Goal: Task Accomplishment & Management: Manage account settings

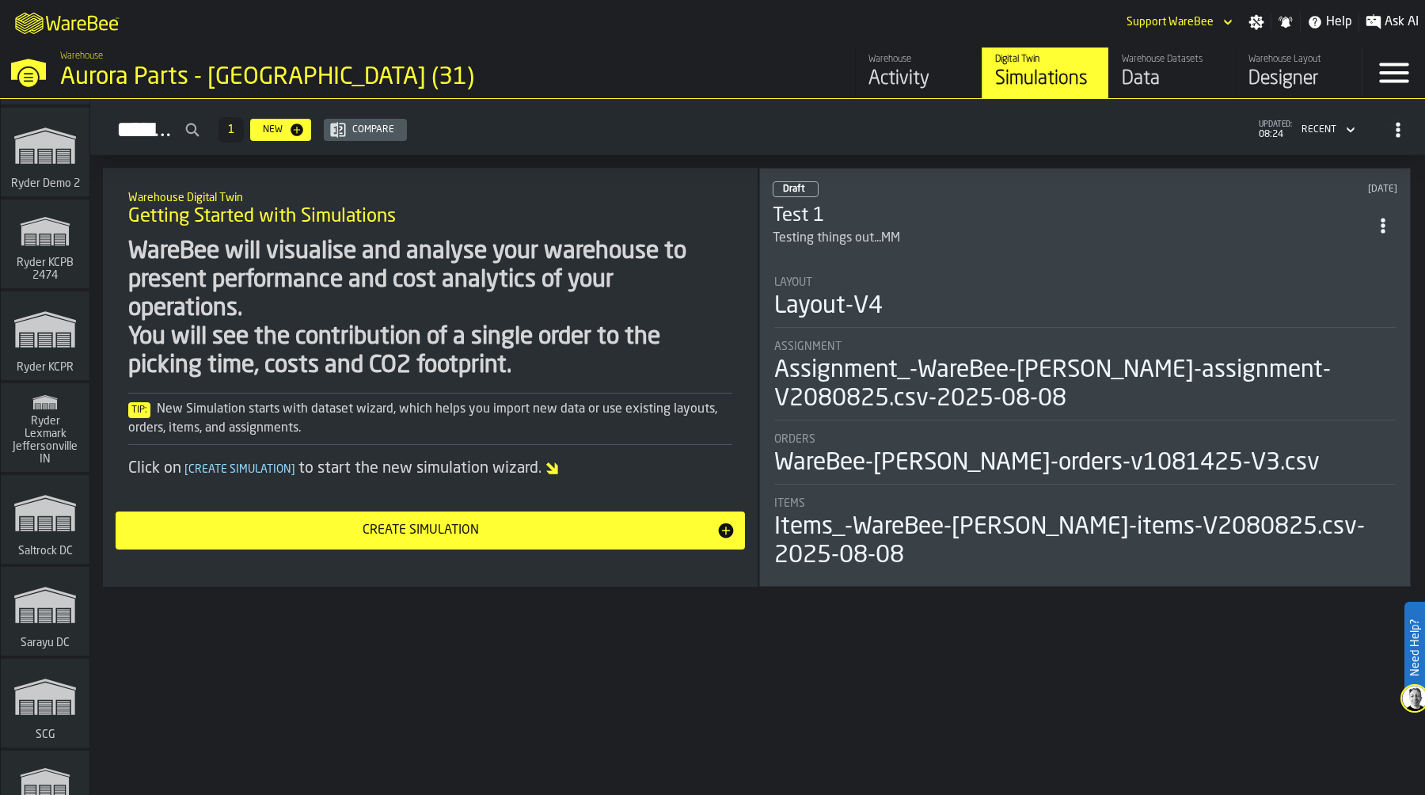
scroll to position [2839, 0]
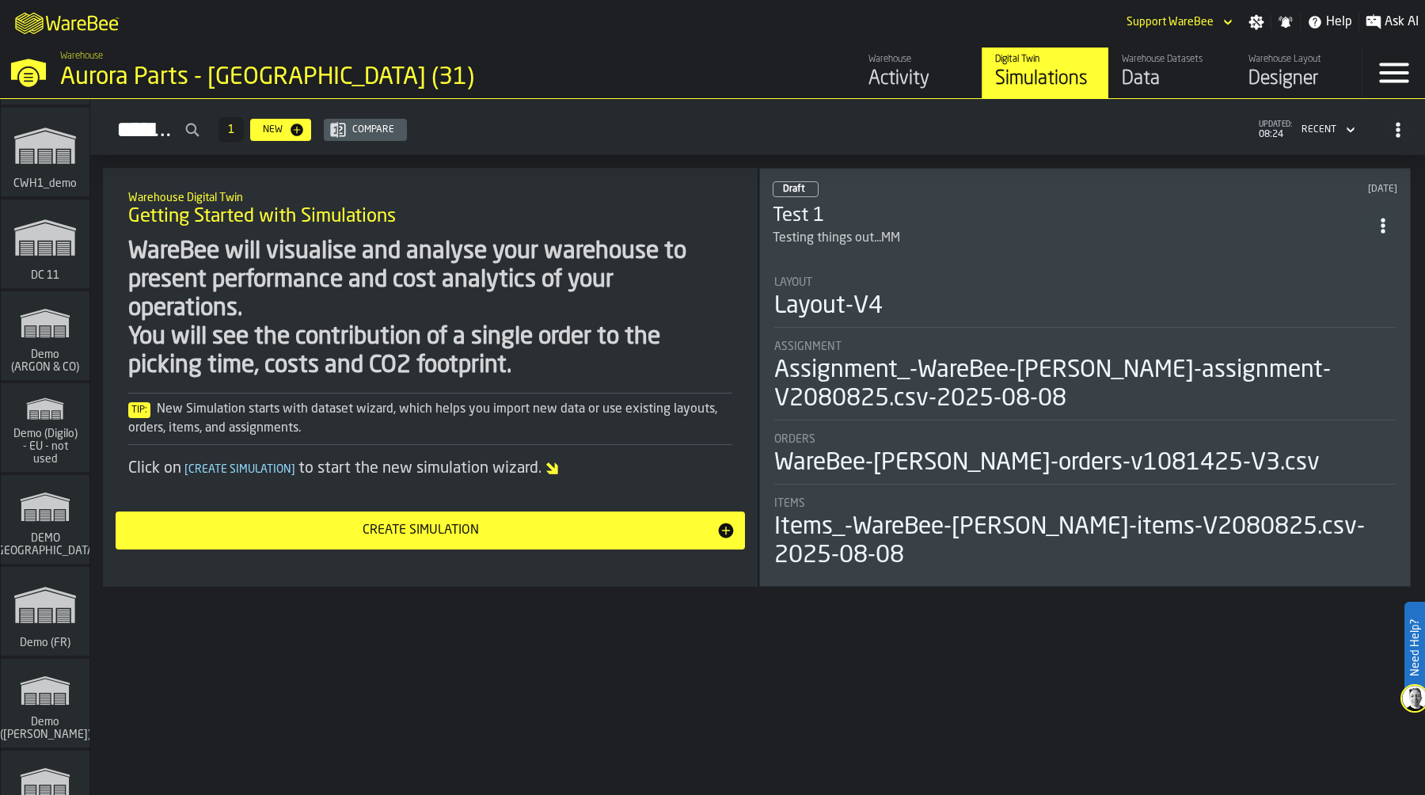
click at [27, 431] on span "Demo (Digilo) - EU - not used" at bounding box center [45, 446] width 76 height 38
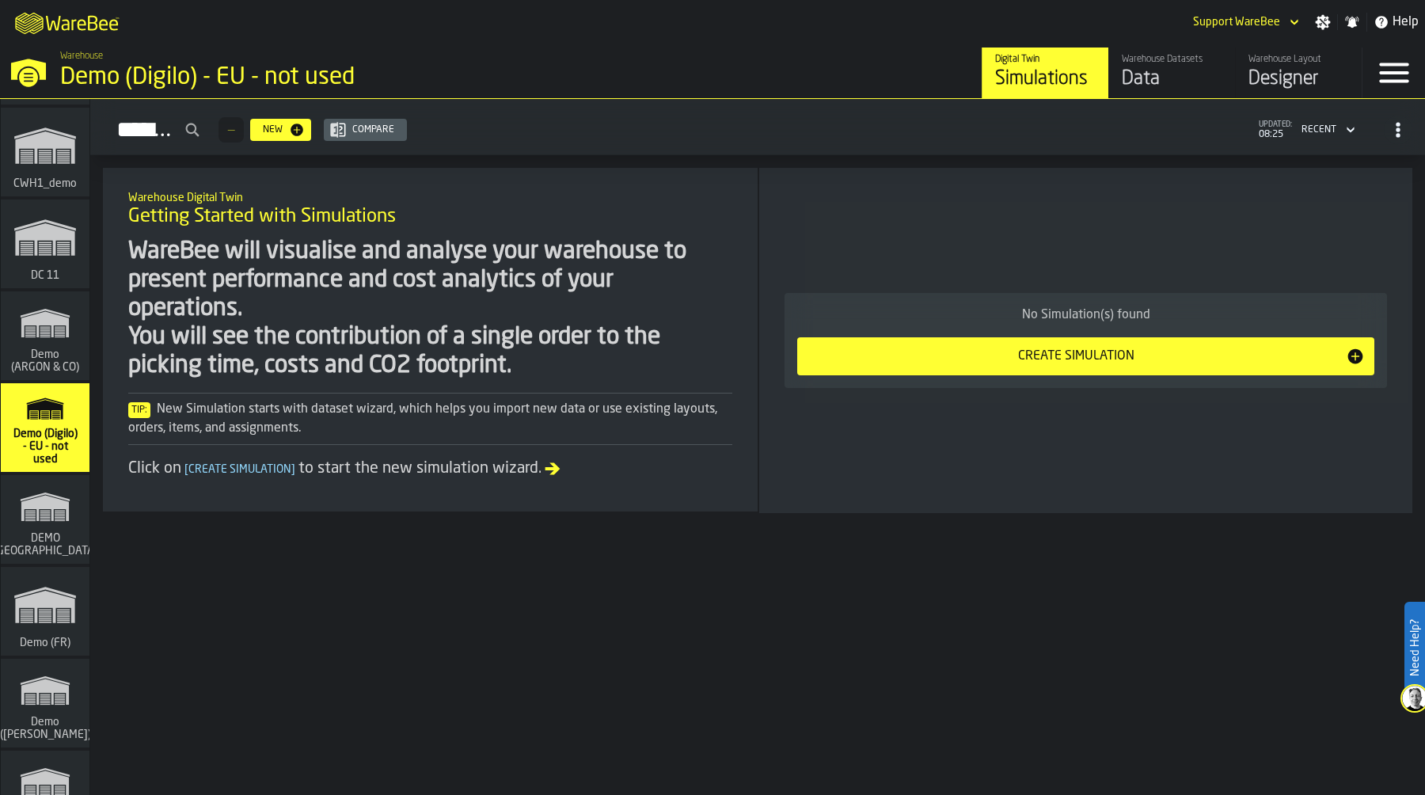
click at [1322, 23] on icon "button-toggle-Settings" at bounding box center [1322, 22] width 15 height 15
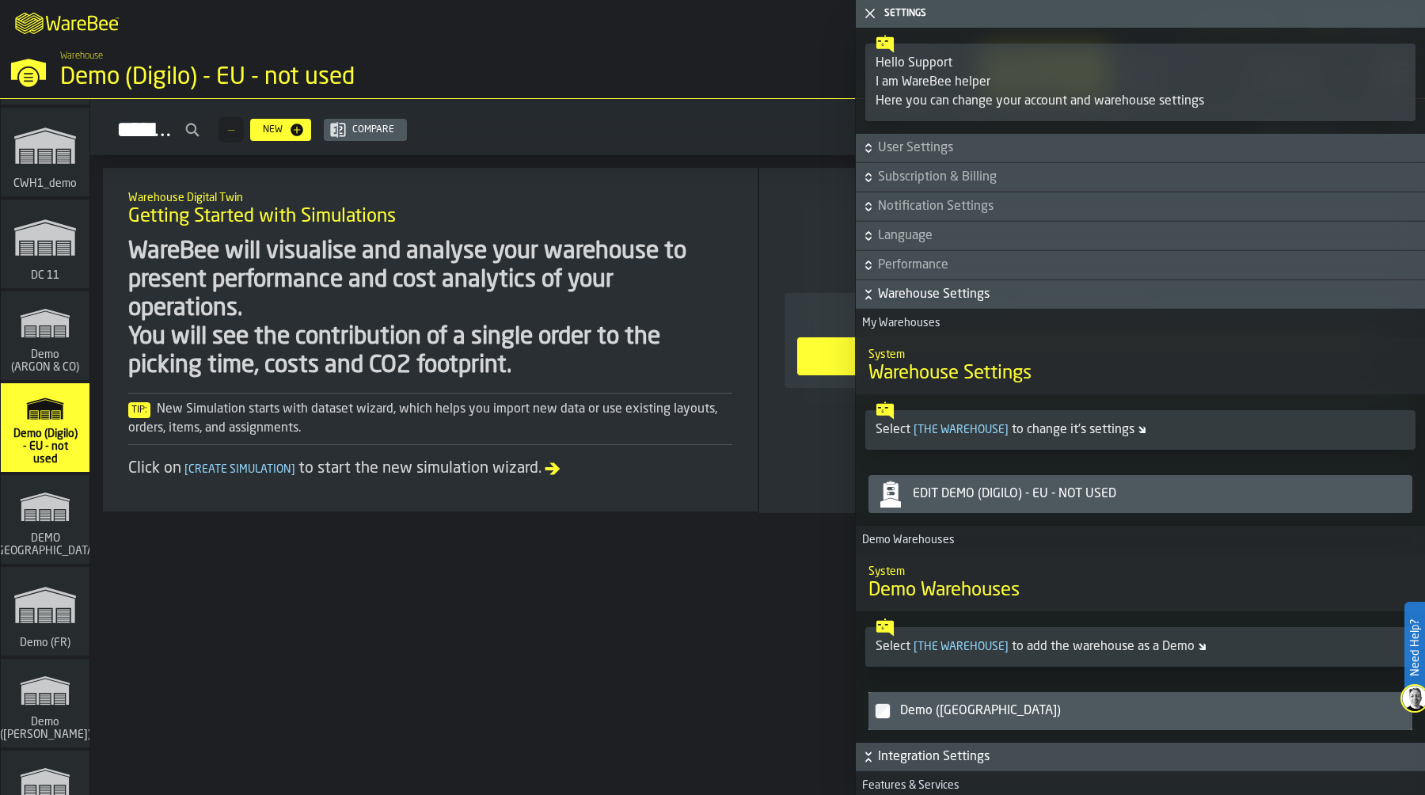
click at [1068, 486] on div "Edit Demo (Digilo) - EU - not used" at bounding box center [1155, 493] width 499 height 19
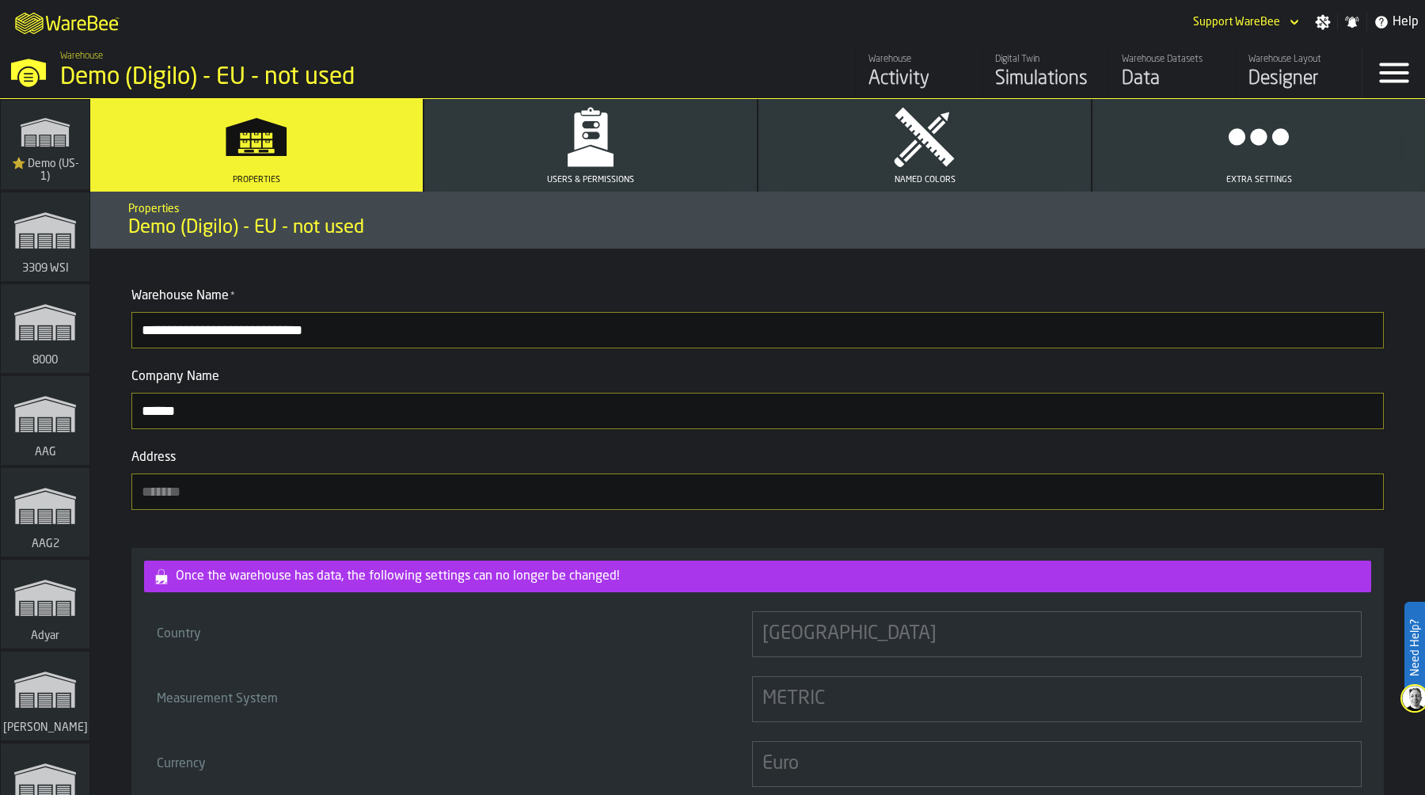
click at [1234, 172] on button "Extra Settings" at bounding box center [1258, 145] width 332 height 93
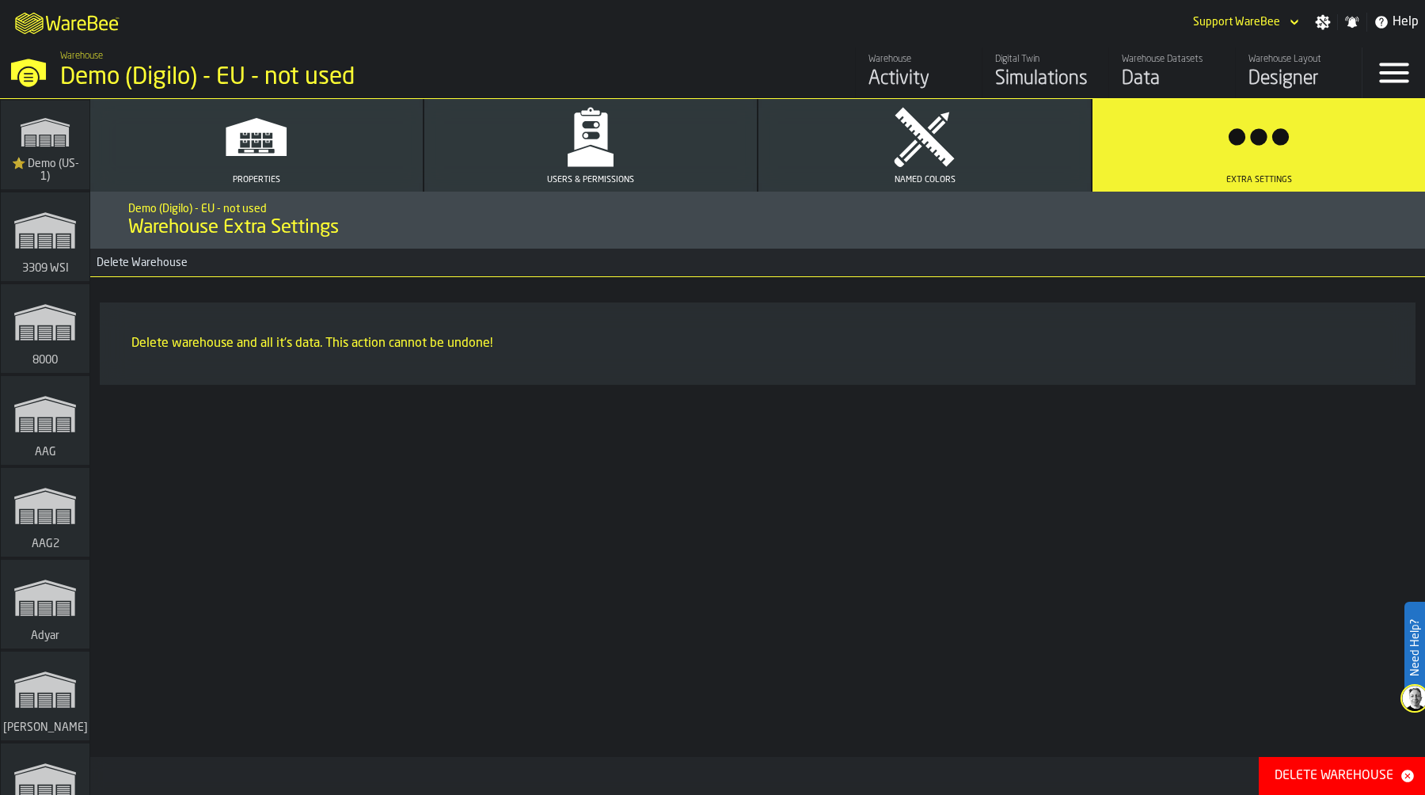
click at [1339, 773] on div "Delete Warehouse" at bounding box center [1333, 775] width 131 height 19
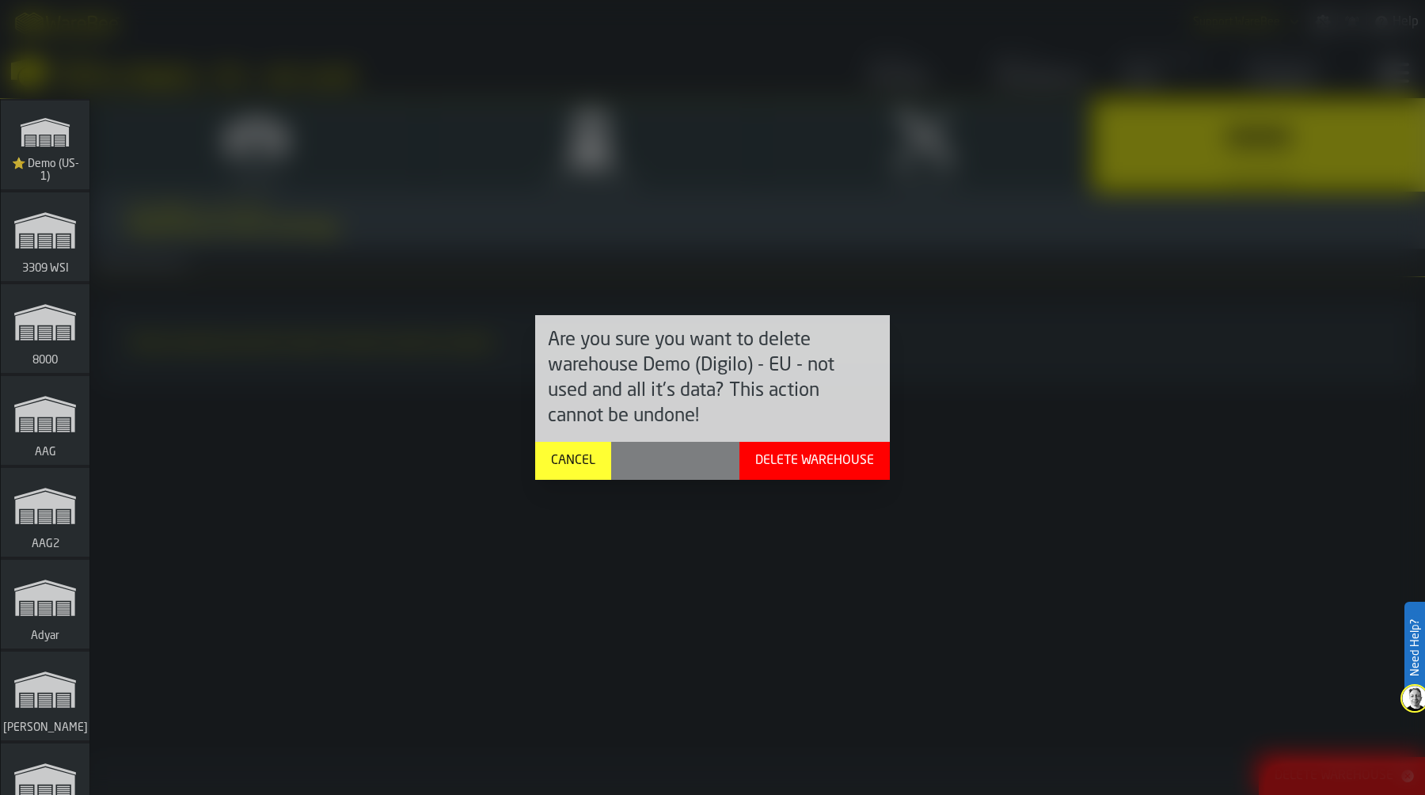
click at [845, 461] on div "Delete Warehouse" at bounding box center [814, 460] width 131 height 19
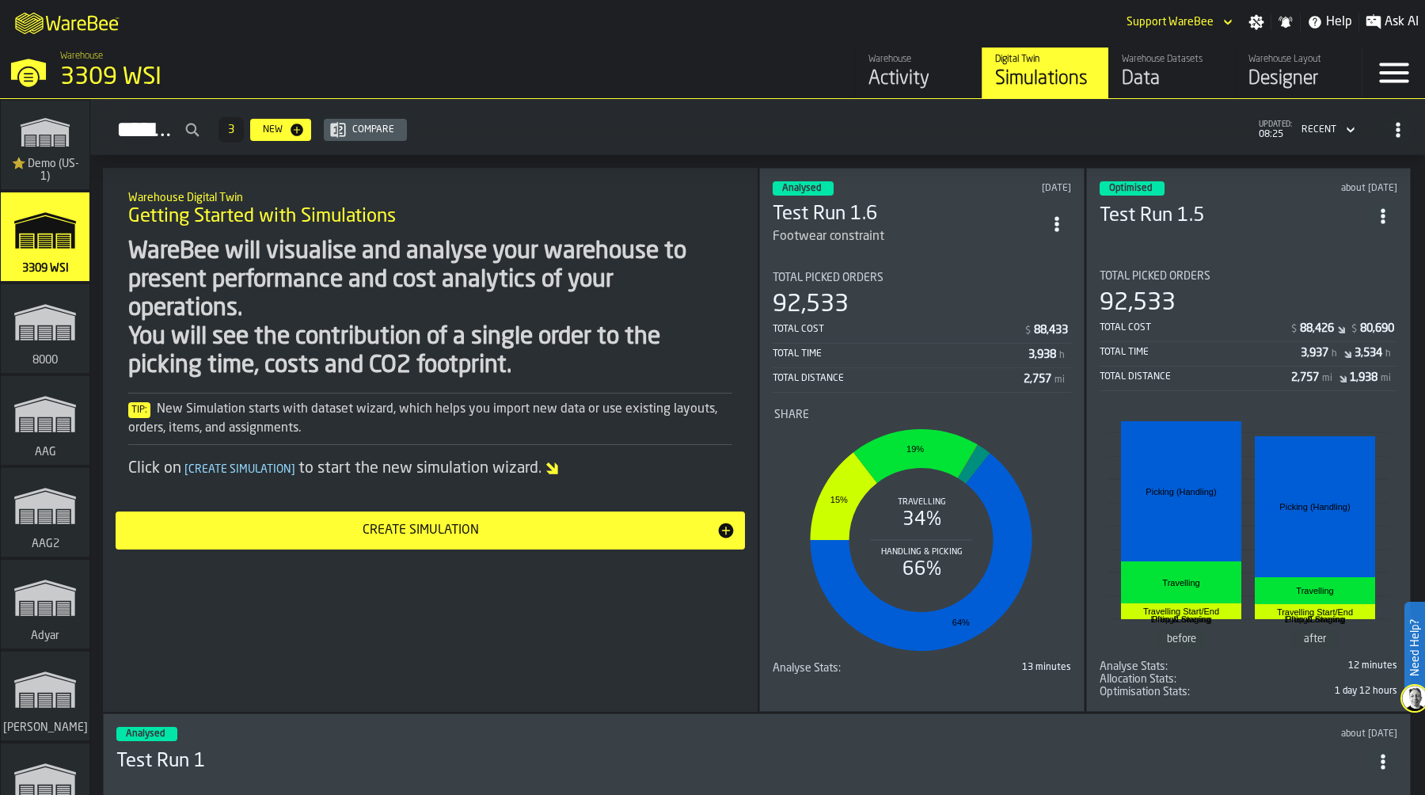
scroll to position [2851, 0]
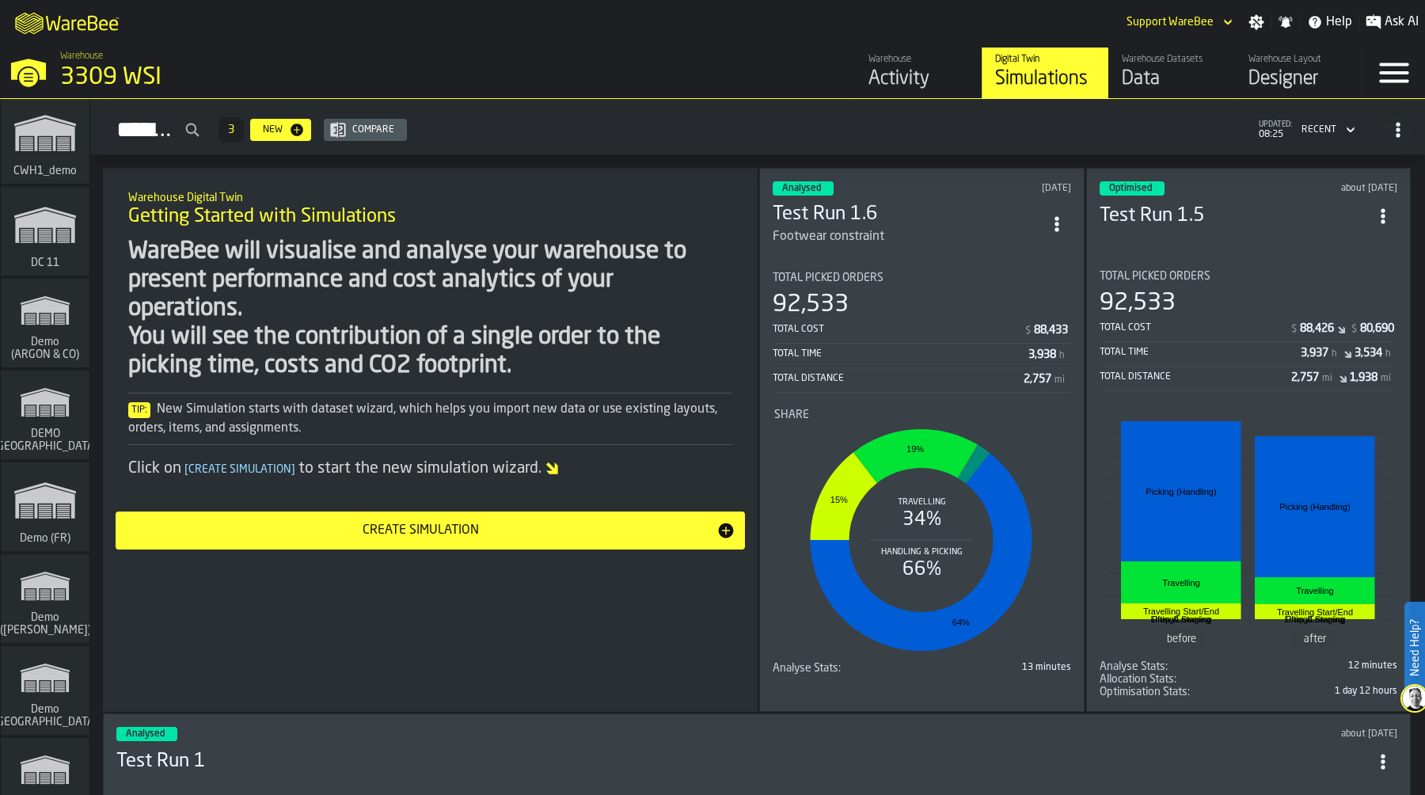
click at [47, 409] on rect "link-to-/wh/i/eccfb789-b71f-49ce-b1cc-1d20fc2c984d/simulations" at bounding box center [45, 408] width 10 height 1
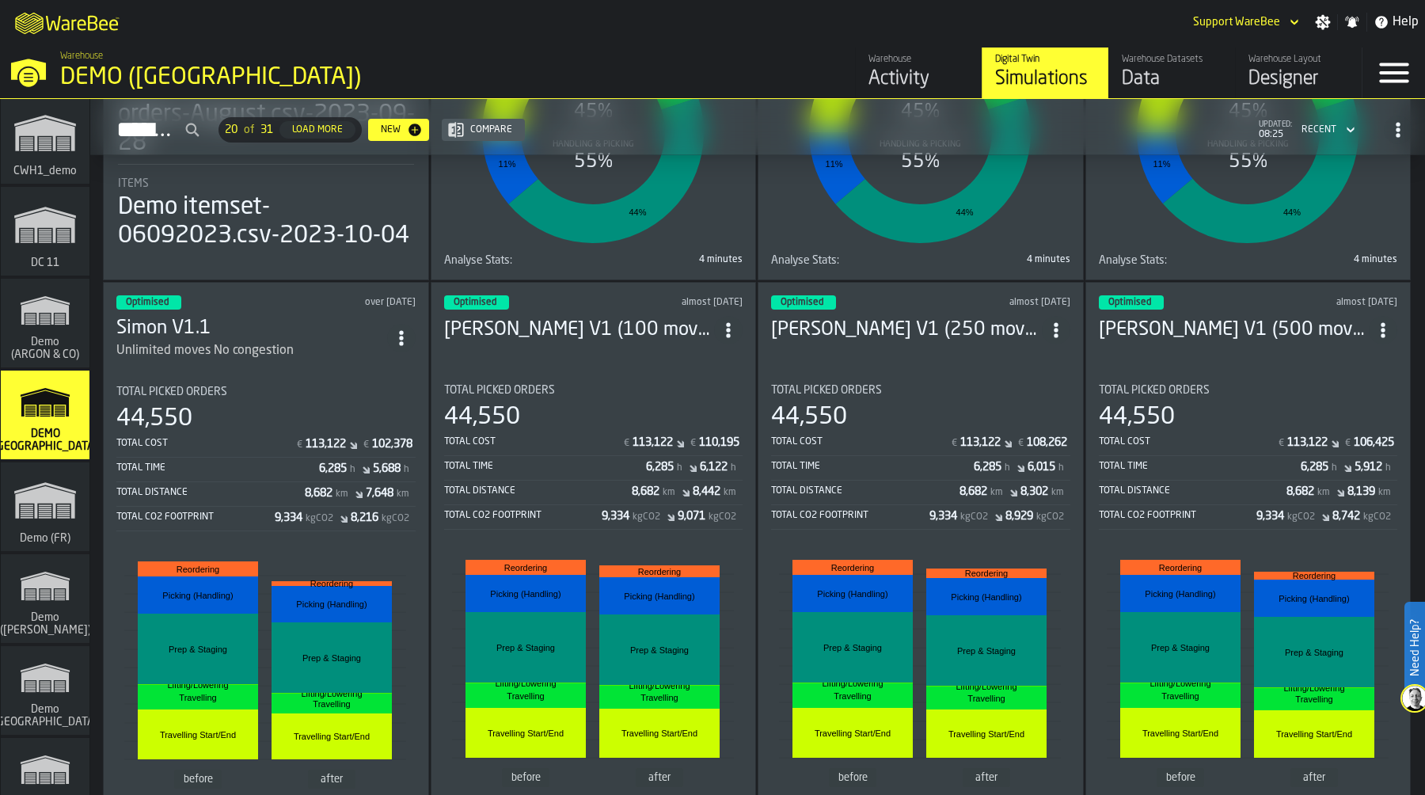
scroll to position [425, 0]
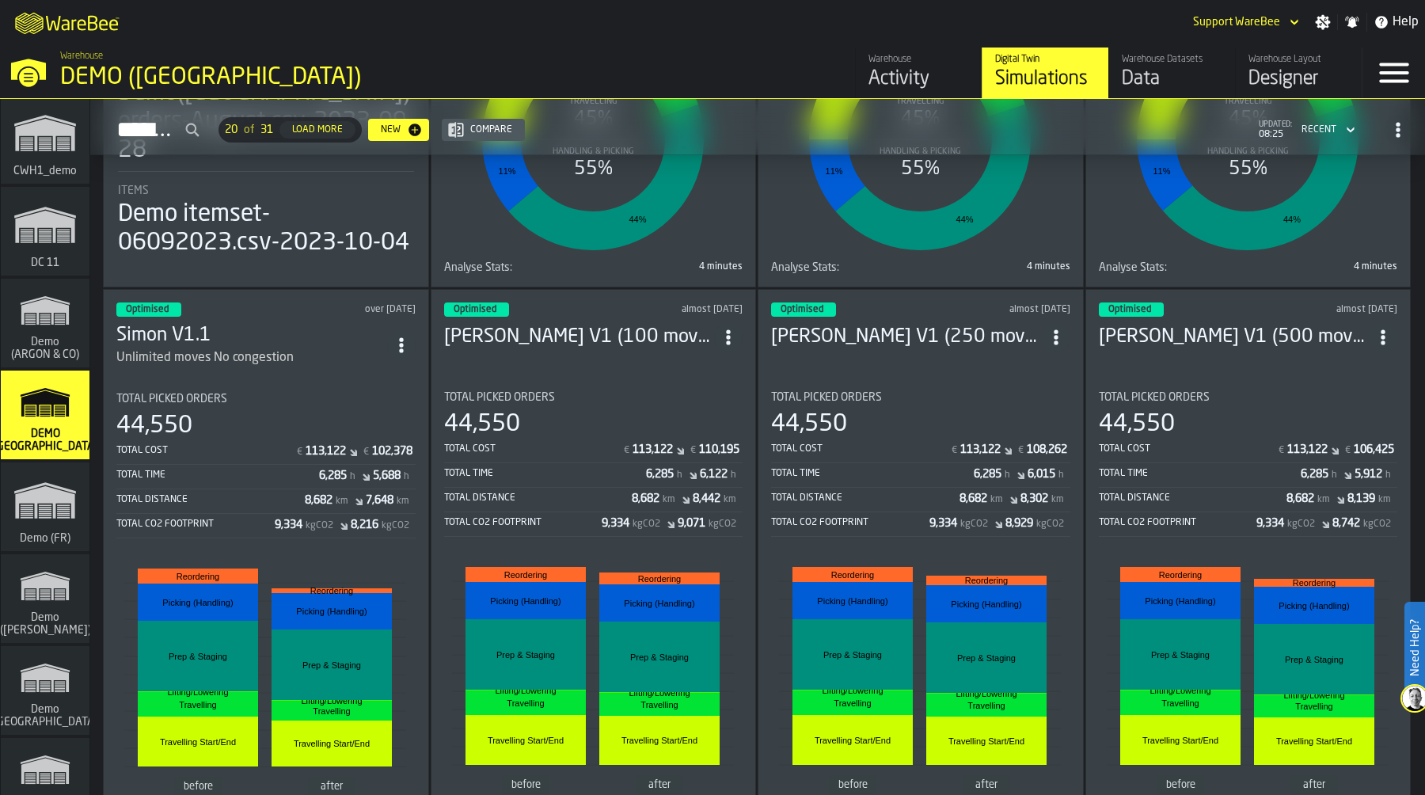
click at [326, 406] on div "Total Picked Orders 44,550 Total Cost € 113,122 € 102,378 Total Time 6,285 h 5,…" at bounding box center [265, 466] width 299 height 146
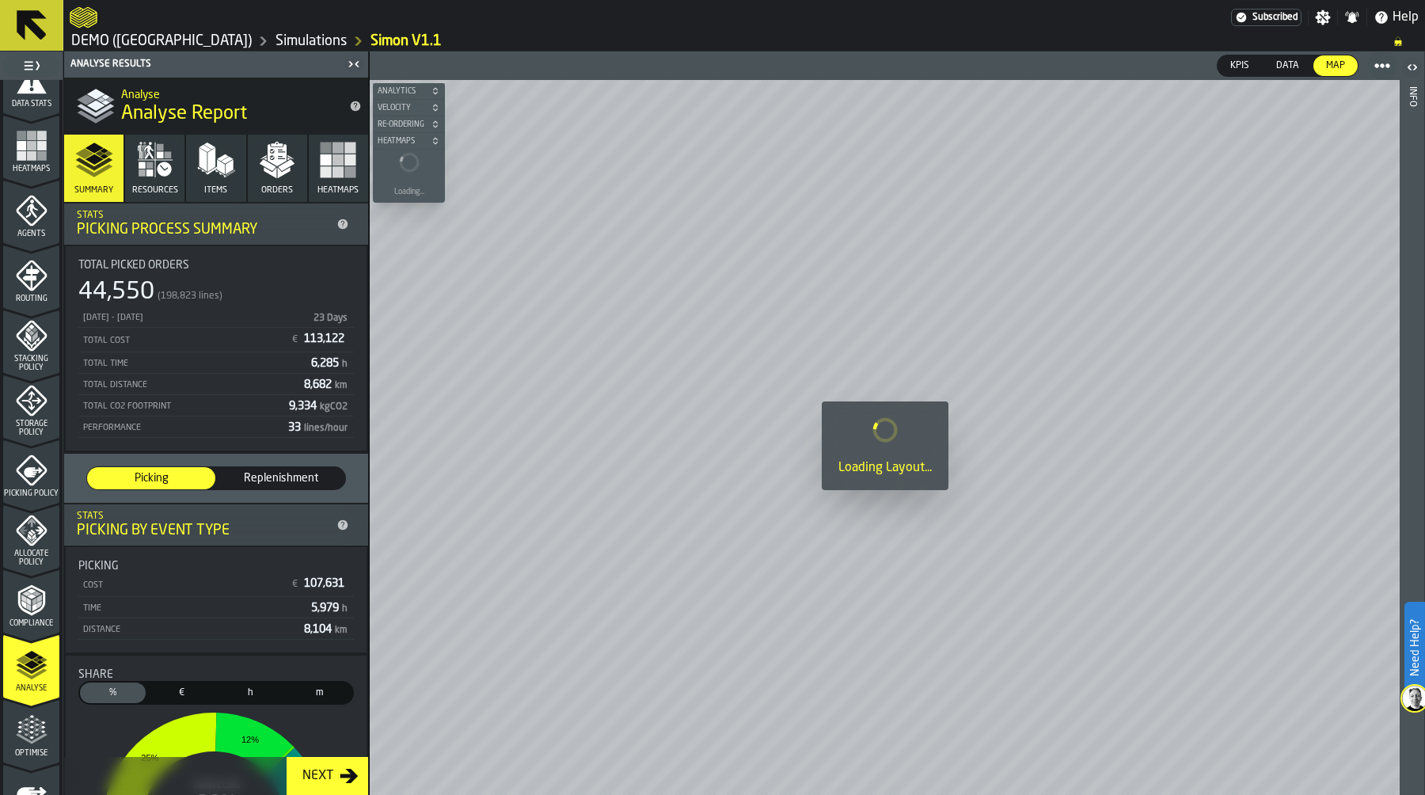
scroll to position [453, 0]
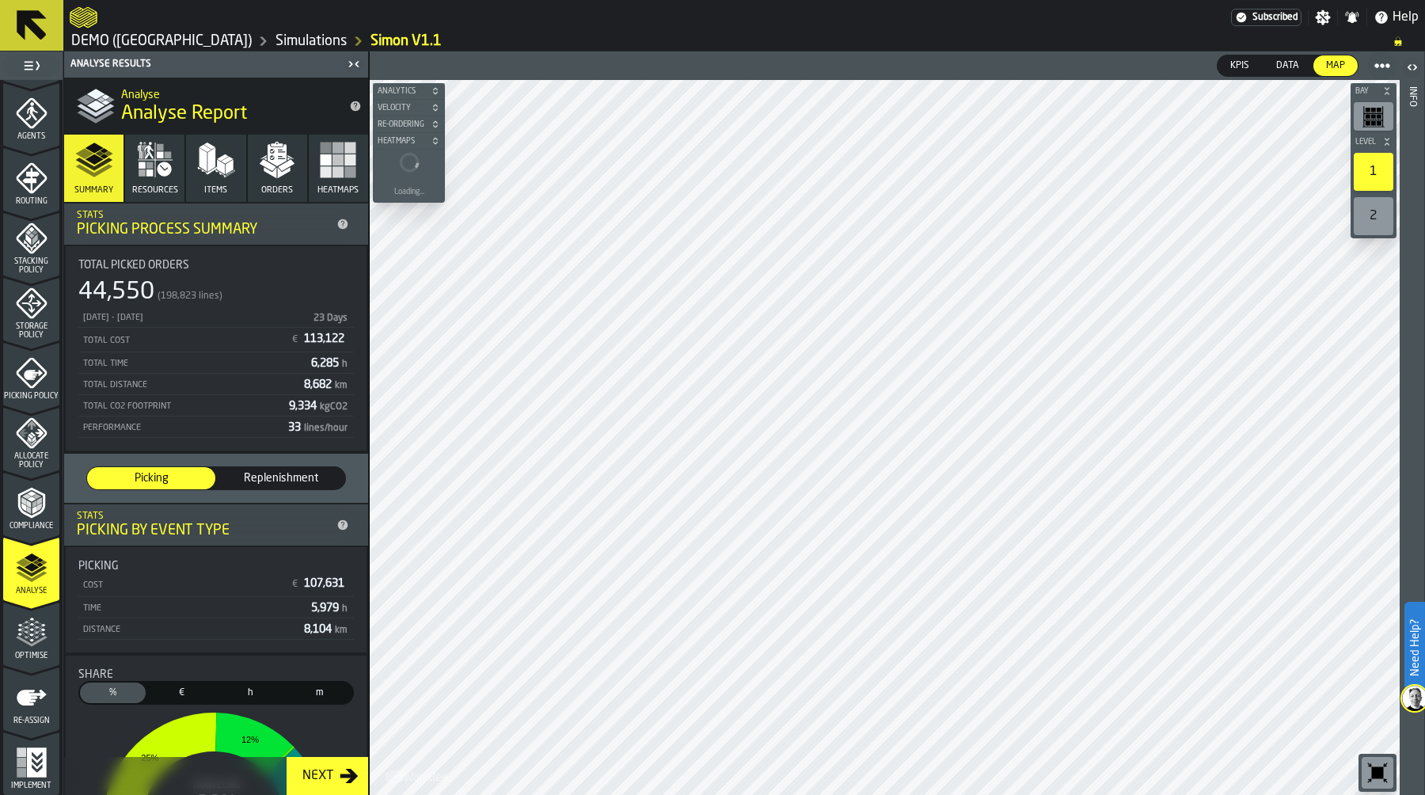
click at [34, 632] on polygon "menu Optimise" at bounding box center [36, 632] width 4 height 3
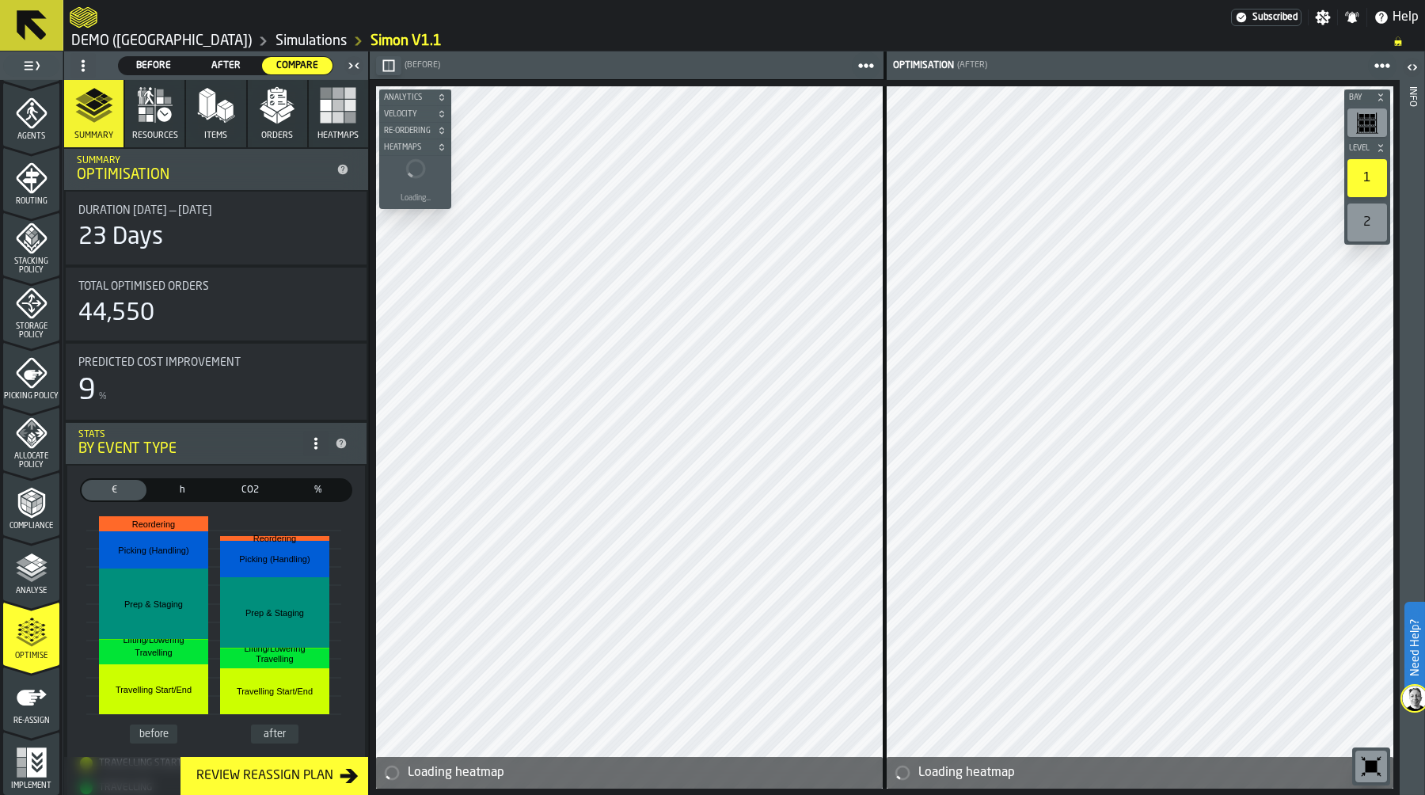
click at [391, 67] on icon "button-" at bounding box center [388, 65] width 13 height 13
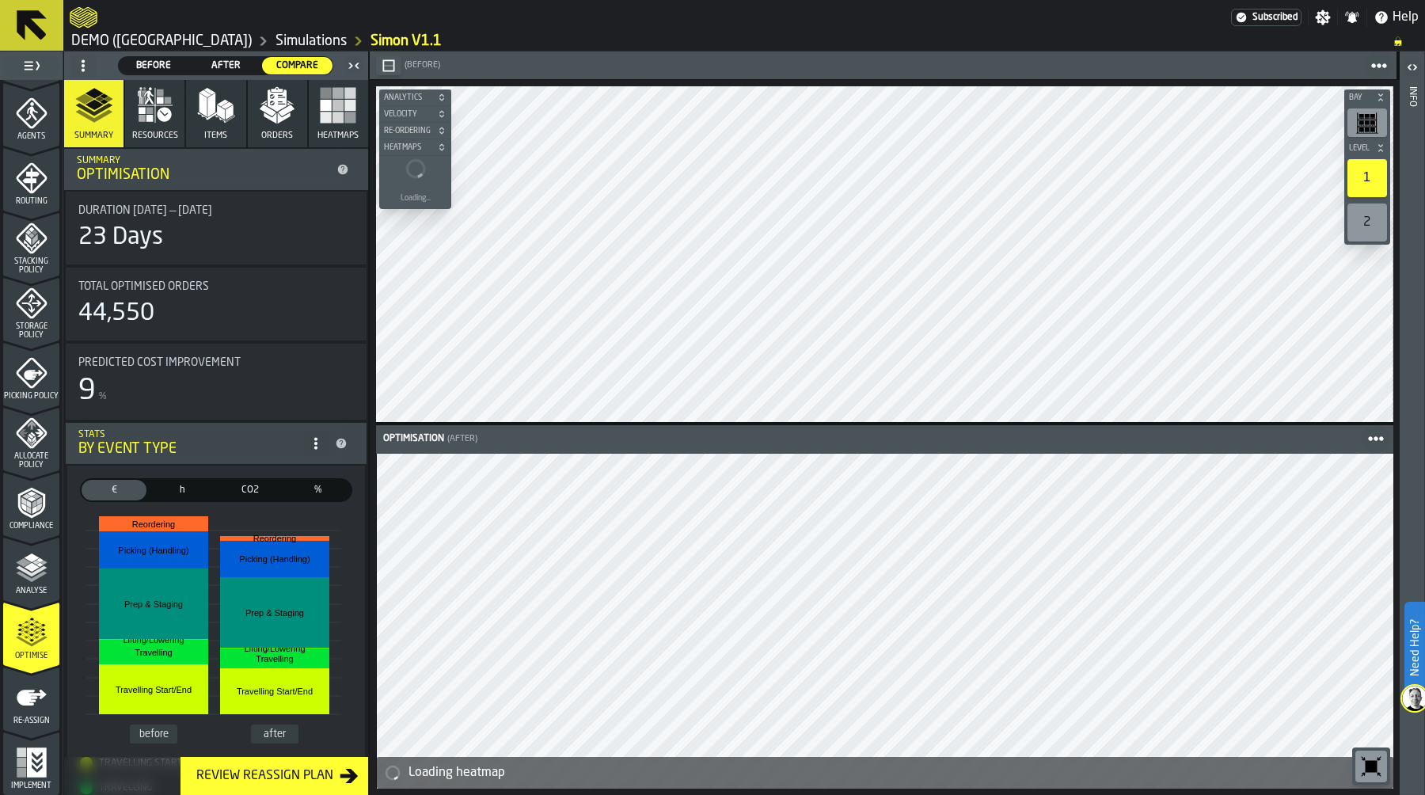
click at [1373, 761] on icon "button-toolbar-undefined" at bounding box center [1371, 767] width 12 height 12
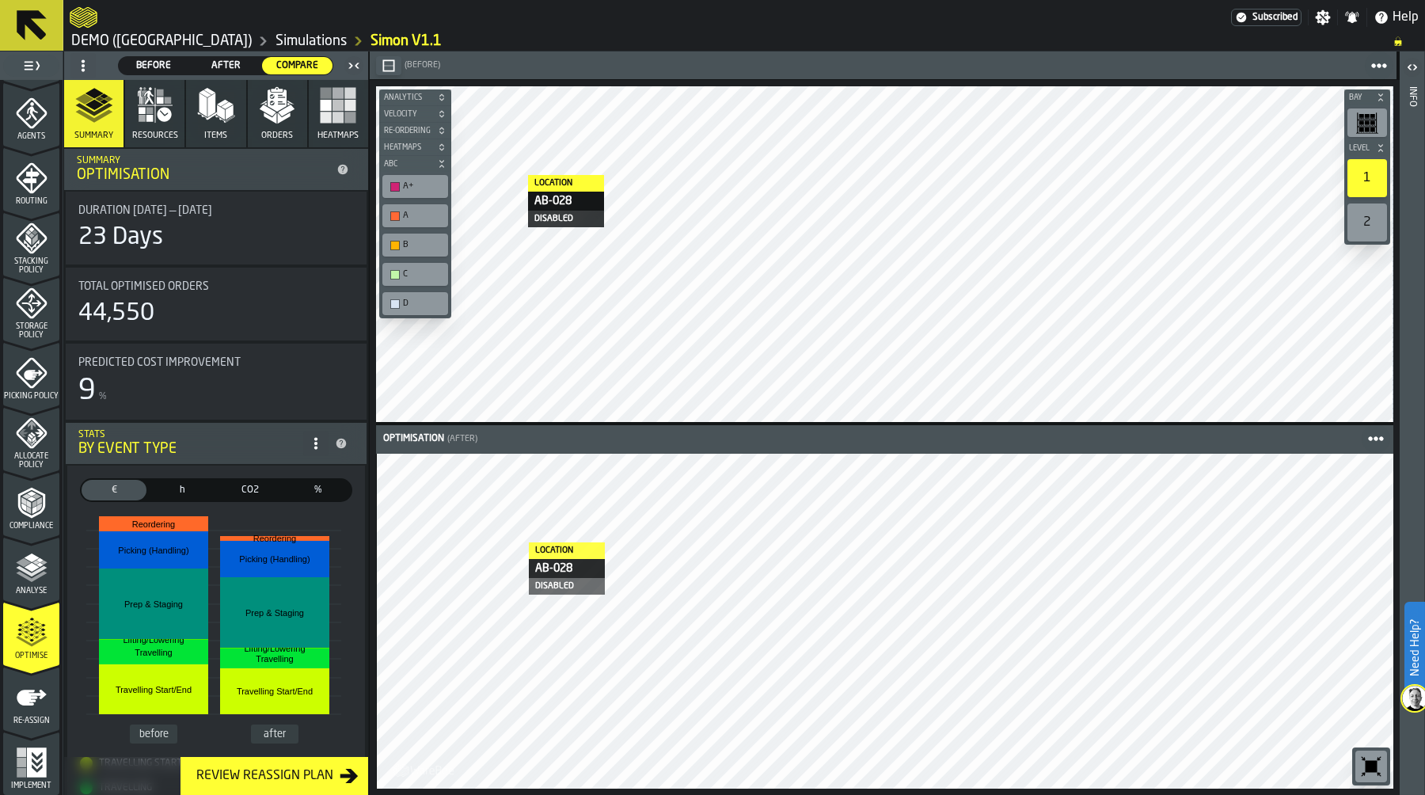
click at [109, 37] on link "DEMO ([GEOGRAPHIC_DATA])" at bounding box center [161, 40] width 180 height 17
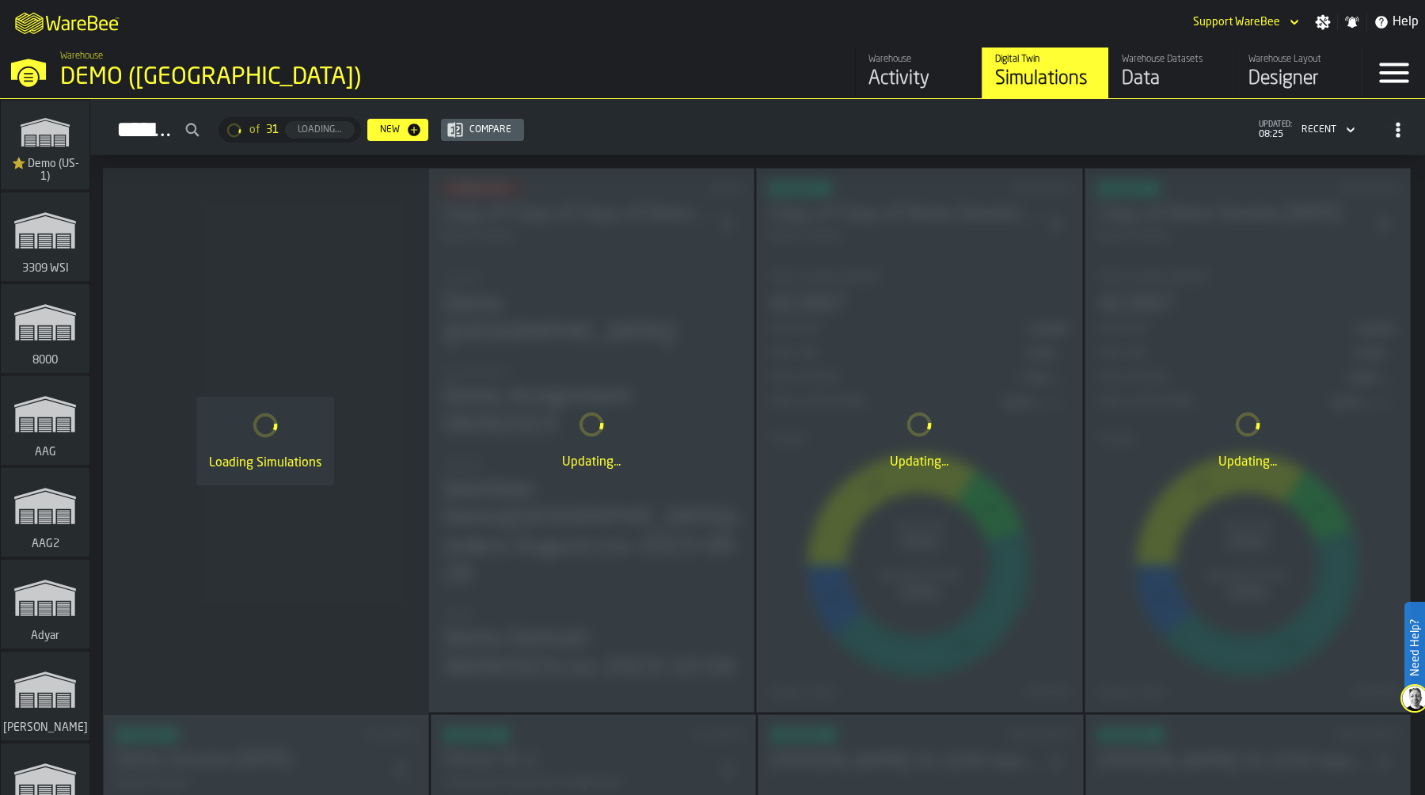
click at [868, 66] on div "Activity" at bounding box center [918, 78] width 101 height 25
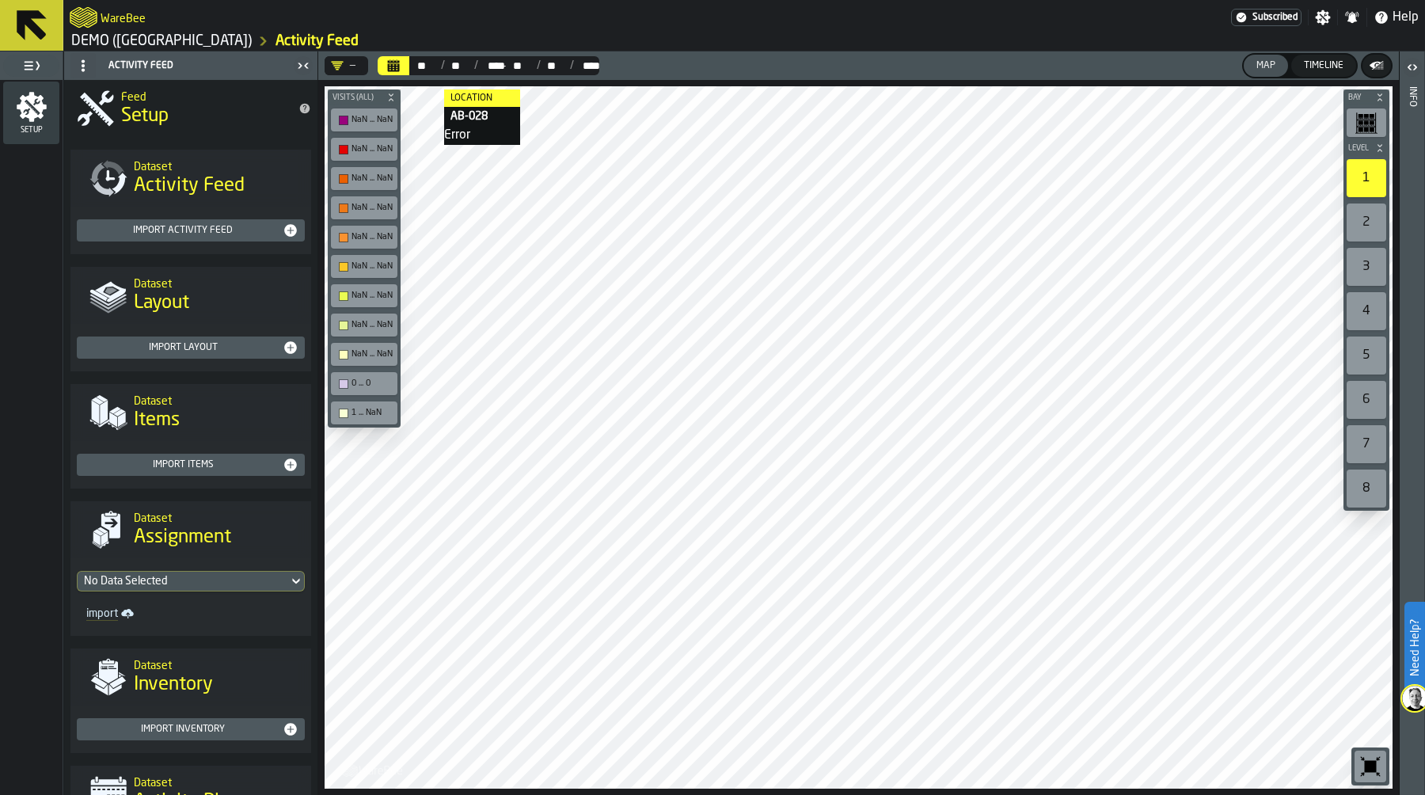
click at [84, 42] on link "DEMO ([GEOGRAPHIC_DATA])" at bounding box center [161, 40] width 180 height 17
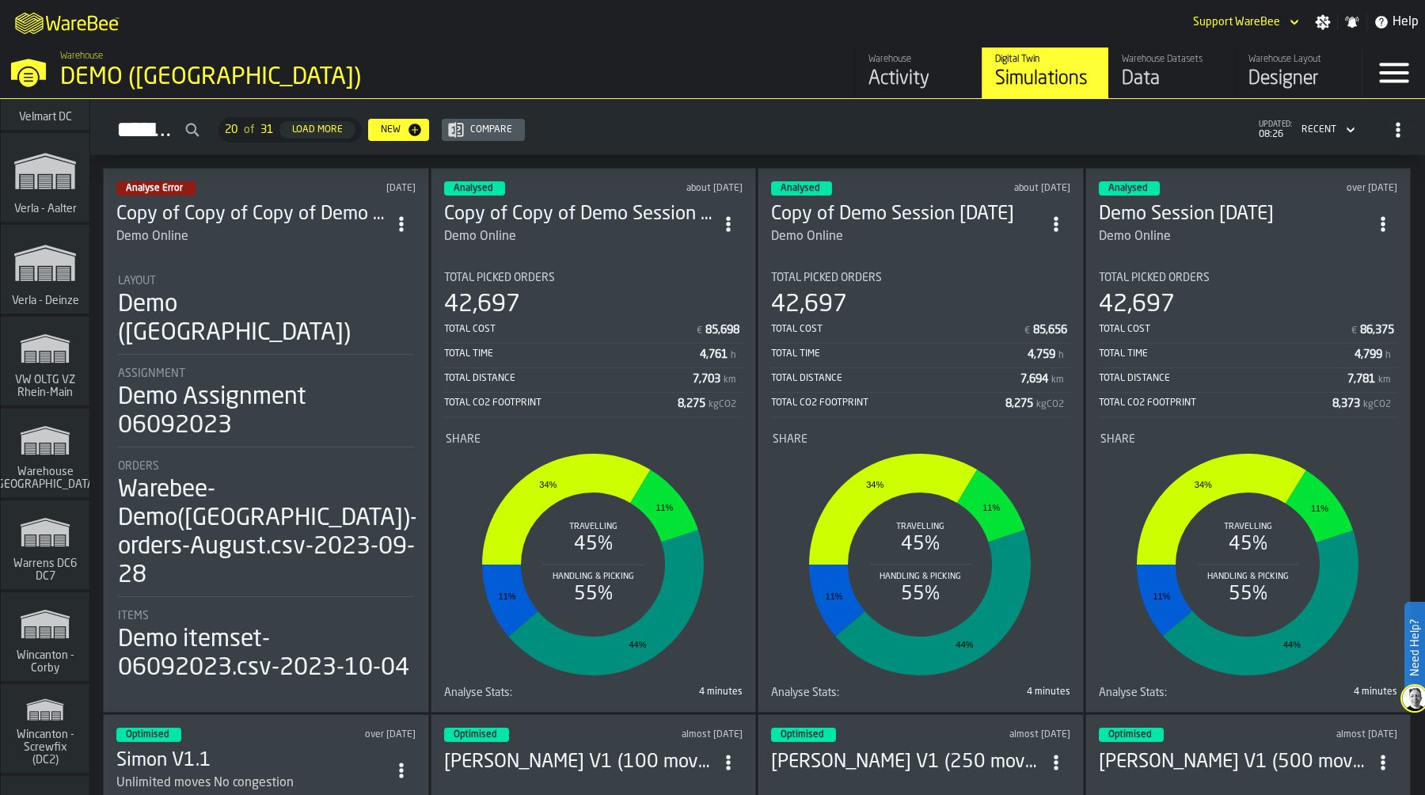
scroll to position [18421, 0]
click at [44, 283] on icon "link-to-/wh/i/2d6266f4-b997-4dbc-9aa0-e1f6b8414380/simulations" at bounding box center [45, 261] width 76 height 63
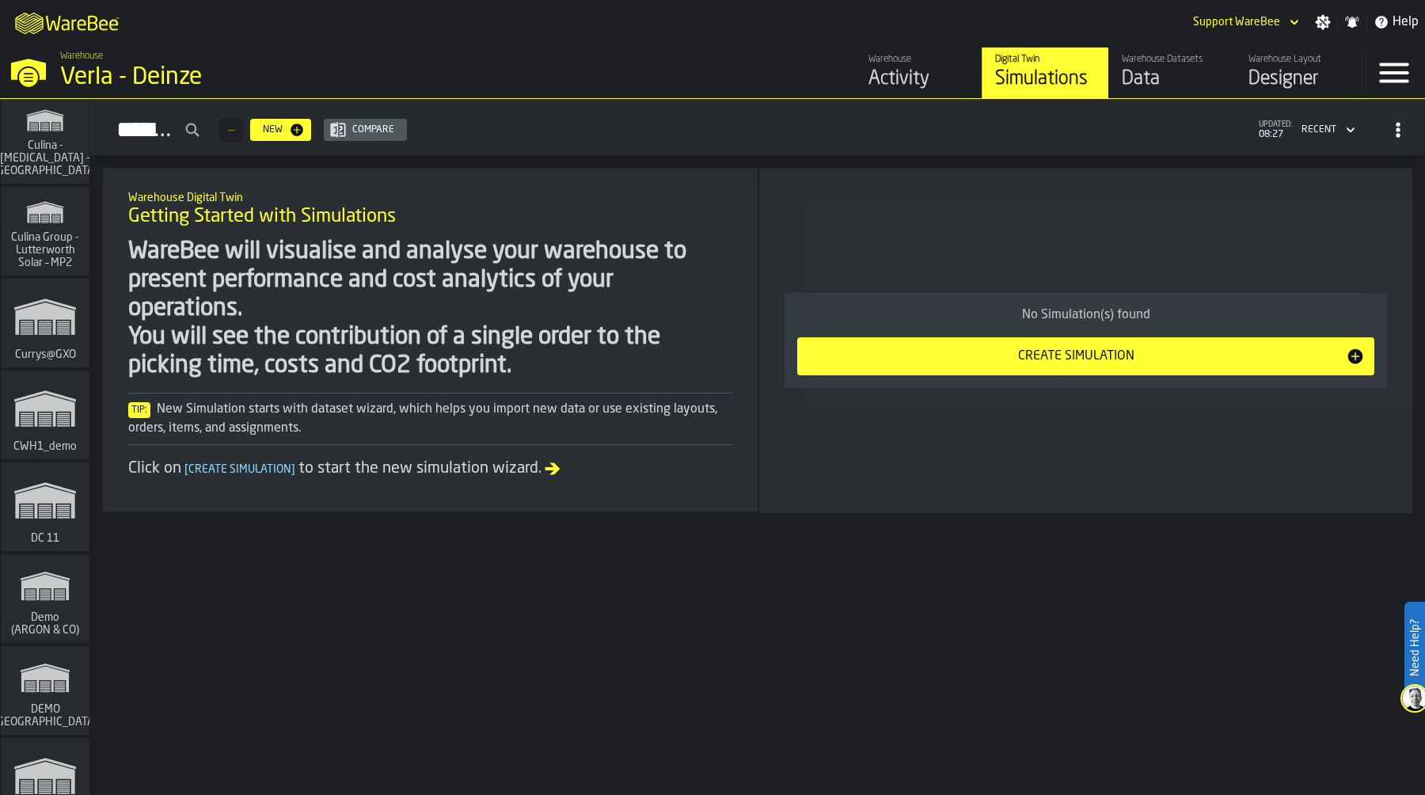
scroll to position [2943, 0]
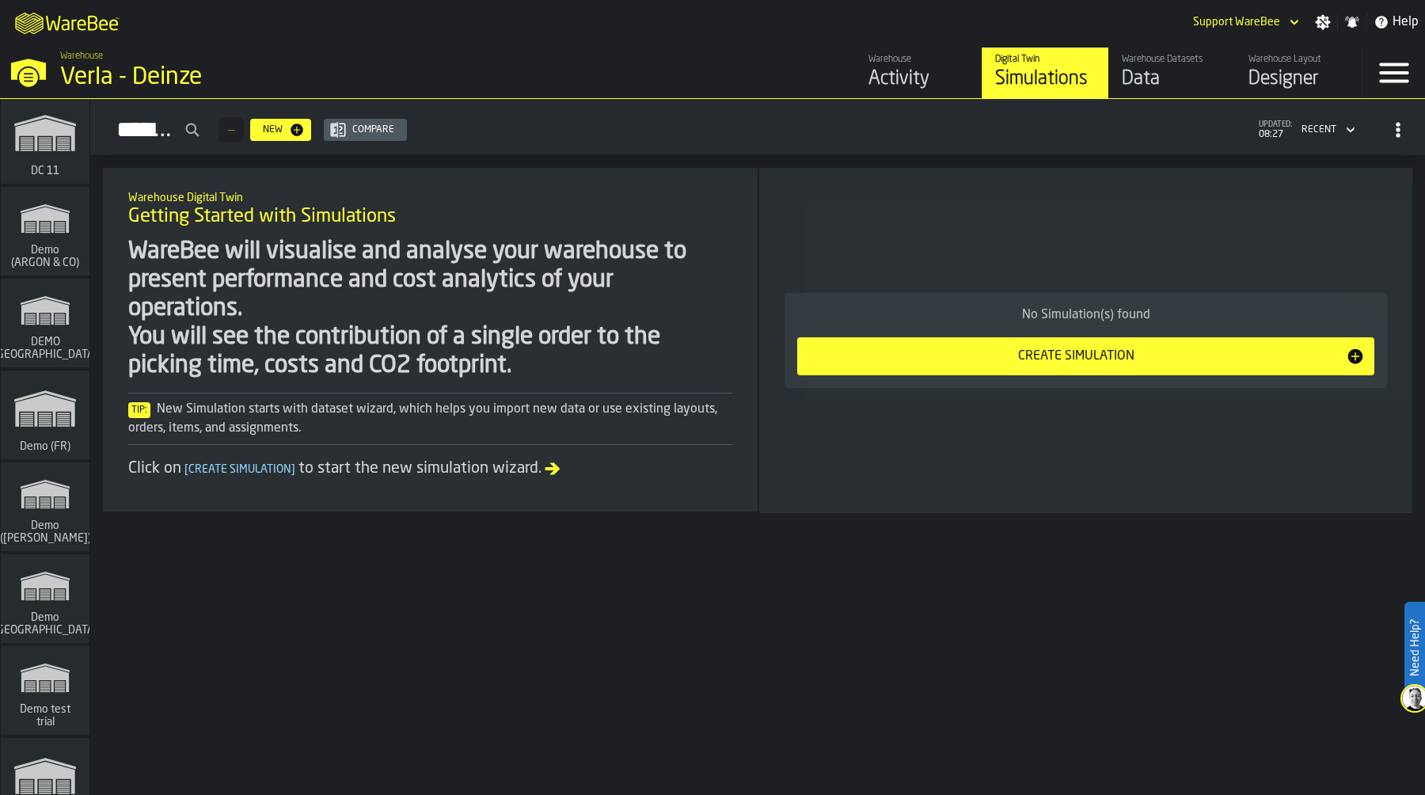
click at [38, 410] on polygon "link-to-/wh/i/e2c49694-a241-42d3-8ab6-a19ed2edea92/simulations" at bounding box center [44, 410] width 59 height 32
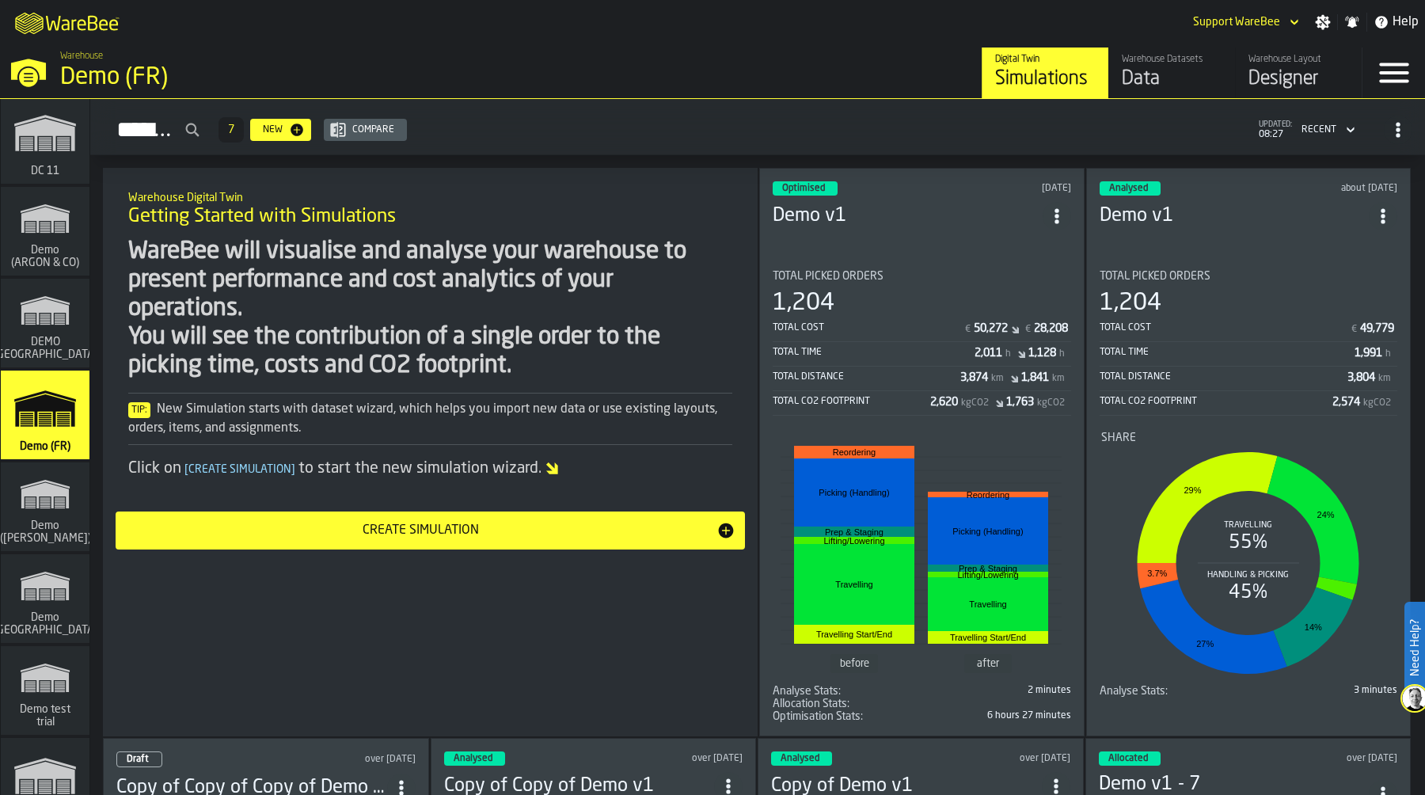
click at [965, 324] on span "€" at bounding box center [968, 329] width 6 height 11
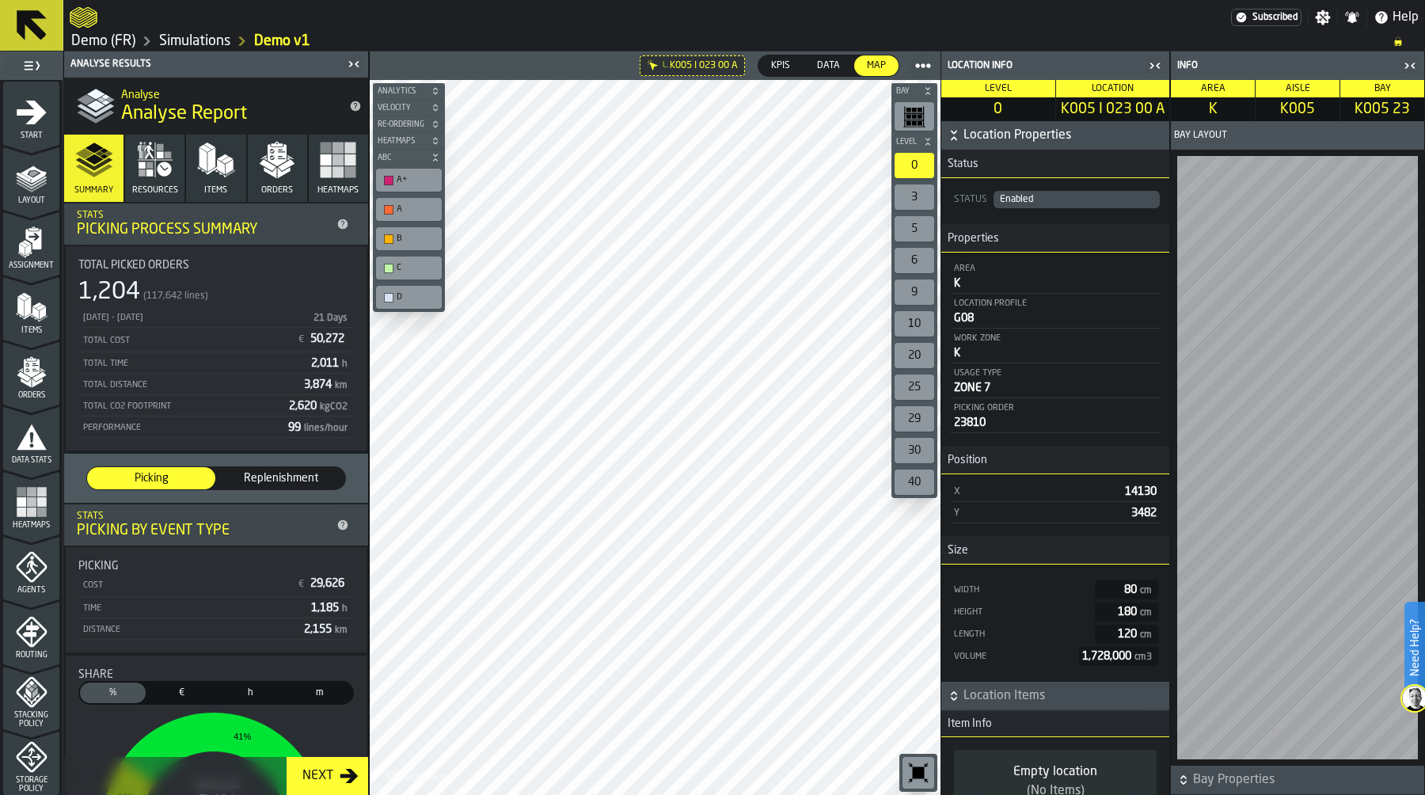
scroll to position [29, 0]
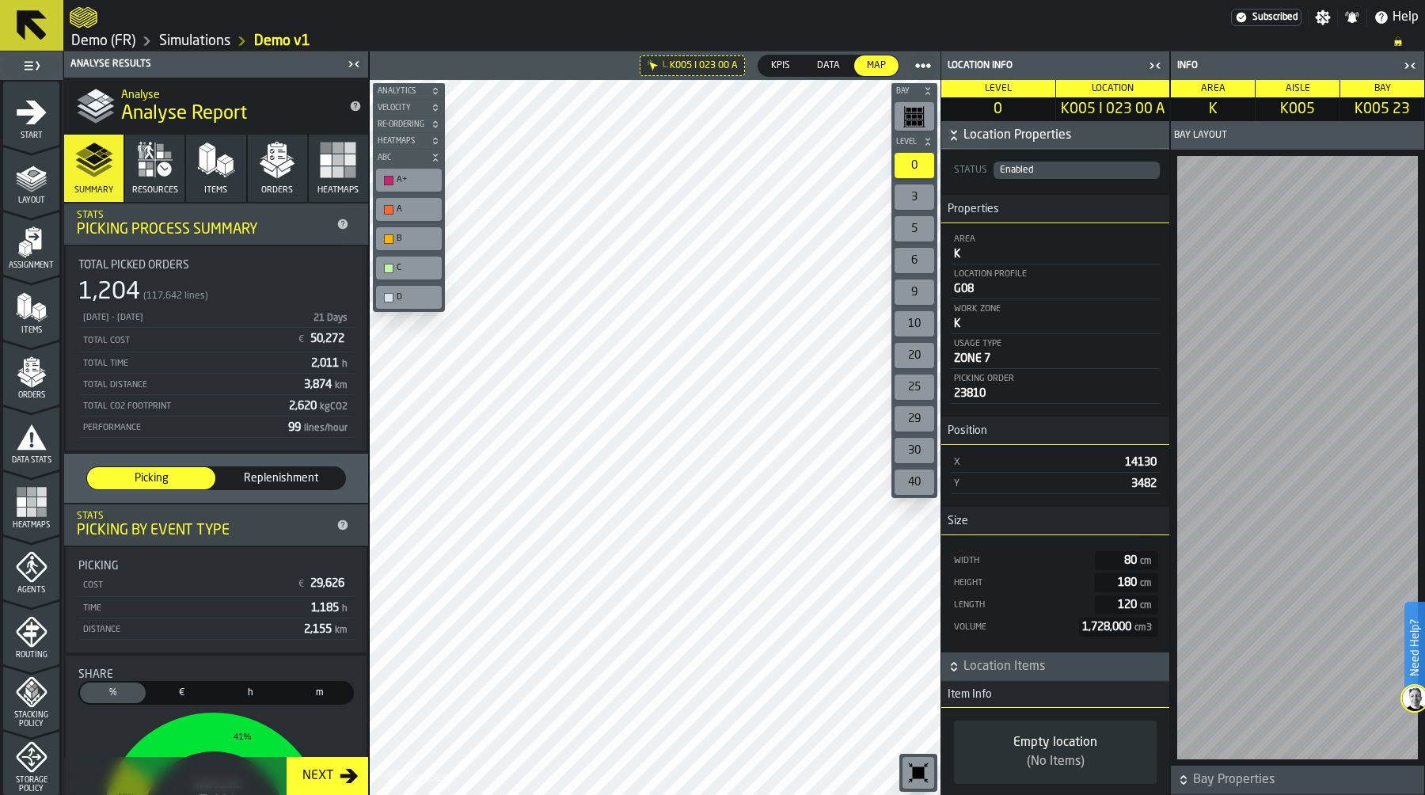
click at [121, 44] on link "Demo (FR)" at bounding box center [103, 40] width 64 height 17
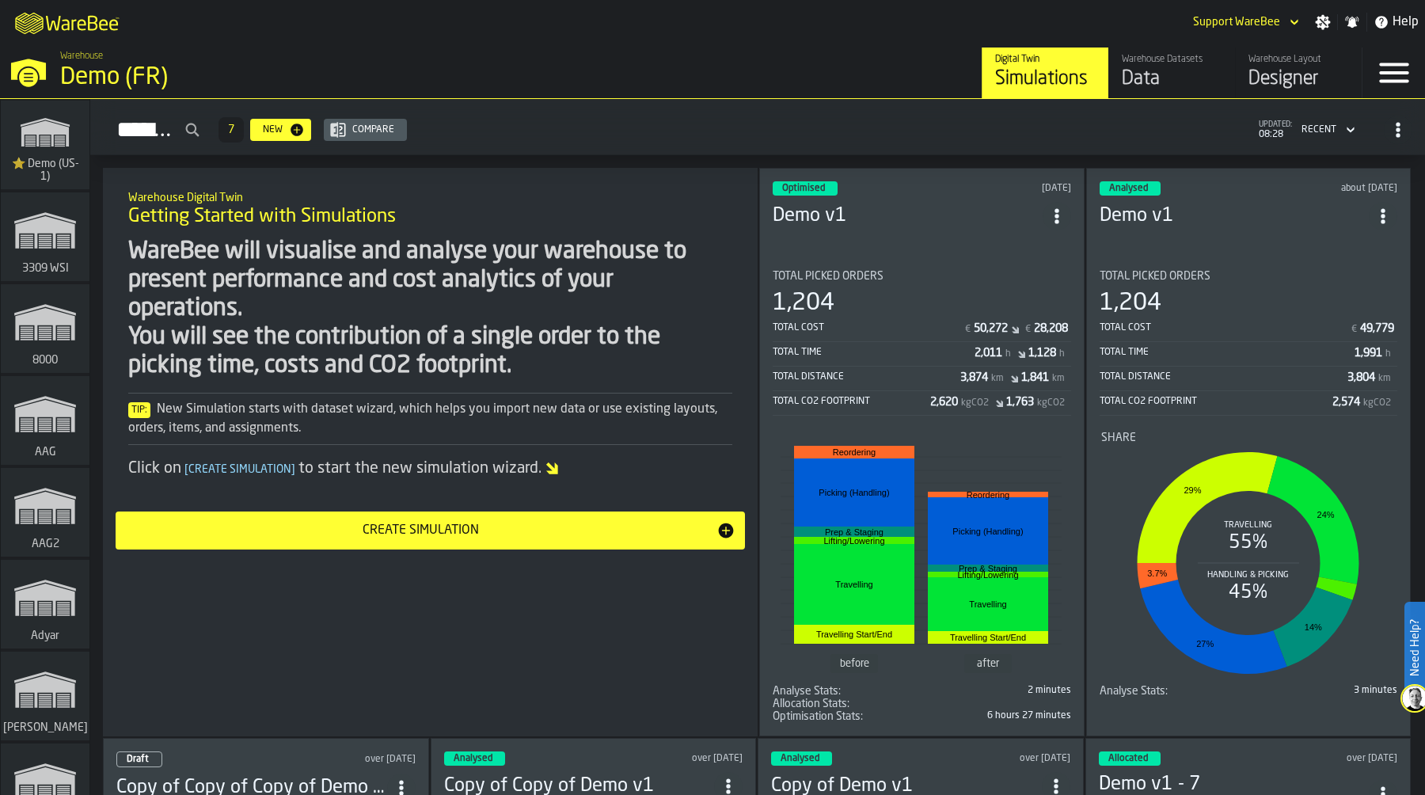
click at [702, 18] on div "M A K I N G W A R E H O U S E S M O R E EF F I C I E N T Support WareBee Settin…" at bounding box center [712, 22] width 1425 height 44
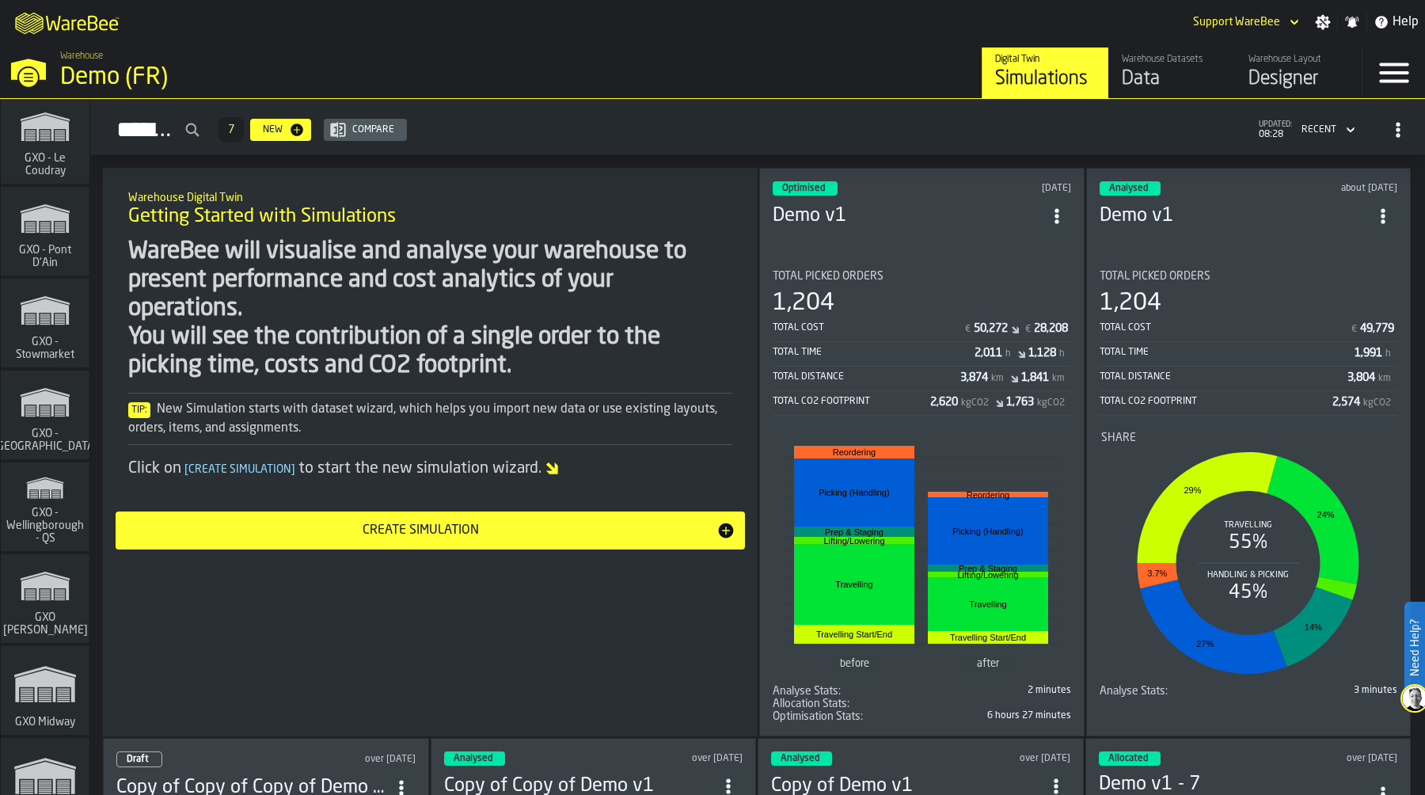
click at [44, 423] on icon "link-to-/wh/i/a3c616c1-32a4-47e6-8ca0-af4465b04030/simulations" at bounding box center [45, 402] width 76 height 51
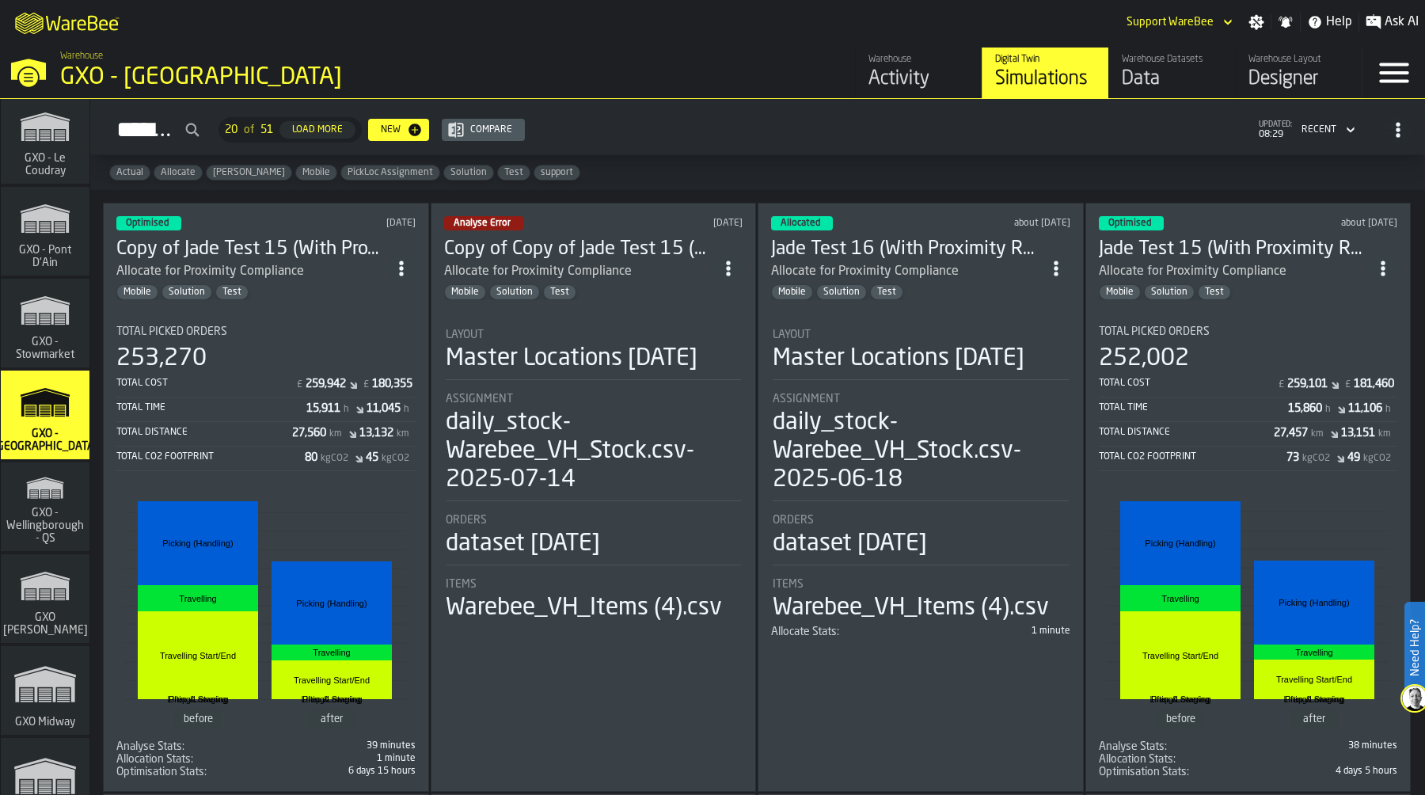
click at [1284, 64] on div "Warehouse Layout" at bounding box center [1298, 59] width 101 height 11
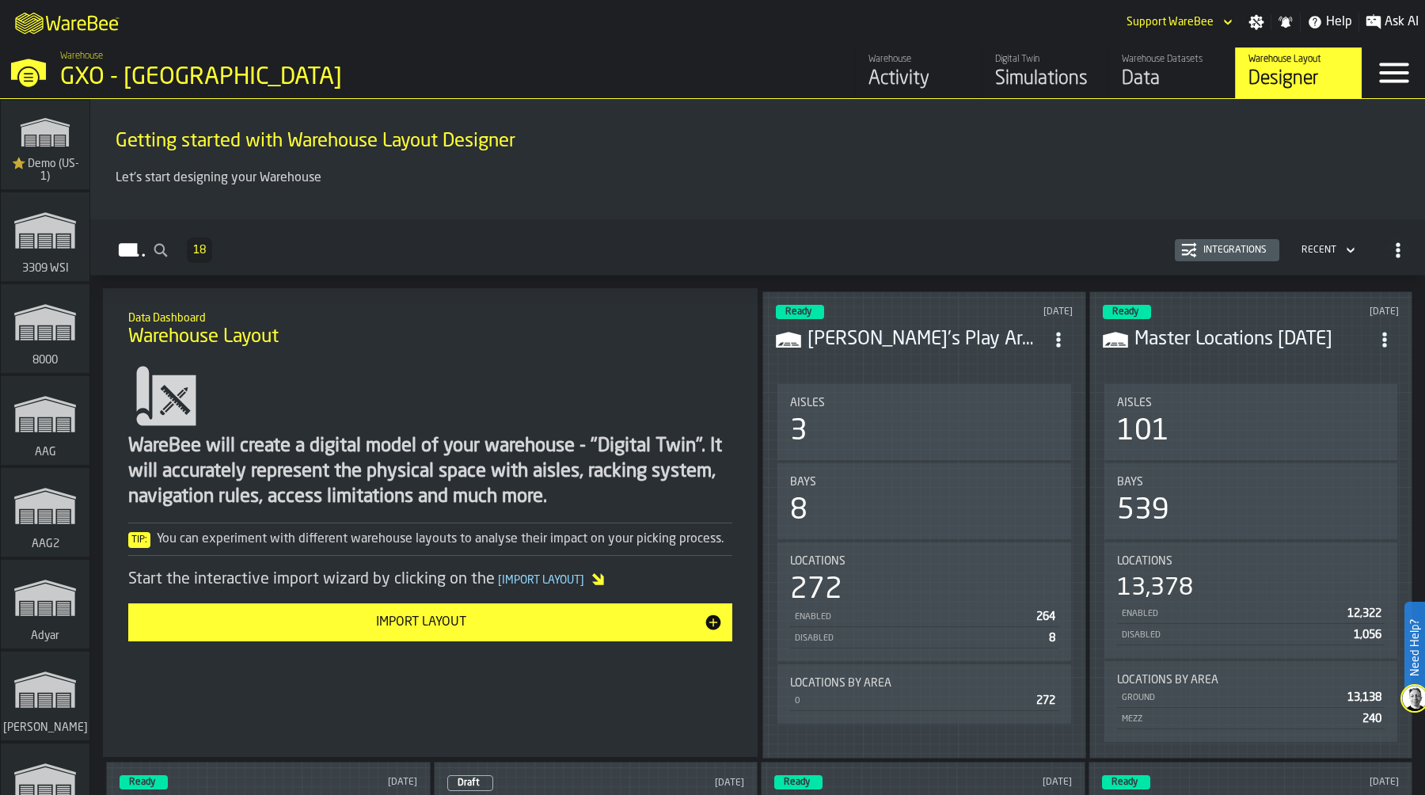
click at [1243, 408] on div "Aisles 101" at bounding box center [1251, 422] width 268 height 51
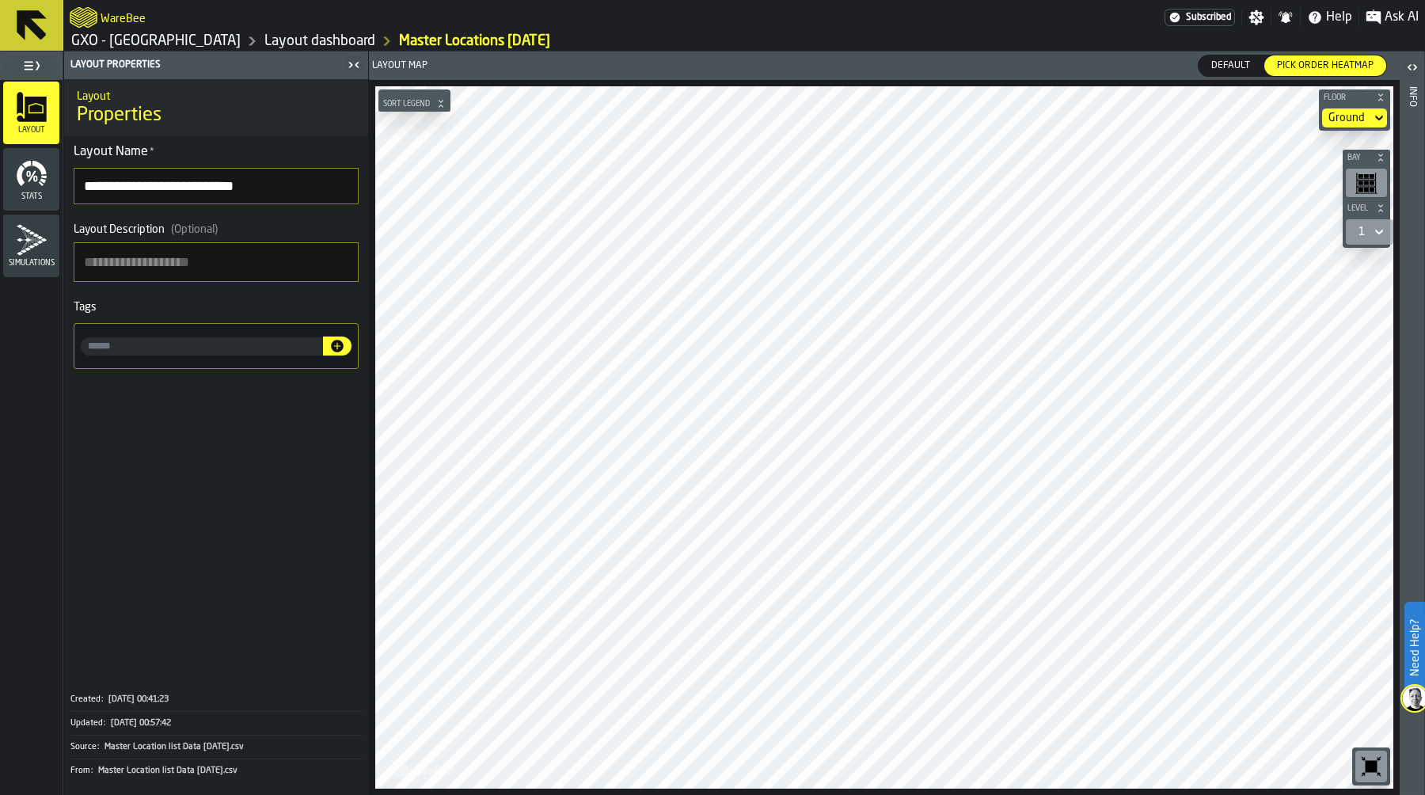
click at [150, 48] on link "GXO - [GEOGRAPHIC_DATA]" at bounding box center [155, 40] width 169 height 17
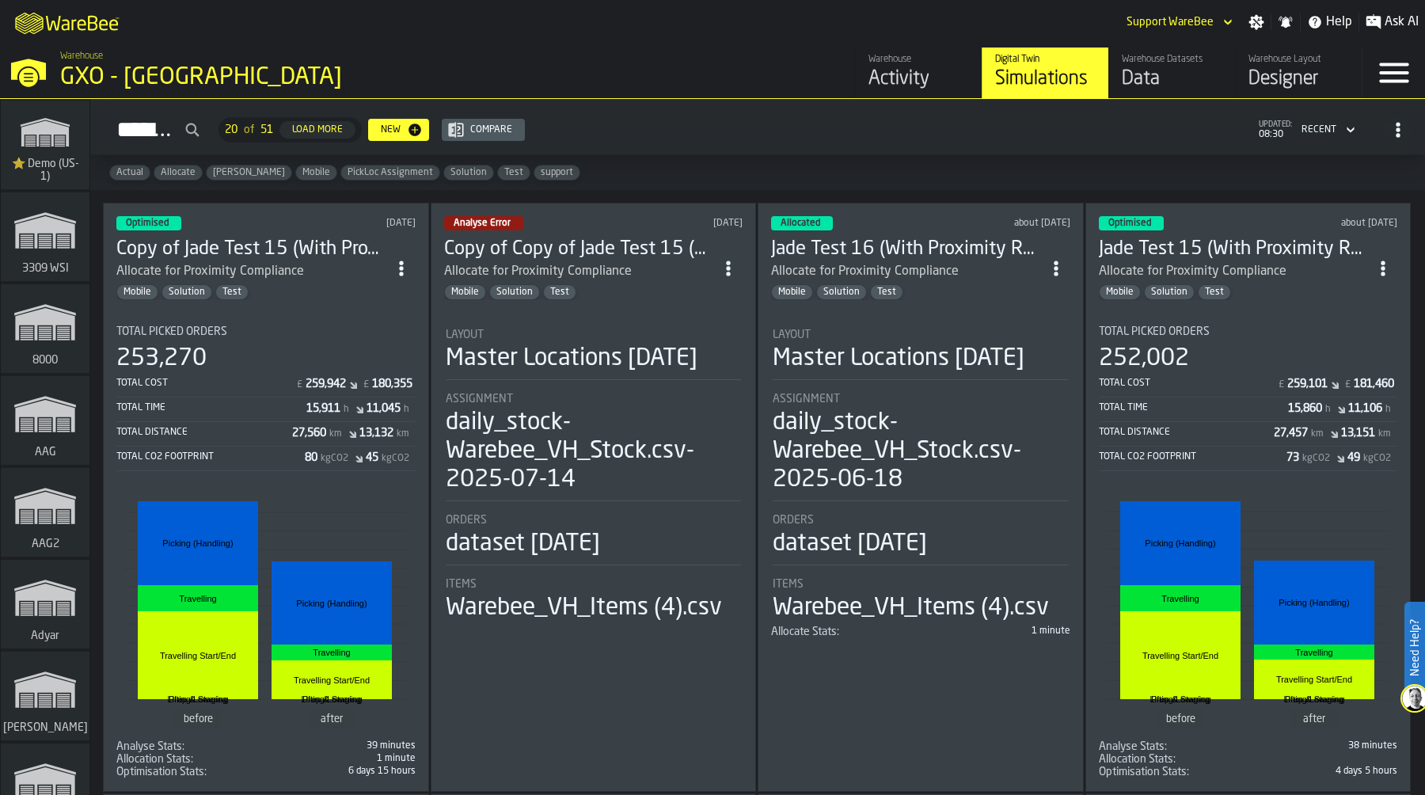
scroll to position [6327, 0]
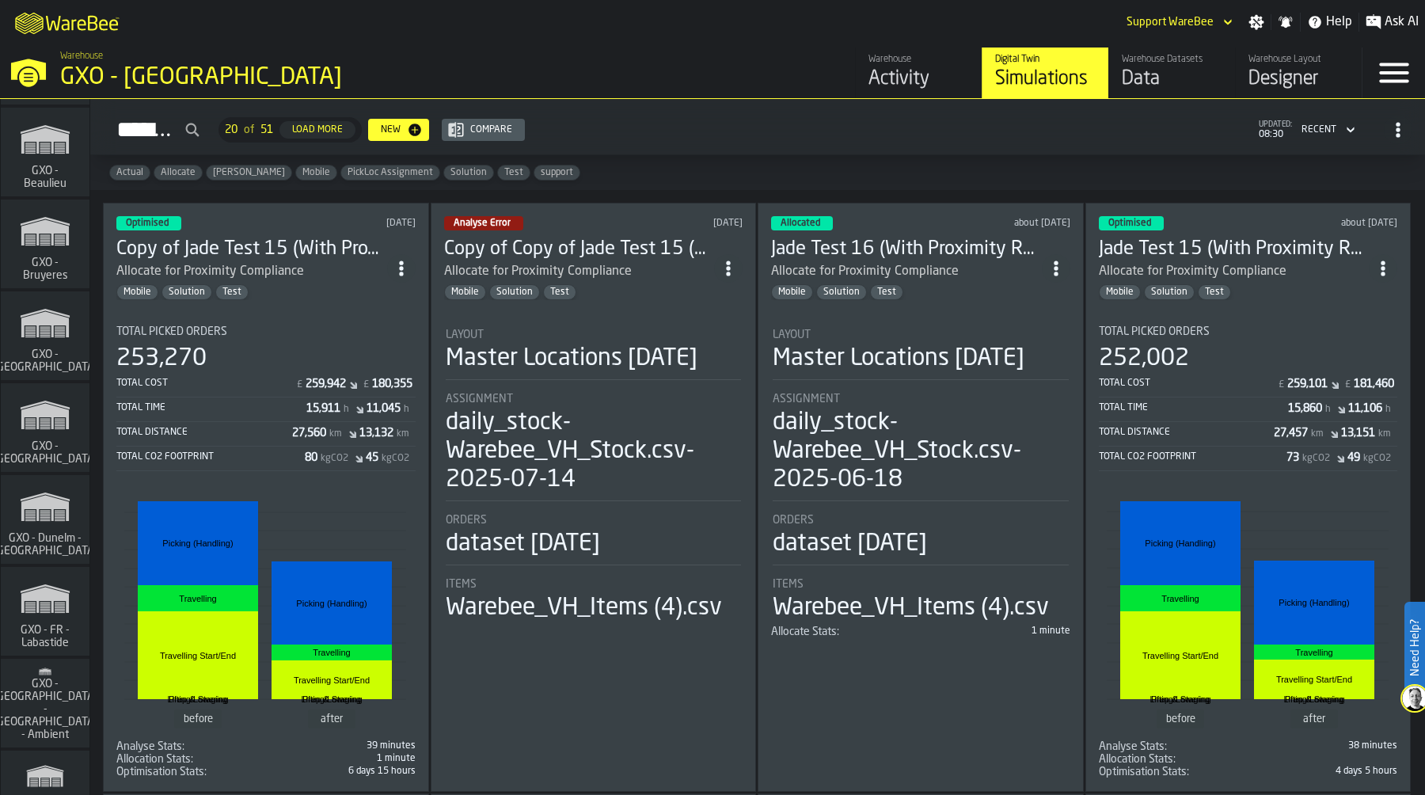
click at [63, 397] on icon "link-to-/wh/i/ae0cd702-8cb1-4091-b3be-0aee77957c79/simulations" at bounding box center [45, 414] width 76 height 51
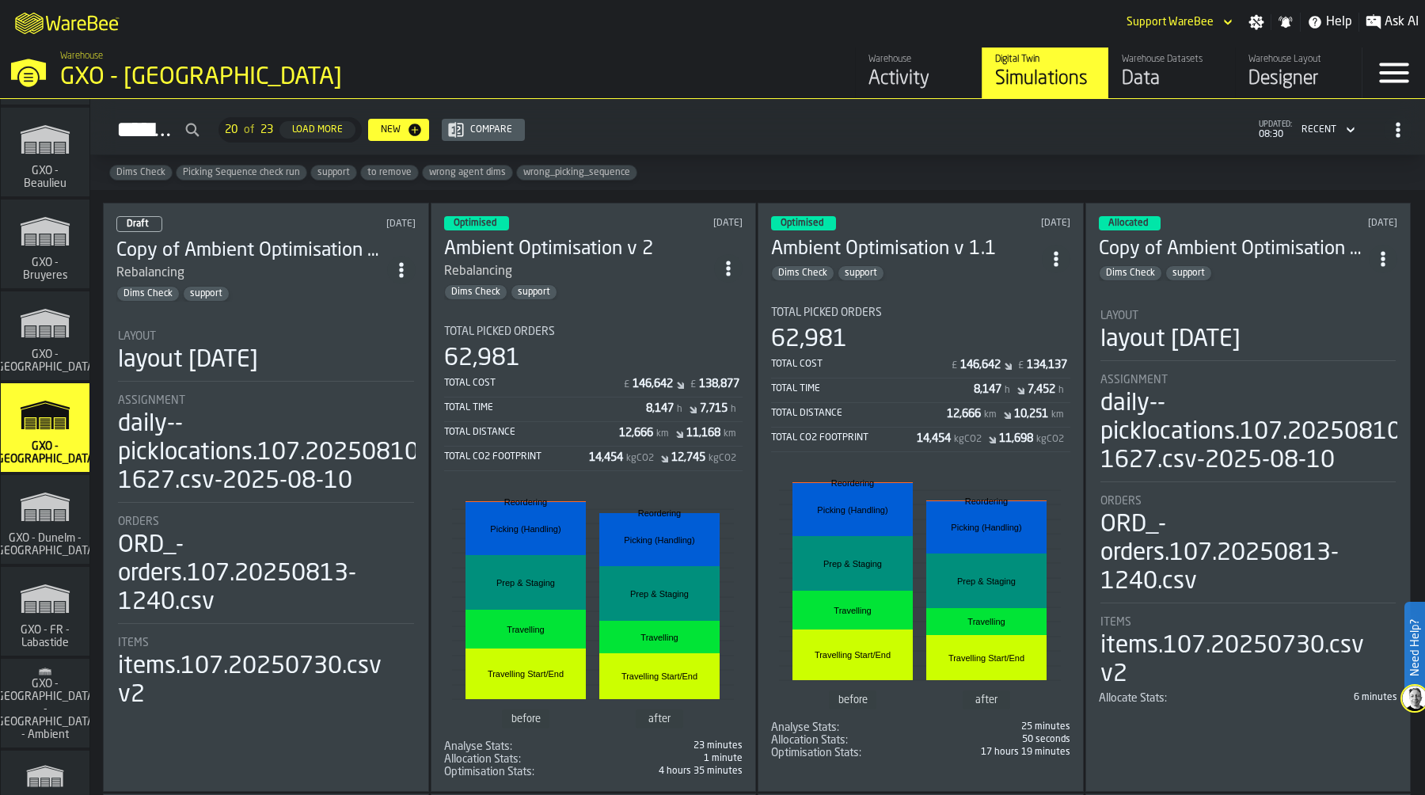
click at [670, 307] on div "Optimised 4 days ago Ambient Optimisation v 2 Rebalancing Dims Check support To…" at bounding box center [594, 497] width 326 height 589
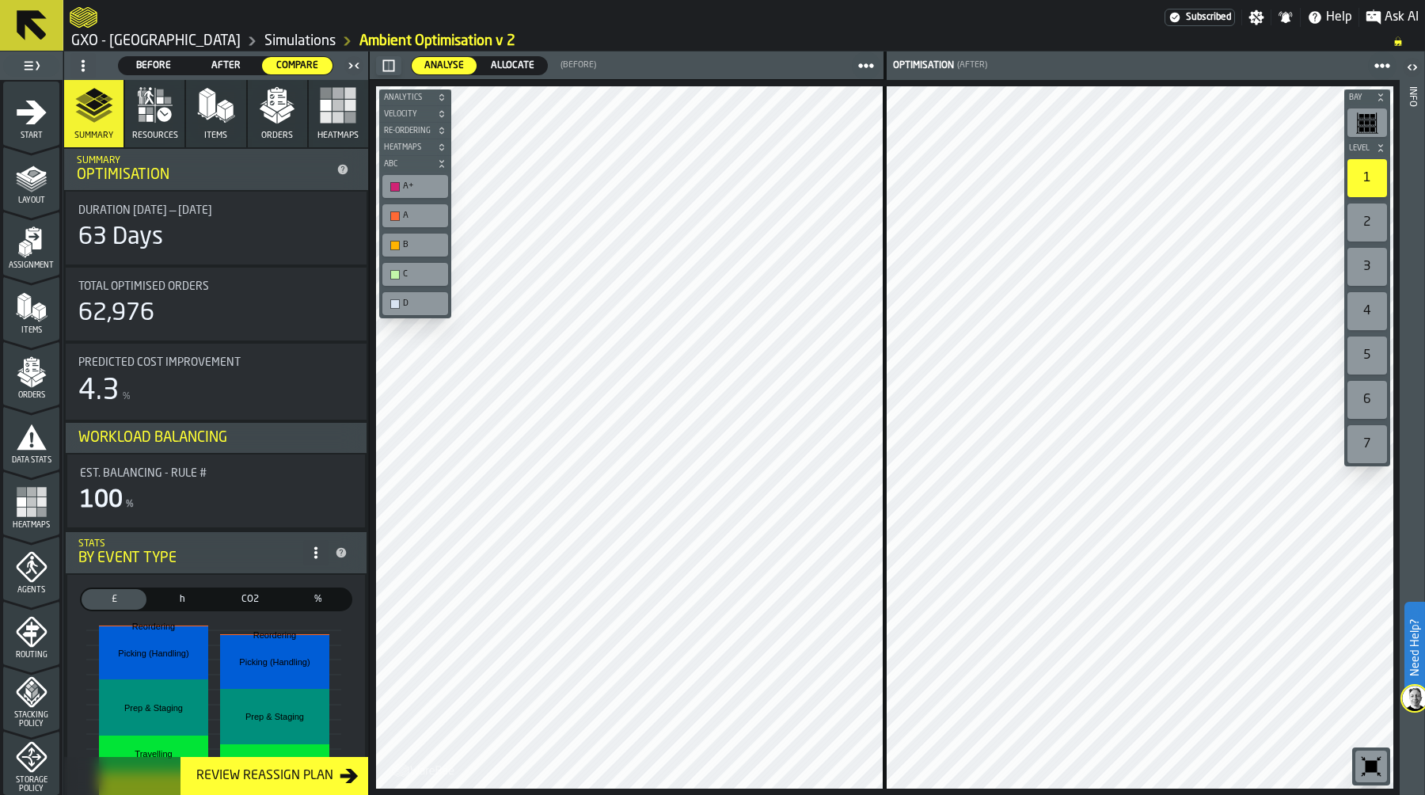
click at [280, 44] on link "Simulations" at bounding box center [299, 40] width 71 height 17
click at [202, 44] on link "GXO - [GEOGRAPHIC_DATA]" at bounding box center [155, 40] width 169 height 17
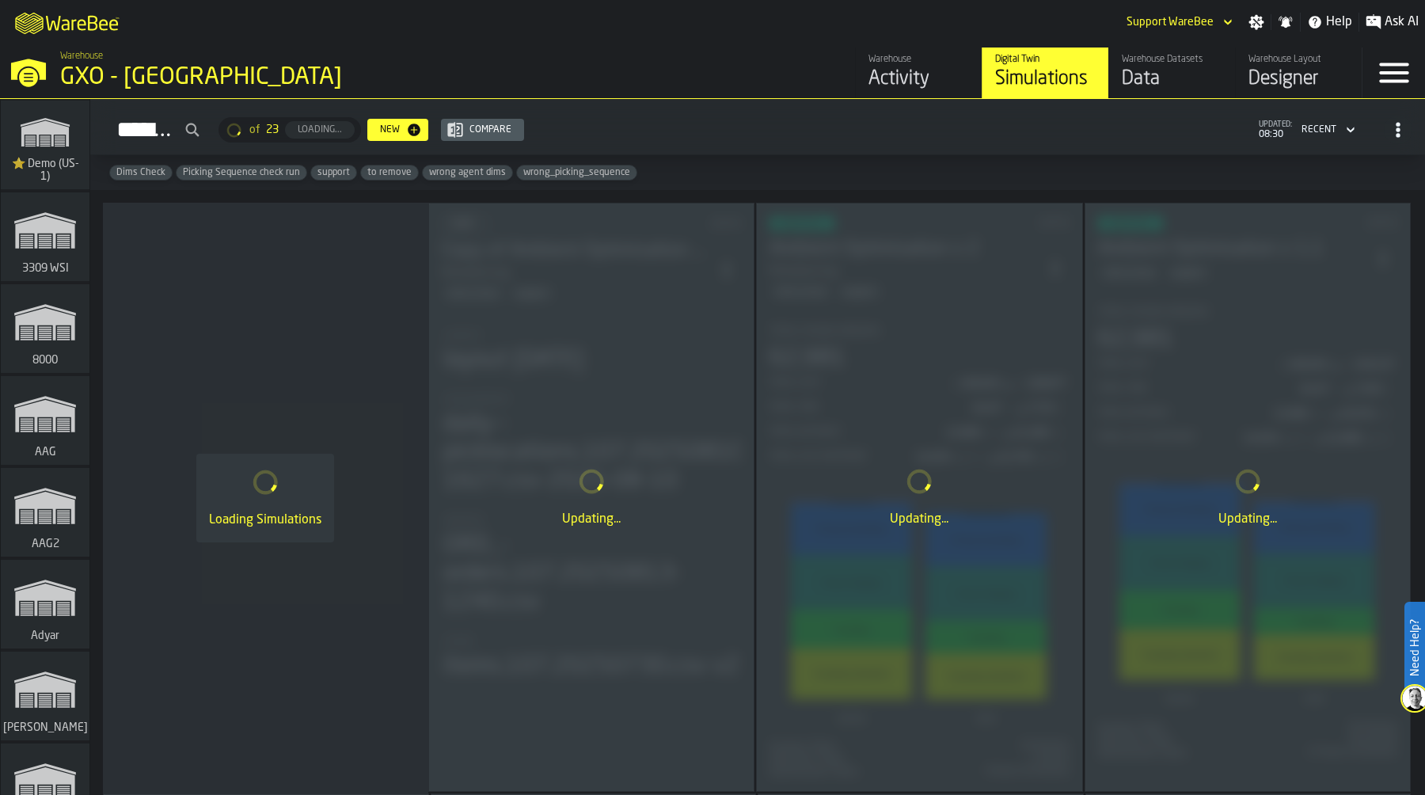
click at [51, 137] on polygon "link-to-/wh/i/103622fe-4b04-4da1-b95f-2619b9c959cc/simulations" at bounding box center [44, 134] width 47 height 26
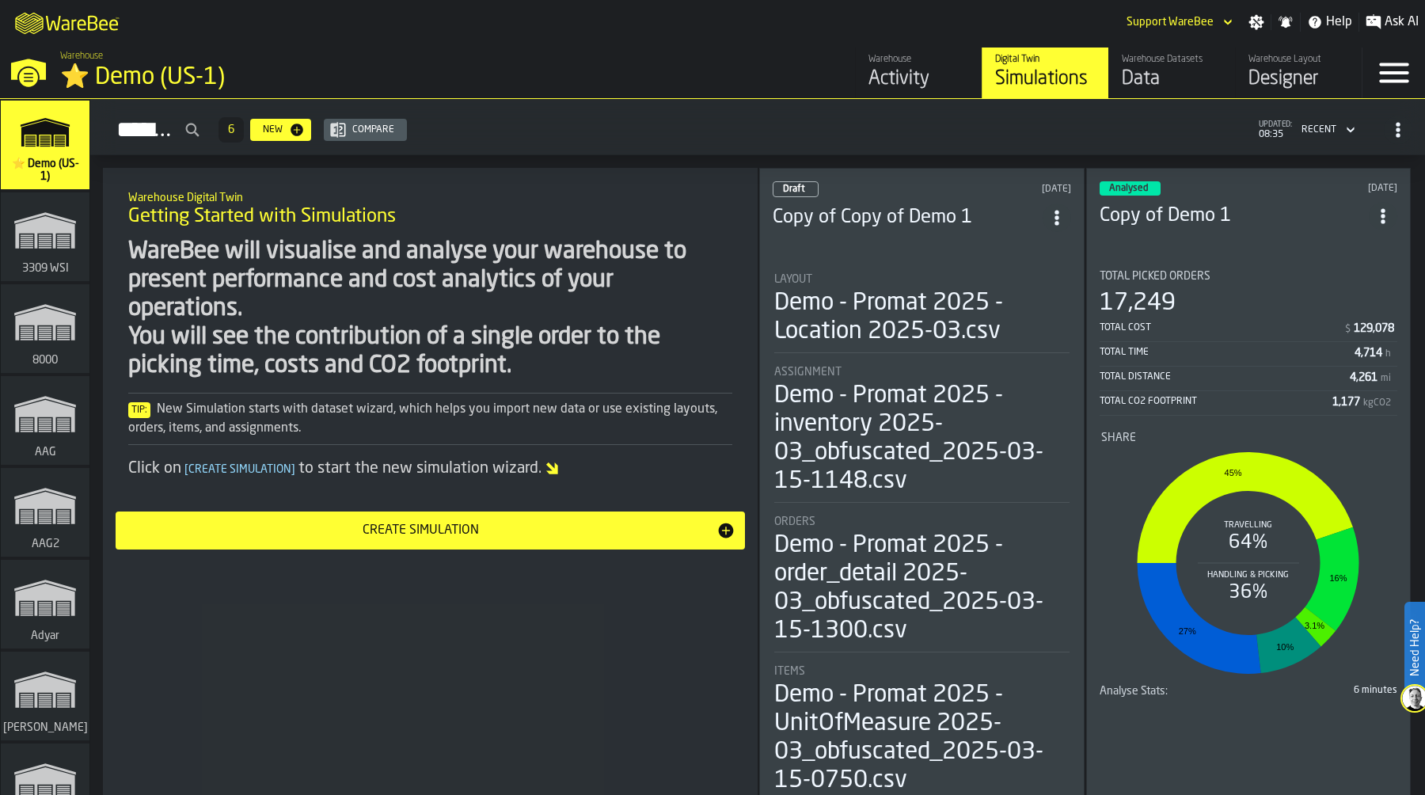
click at [1066, 206] on span "ItemListCard-DashboardItemContainer" at bounding box center [1056, 217] width 28 height 28
click at [1039, 283] on div "Delete" at bounding box center [1021, 281] width 82 height 19
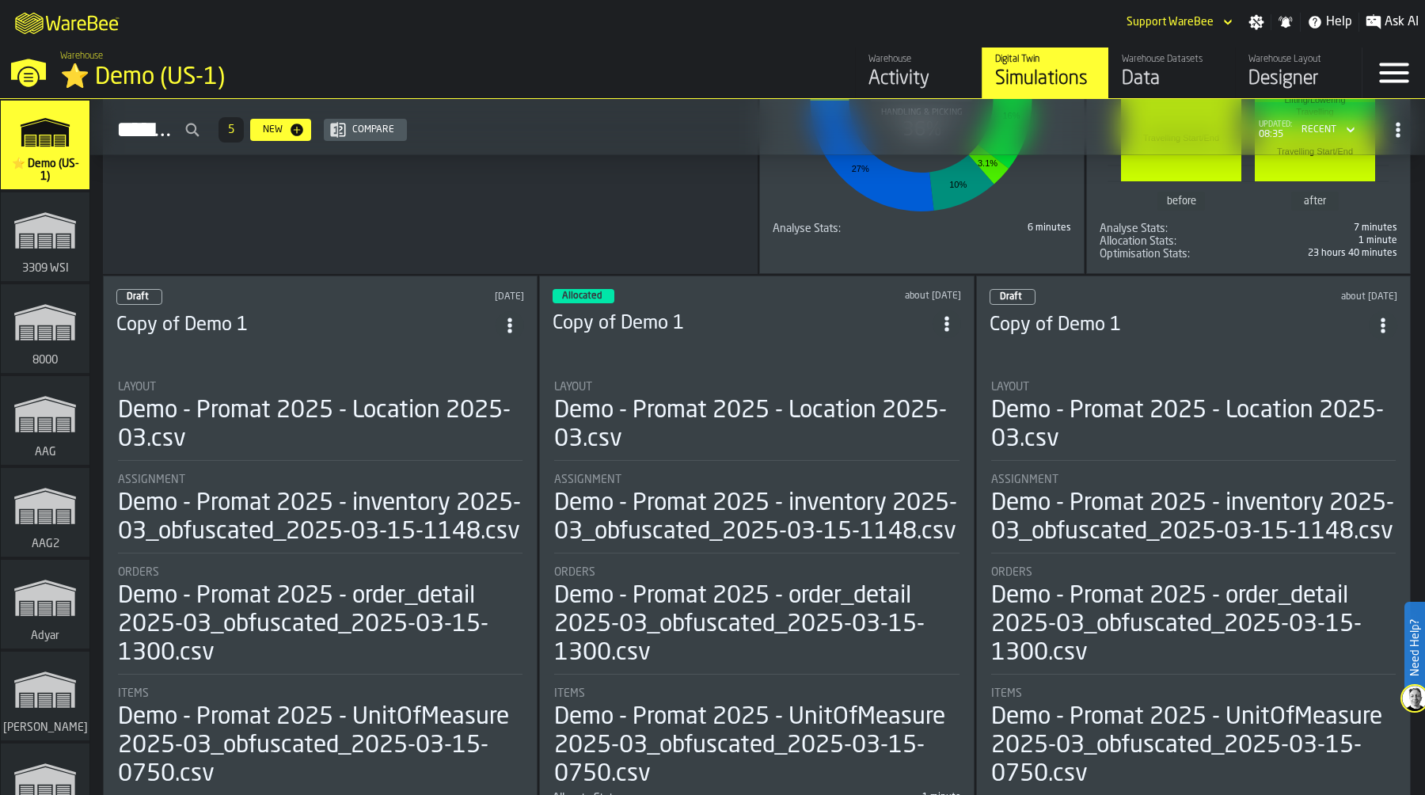
scroll to position [470, 0]
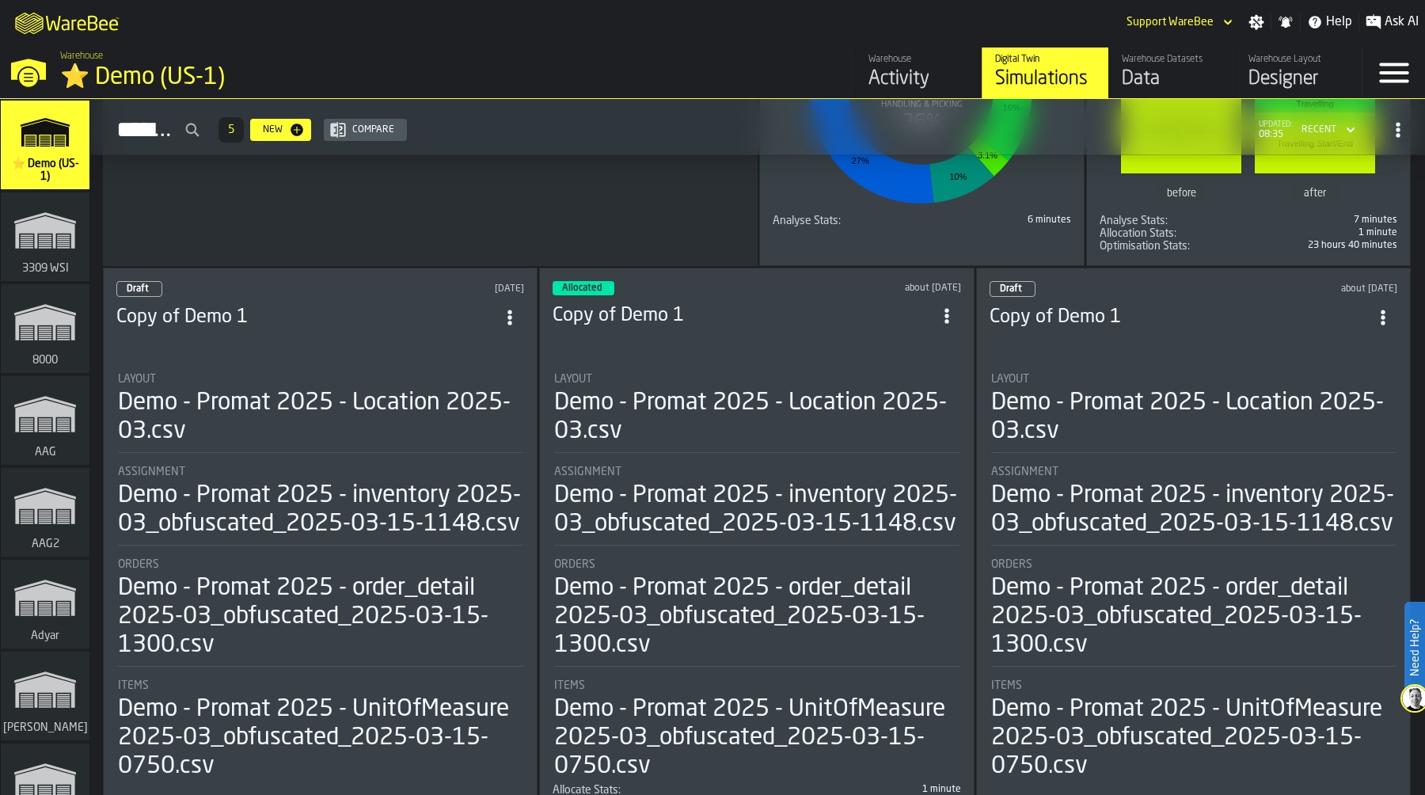
click at [1382, 309] on icon "ItemListCard-DashboardItemContainer" at bounding box center [1383, 317] width 16 height 16
click at [1359, 370] on li "Delete" at bounding box center [1347, 383] width 101 height 38
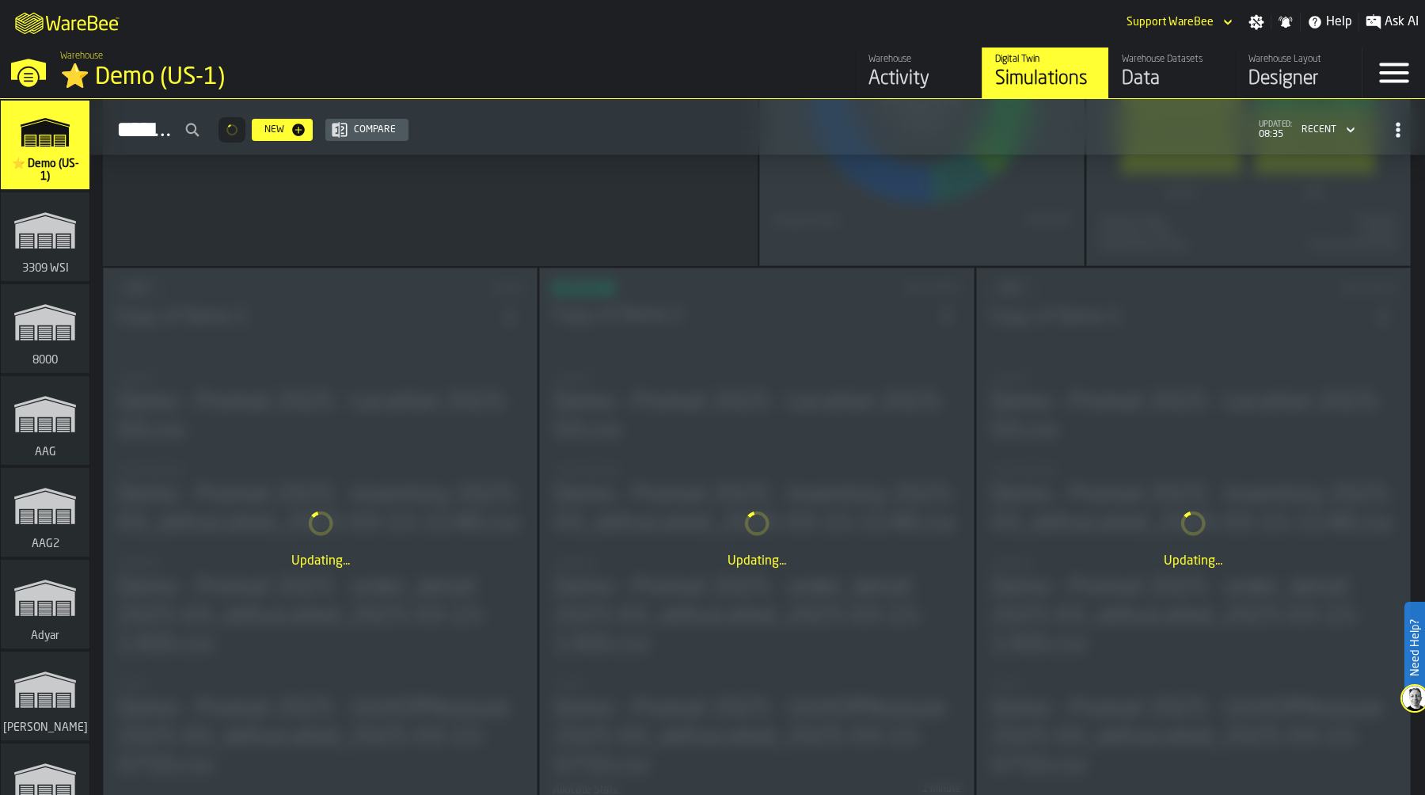
scroll to position [433, 0]
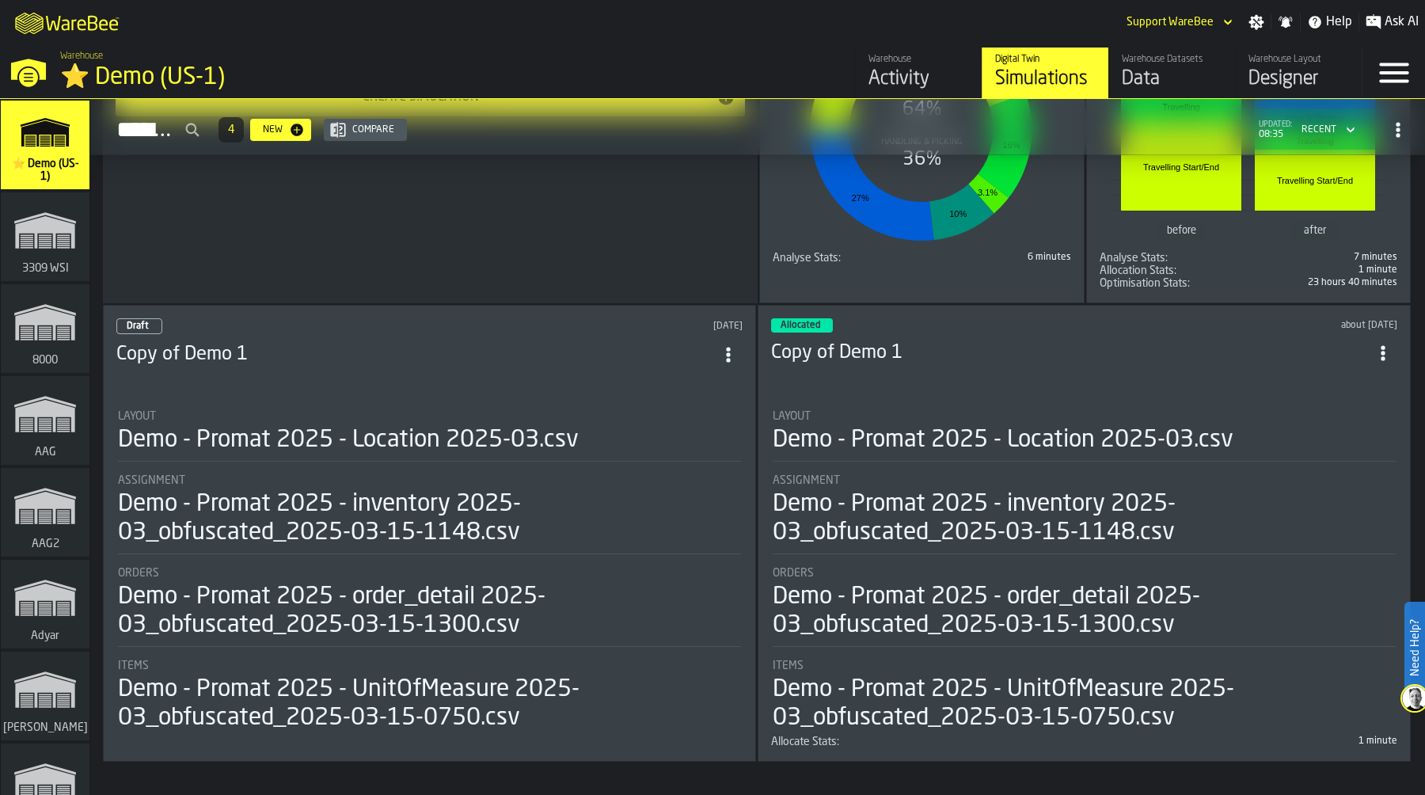
click at [730, 352] on circle "ItemListCard-DashboardItemContainer" at bounding box center [728, 354] width 4 height 4
click at [735, 419] on div "Delete" at bounding box center [699, 421] width 82 height 19
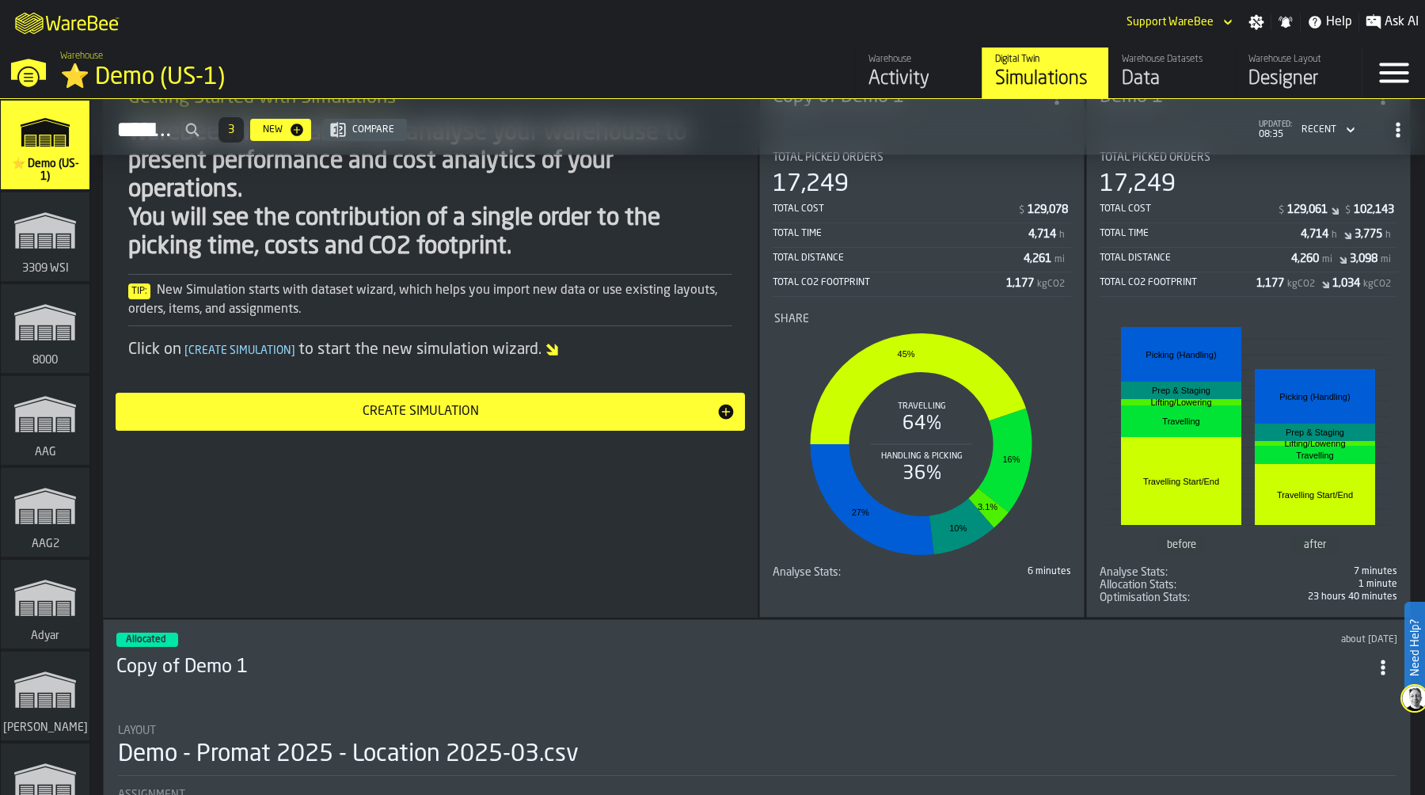
scroll to position [0, 0]
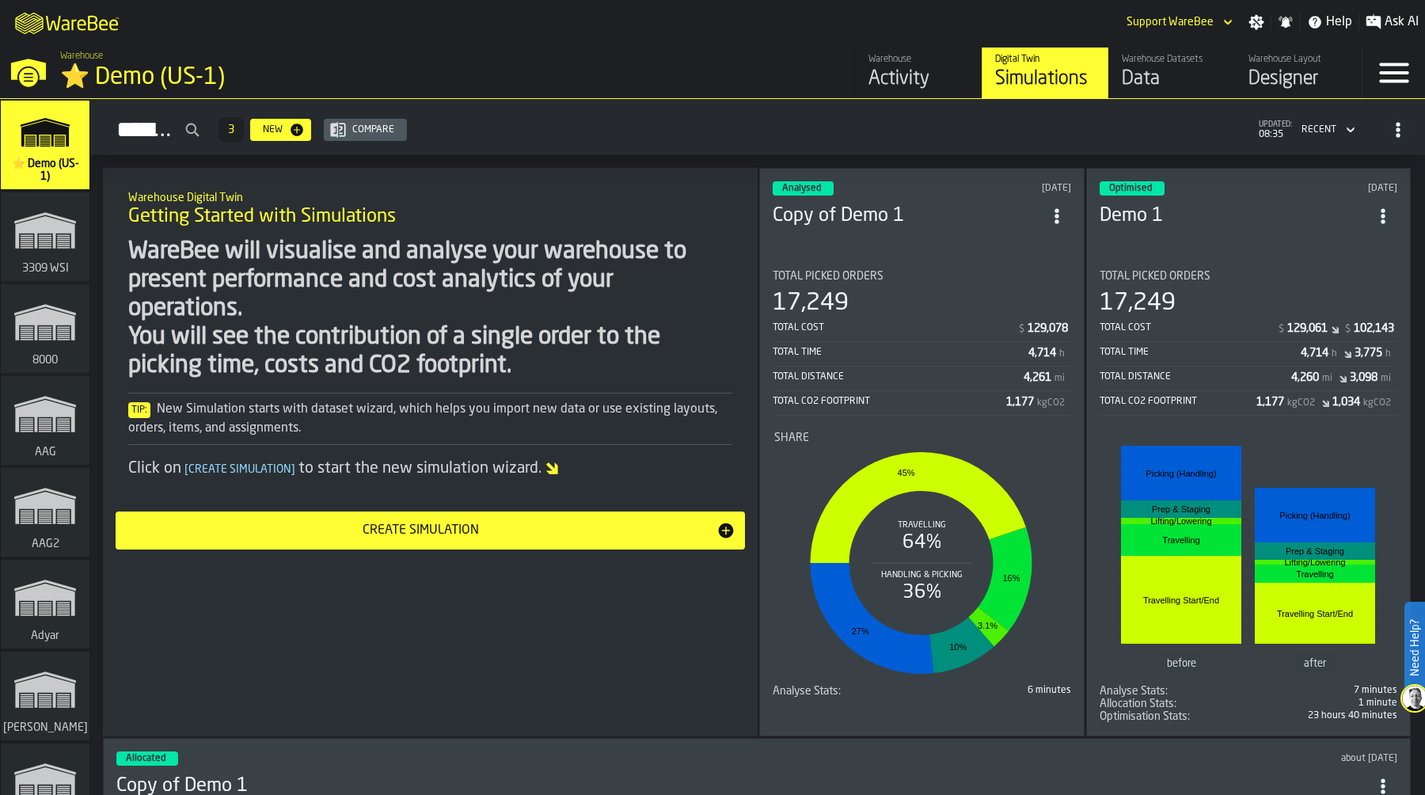
click at [39, 245] on rect "link-to-/wh/i/d1ef1afb-ce11-4124-bdae-ba3d01893ec0/simulations" at bounding box center [45, 246] width 13 height 2
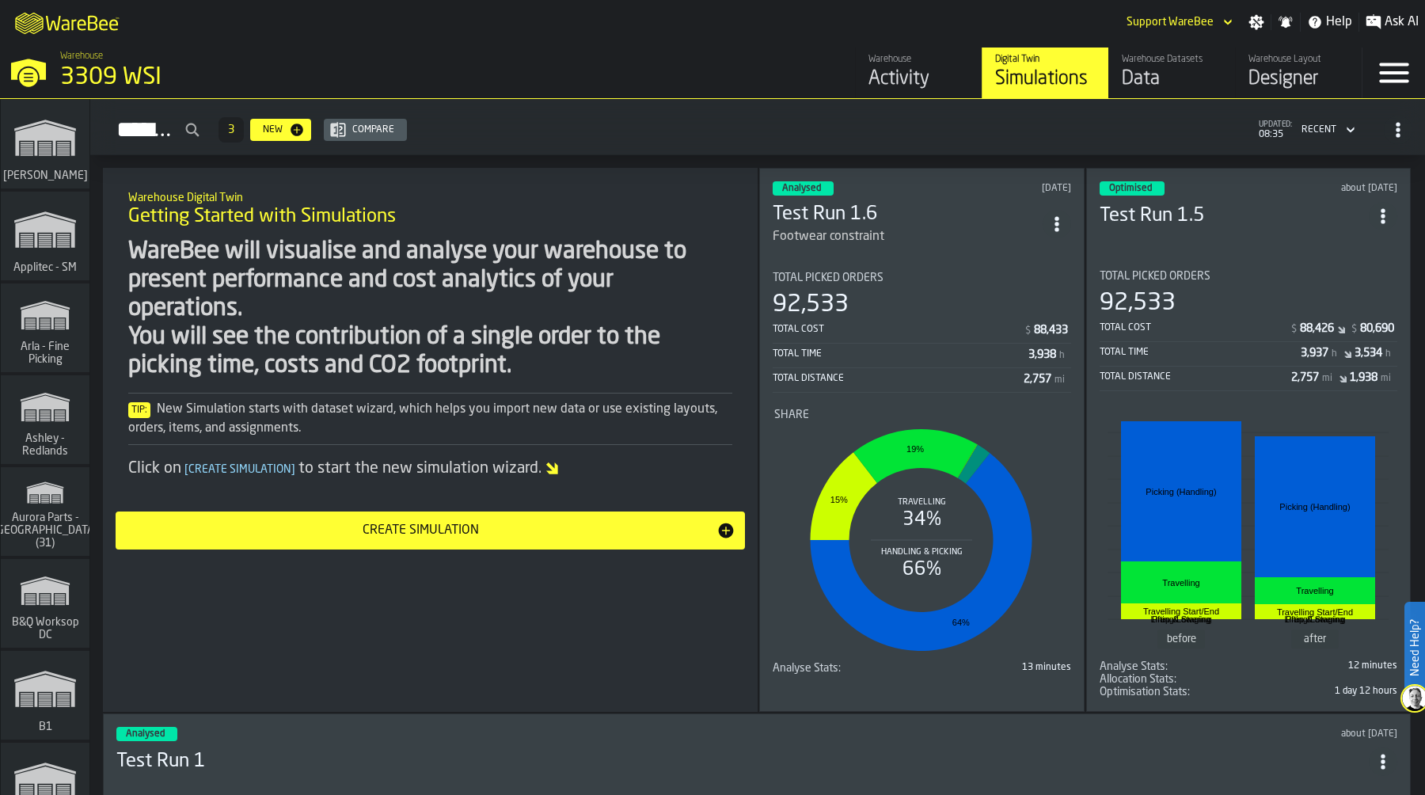
scroll to position [562, 0]
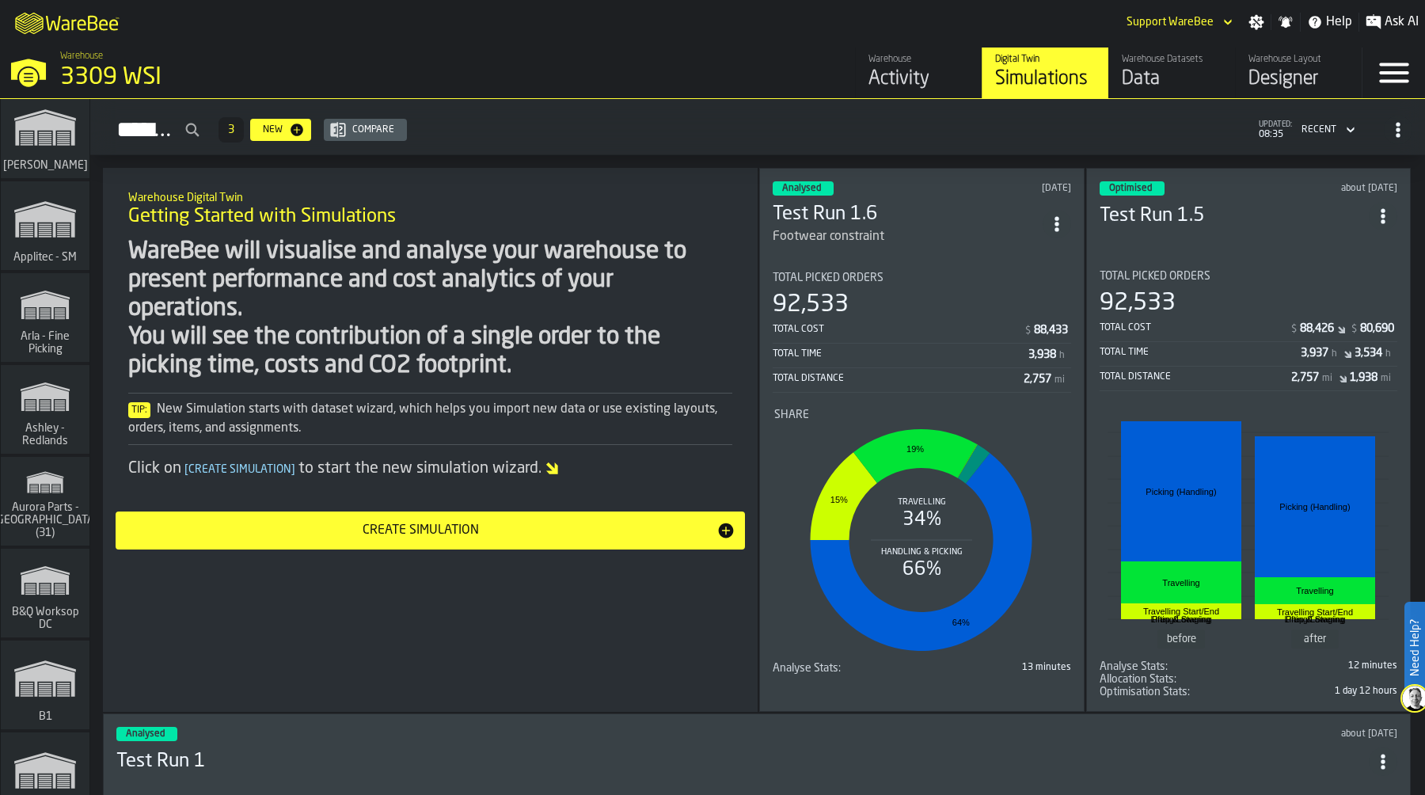
click at [36, 441] on span "Ashley - Redlands" at bounding box center [45, 434] width 76 height 25
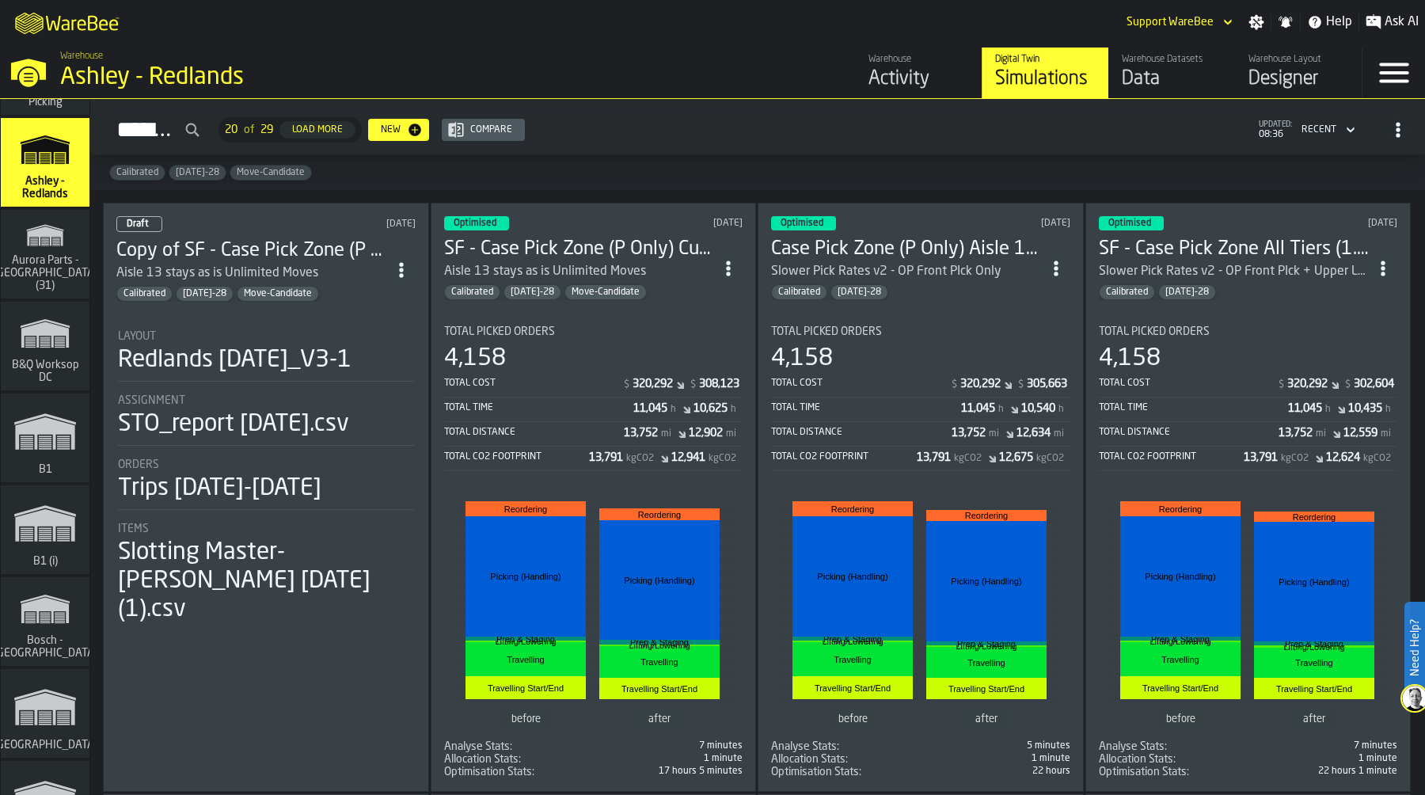
scroll to position [810, 0]
click at [47, 610] on icon "link-to-/wh/i/bfbaf413-abed-476d-8552-0c036b828419/simulations" at bounding box center [45, 607] width 76 height 51
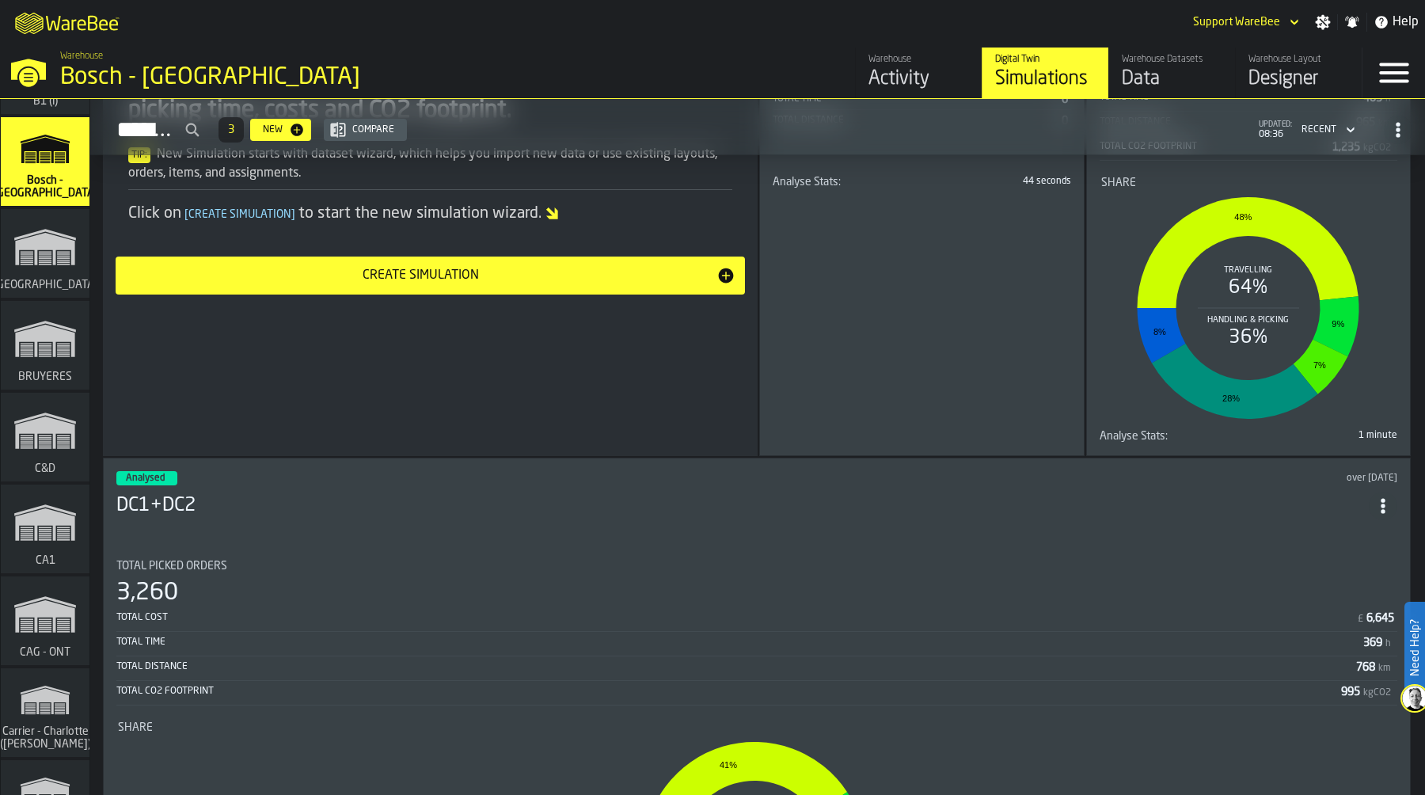
scroll to position [1281, 0]
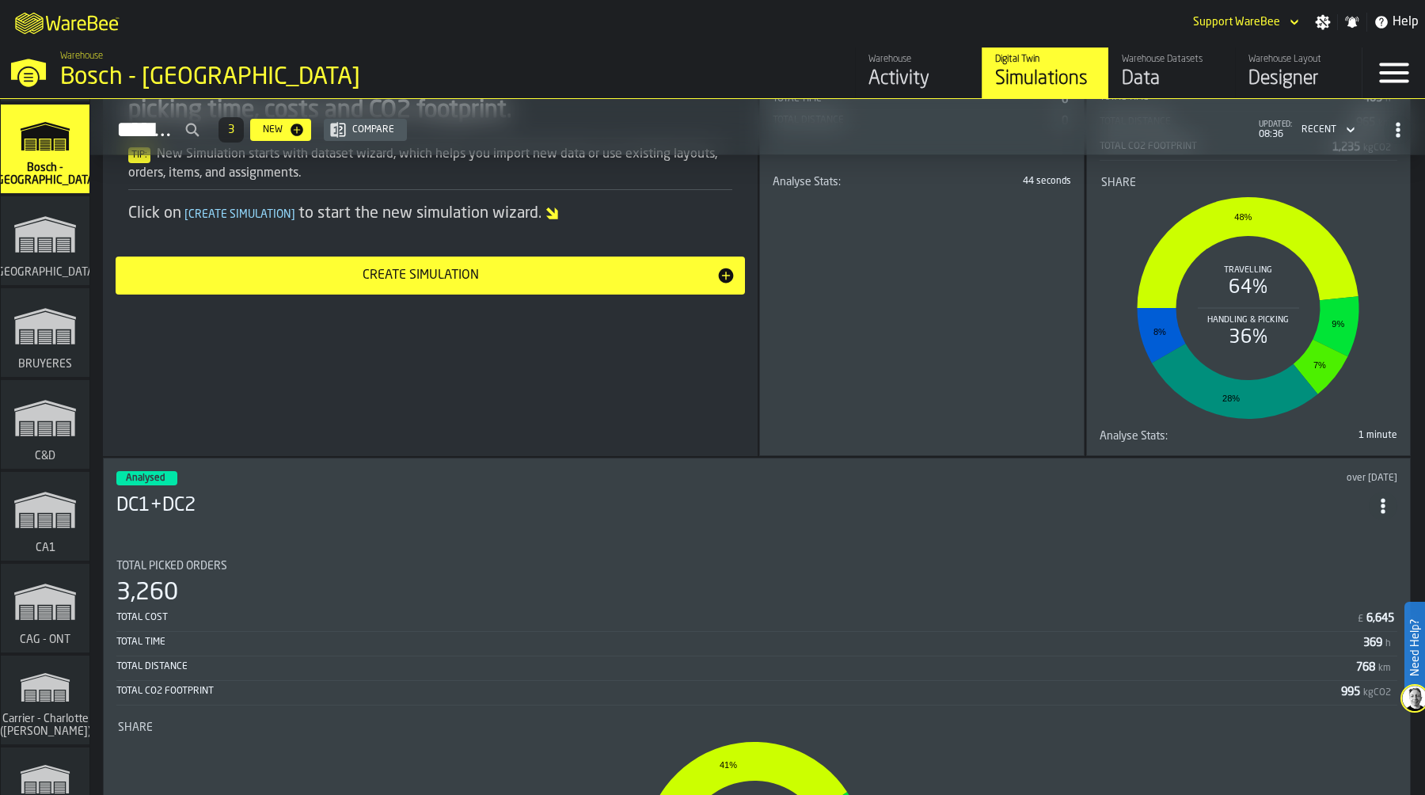
click at [40, 338] on rect "link-to-/wh/i/f38f5b15-c328-468f-b50f-d2fbf0f811f1/simulations" at bounding box center [45, 337] width 13 height 2
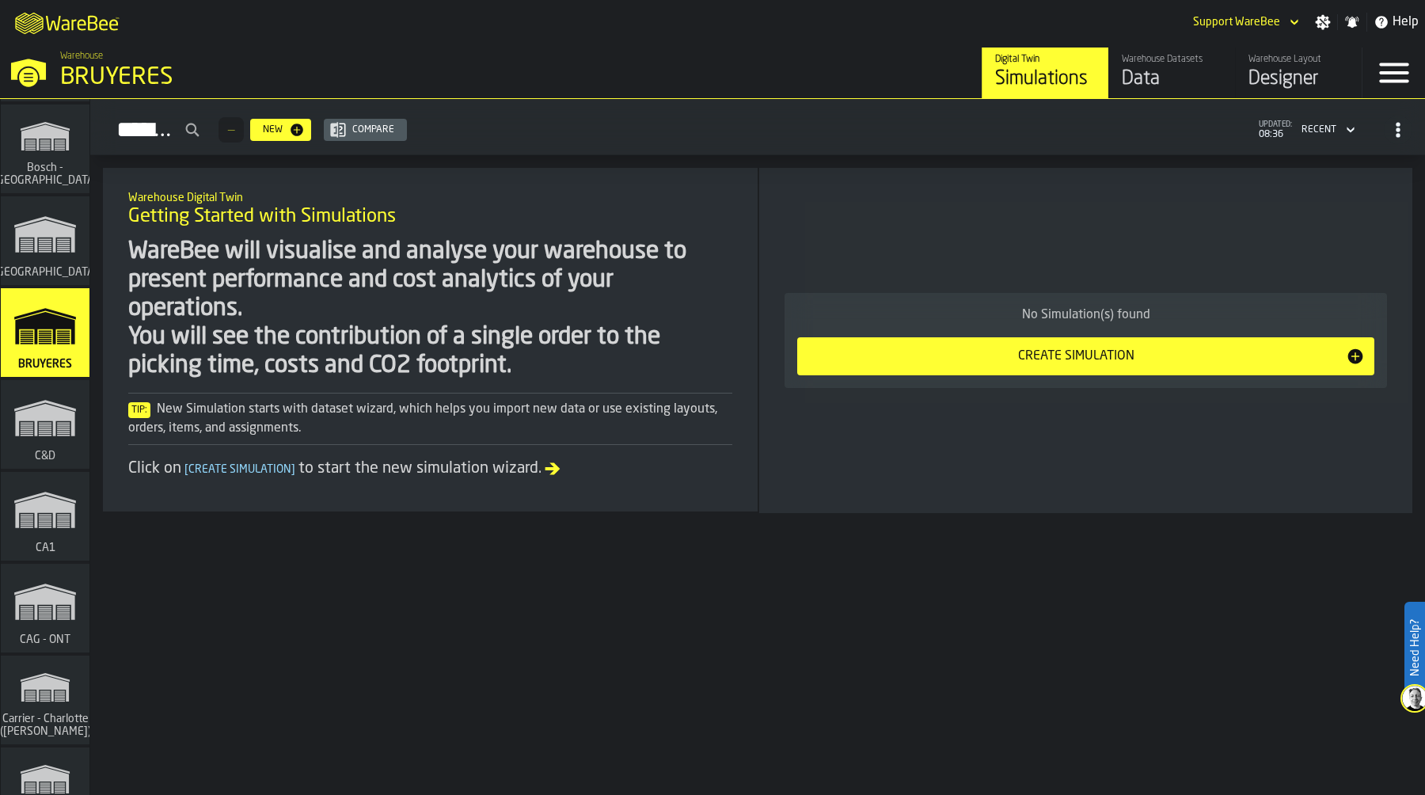
scroll to position [6065, 0]
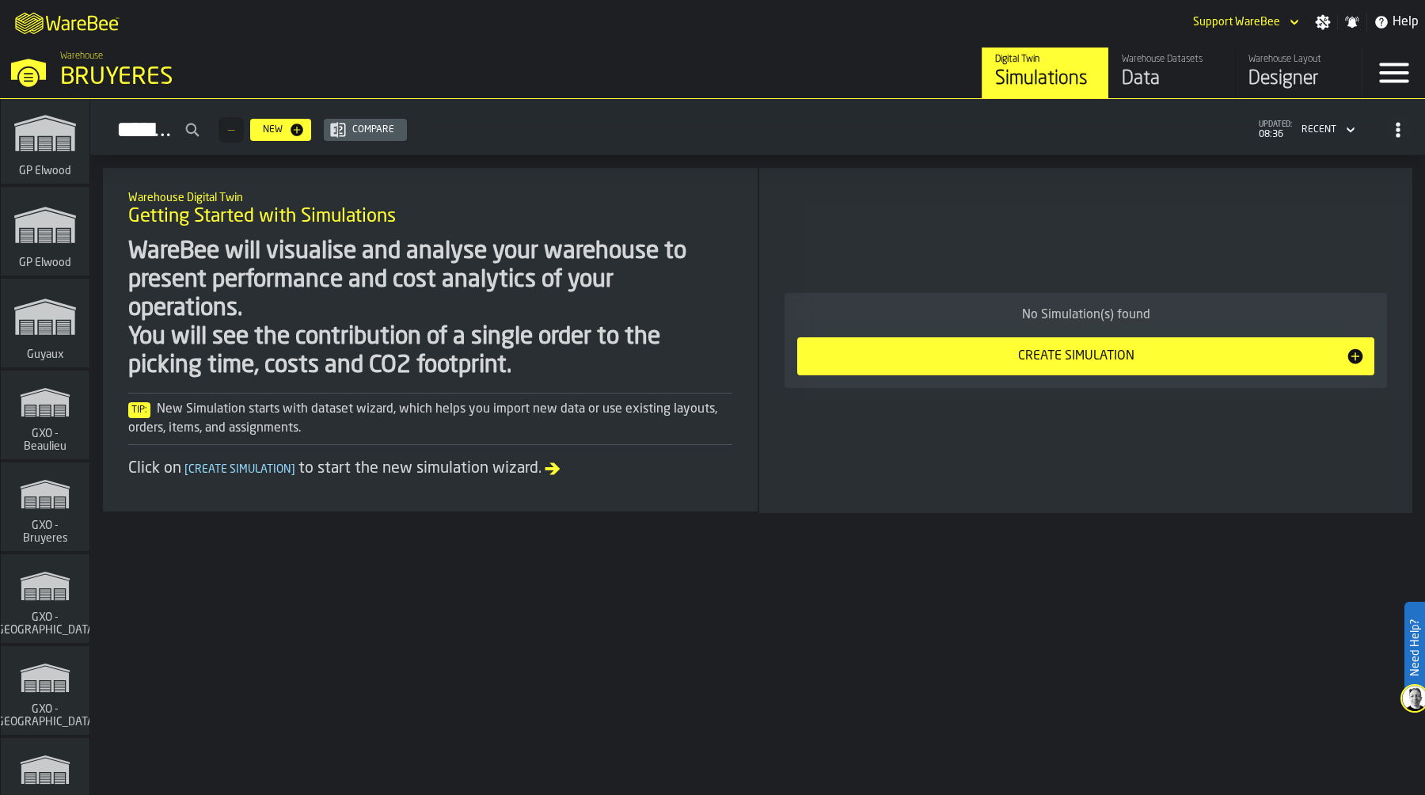
click at [51, 438] on span "GXO - Beaulieu" at bounding box center [45, 439] width 76 height 25
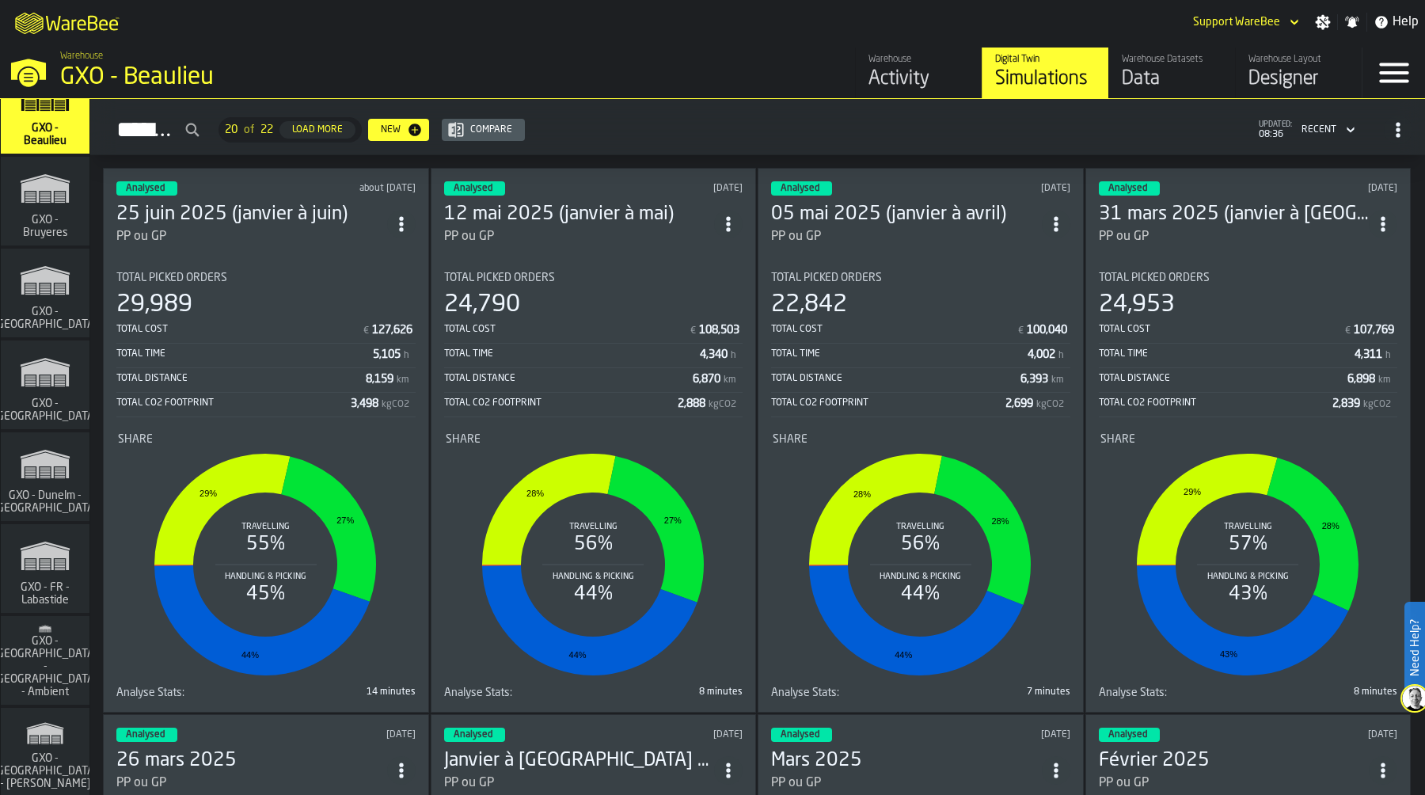
scroll to position [6398, 0]
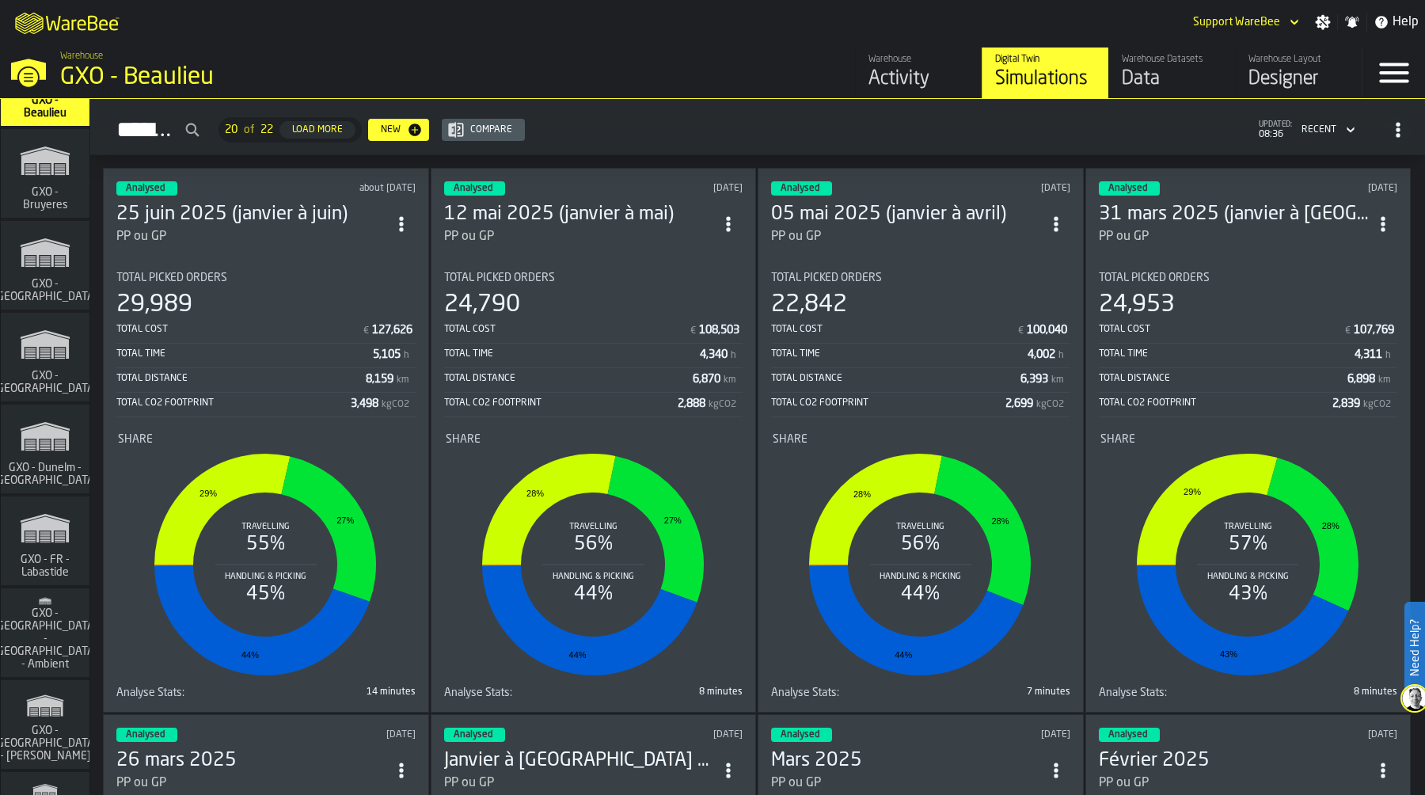
click at [44, 536] on icon "link-to-/wh/i/6d62c477-0d62-49a3-8ae2-182b02fd63a7/simulations" at bounding box center [45, 528] width 76 height 51
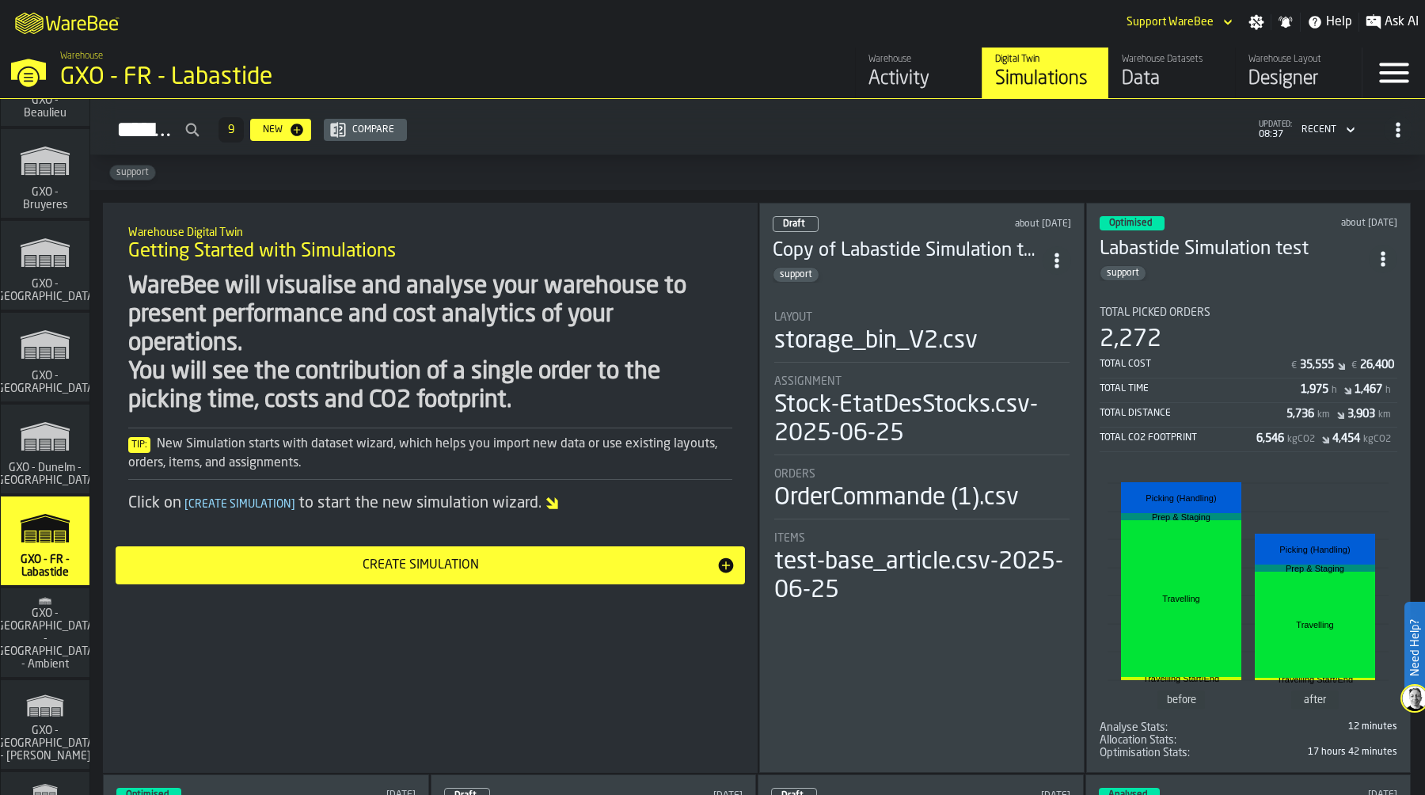
click at [1254, 325] on div "2,272" at bounding box center [1248, 339] width 298 height 28
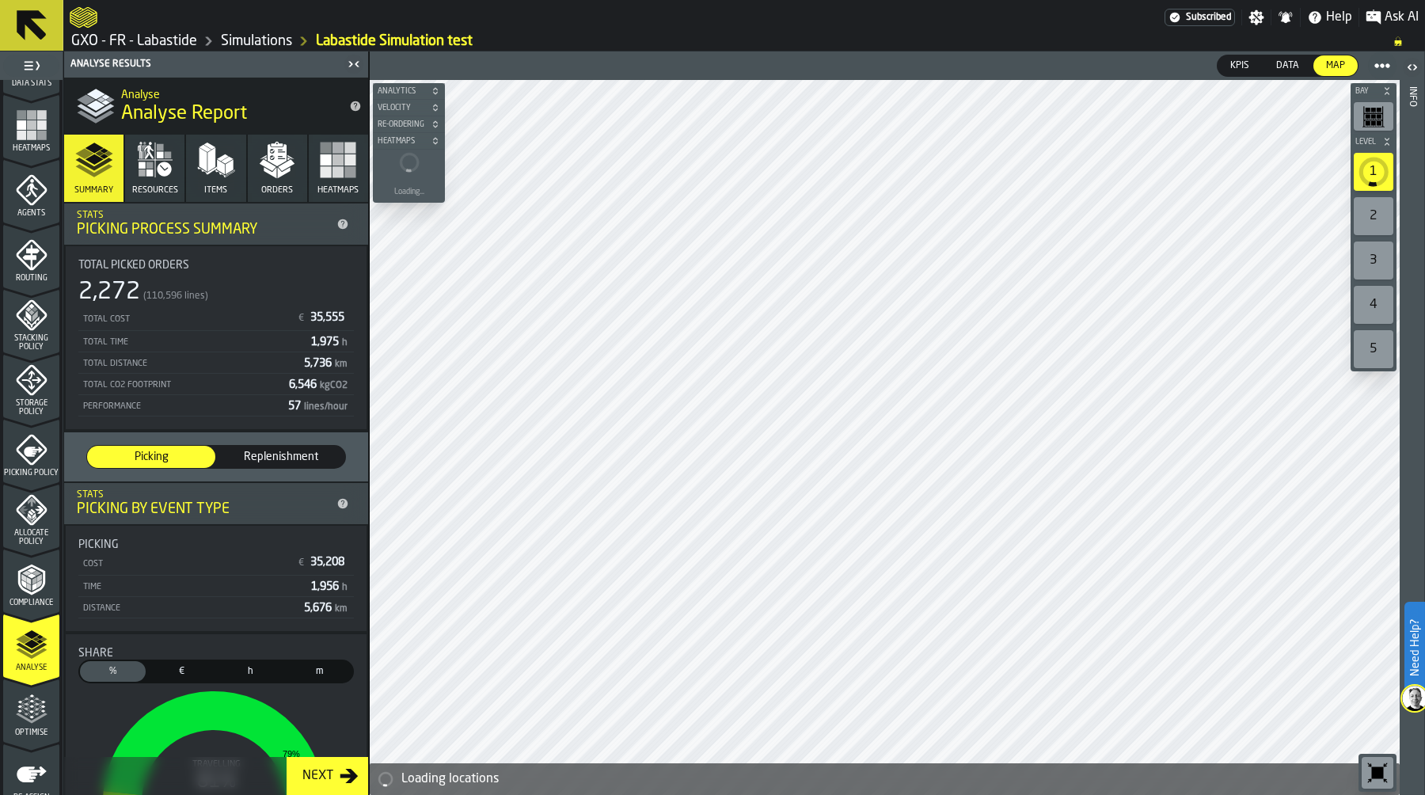
scroll to position [396, 0]
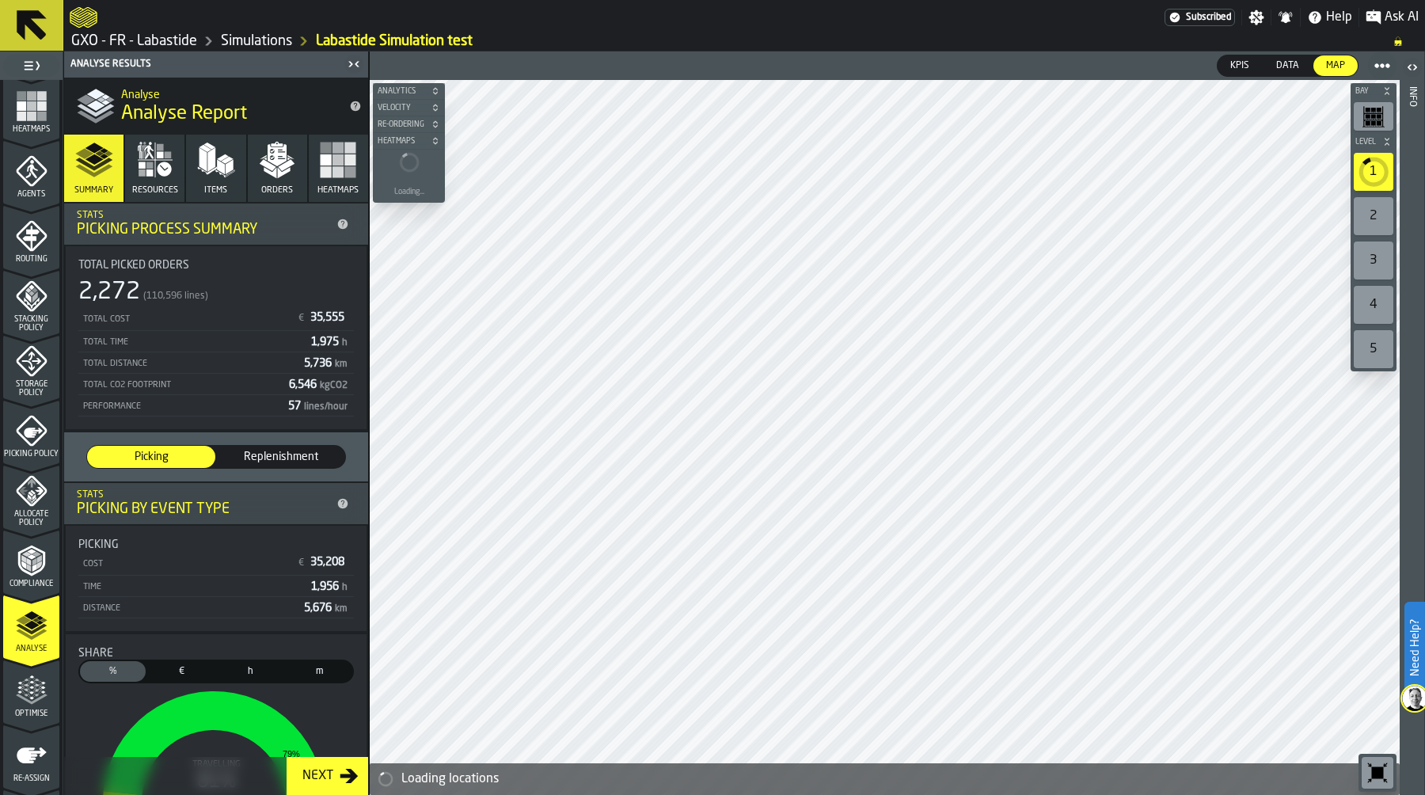
click at [36, 697] on icon "menu Optimise" at bounding box center [32, 698] width 32 height 10
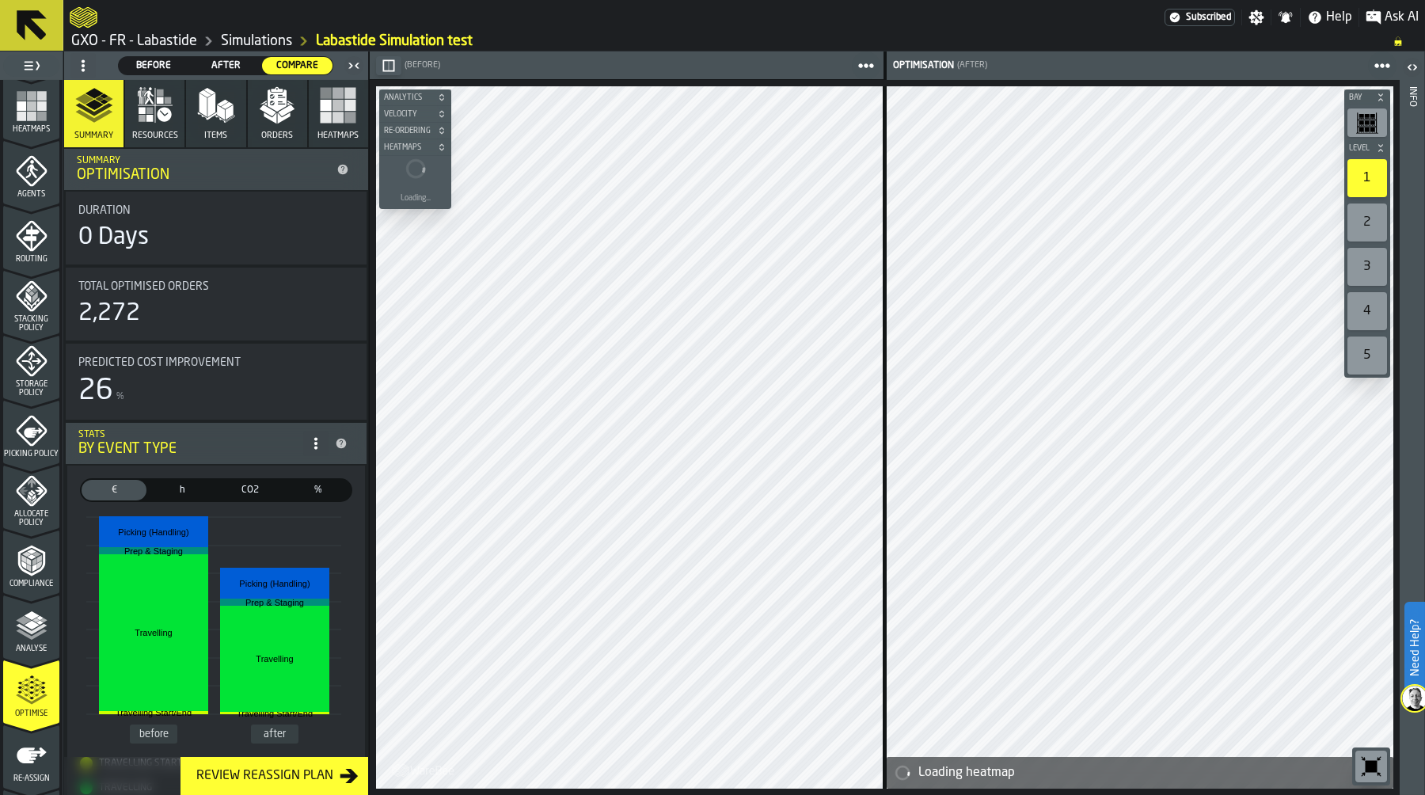
click at [192, 40] on link "GXO - FR - Labastide" at bounding box center [134, 40] width 126 height 17
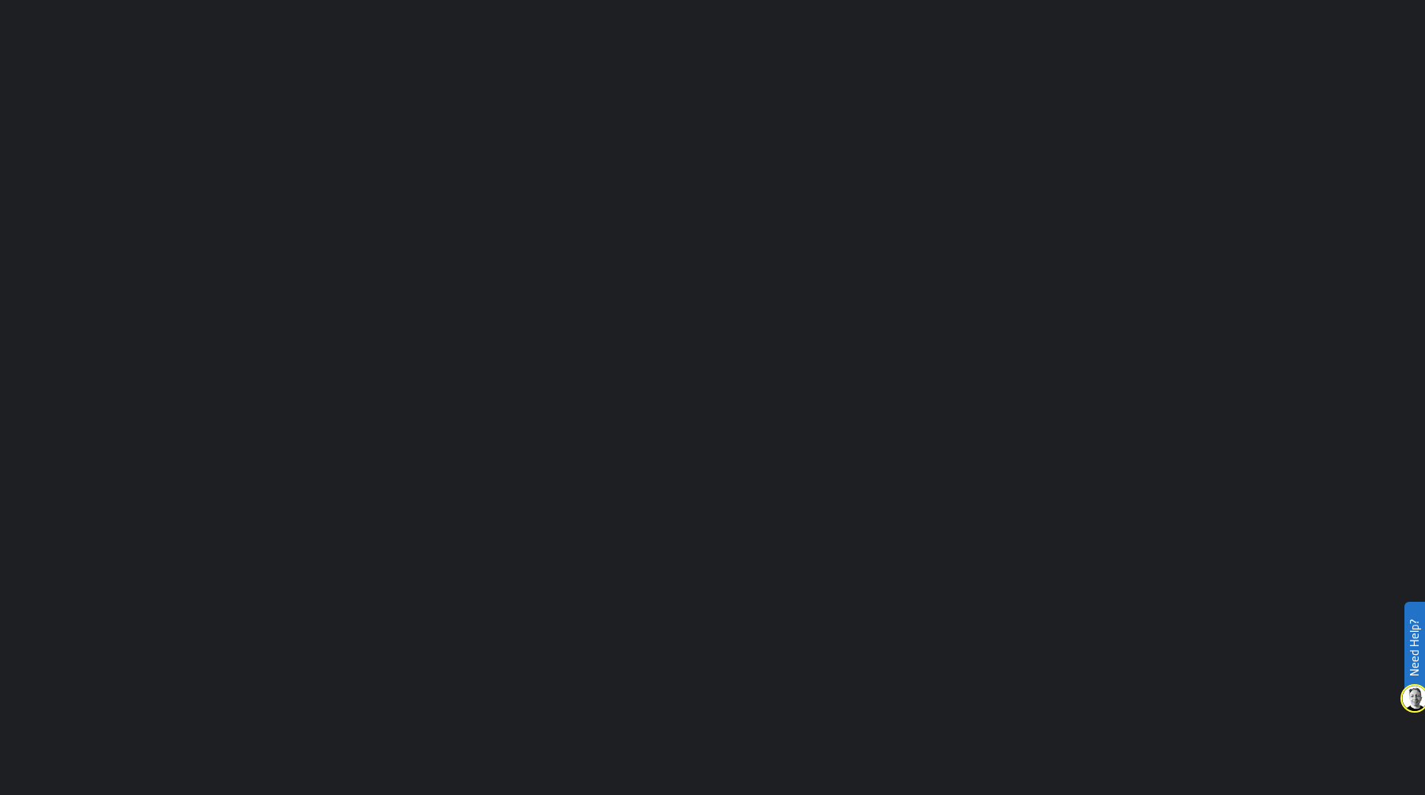
click at [171, 40] on main "Menu Help Notifications Settings Ask AI (Beta)" at bounding box center [712, 397] width 1425 height 795
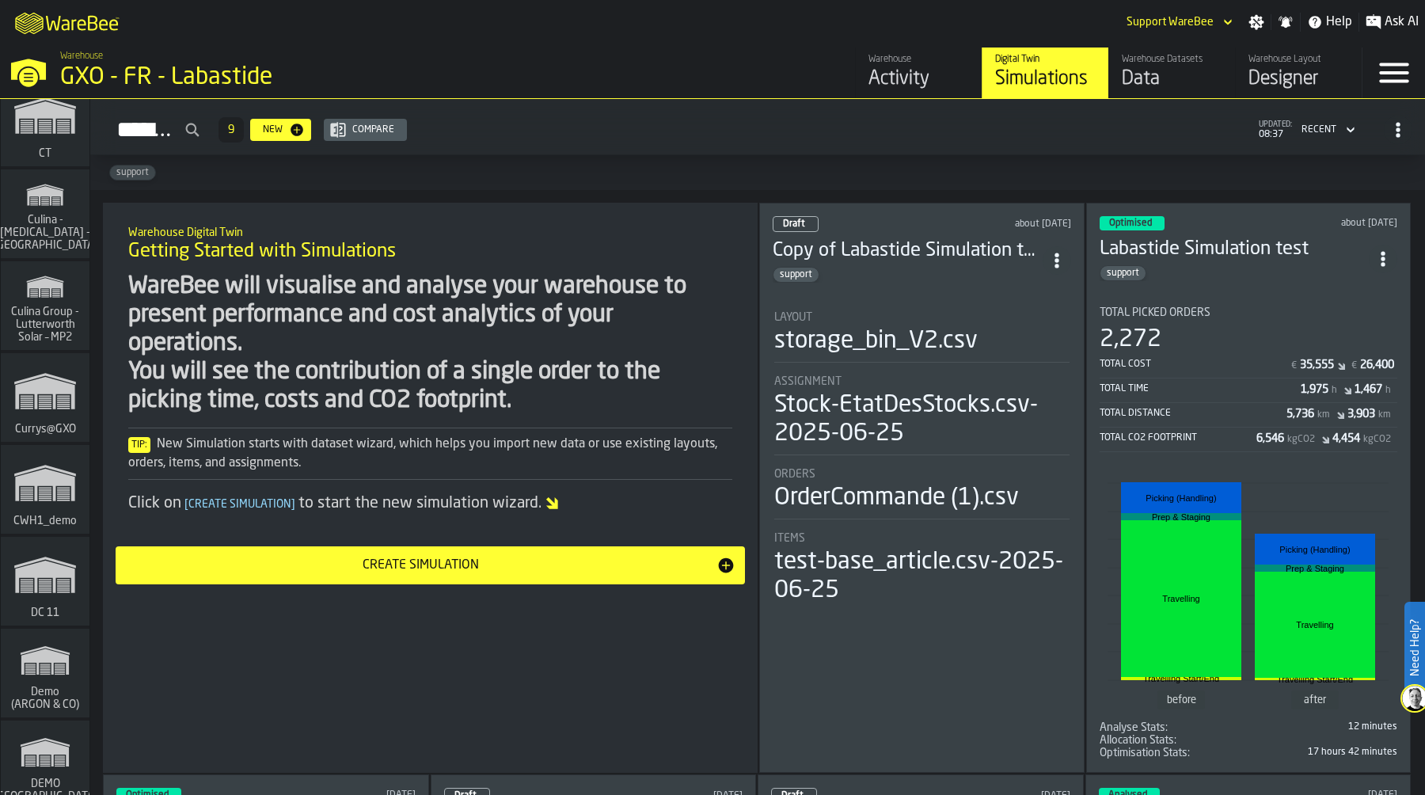
scroll to position [2500, 0]
click at [39, 322] on span "Culina Group - Lutterworth Solar – MP2" at bounding box center [45, 326] width 76 height 38
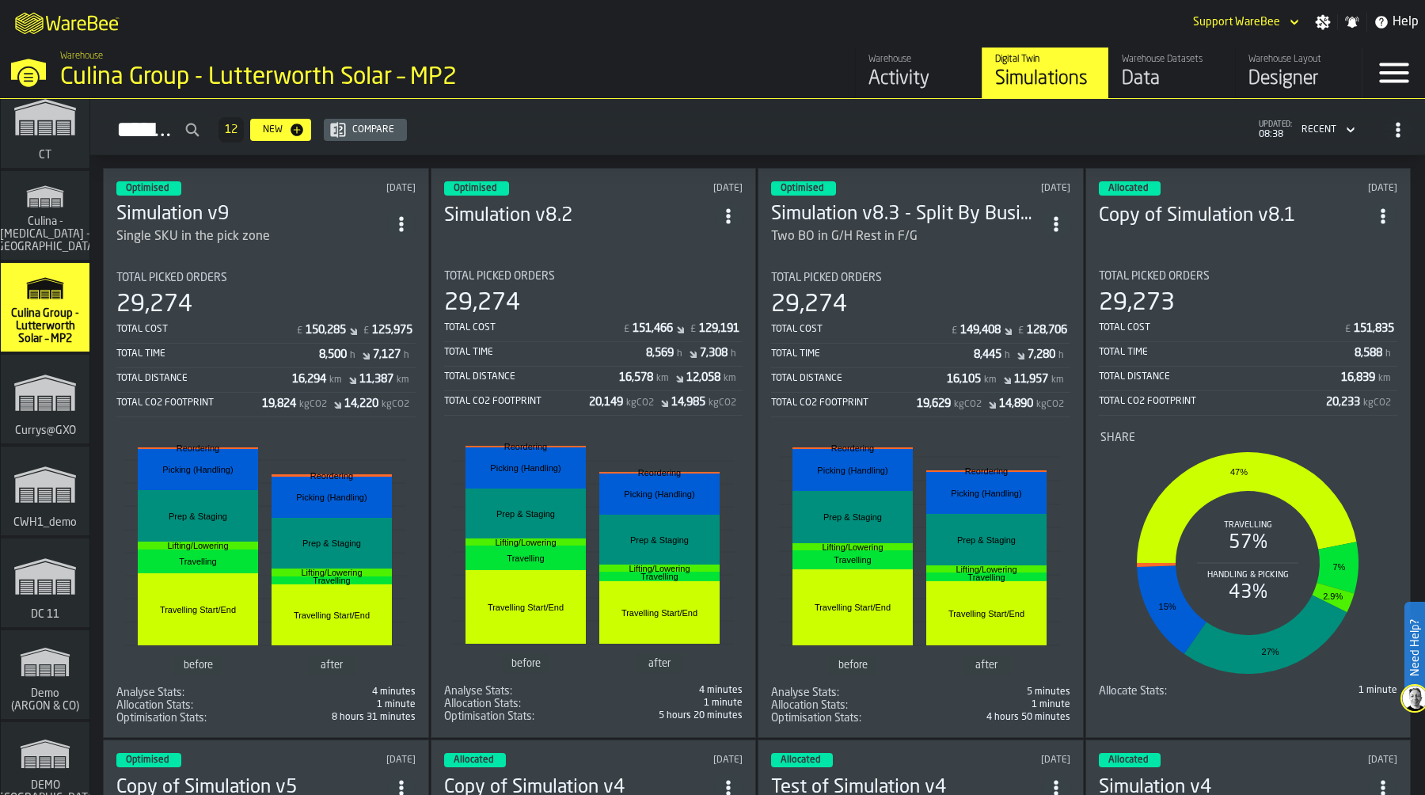
click at [260, 325] on div "Total Cost" at bounding box center [204, 329] width 177 height 11
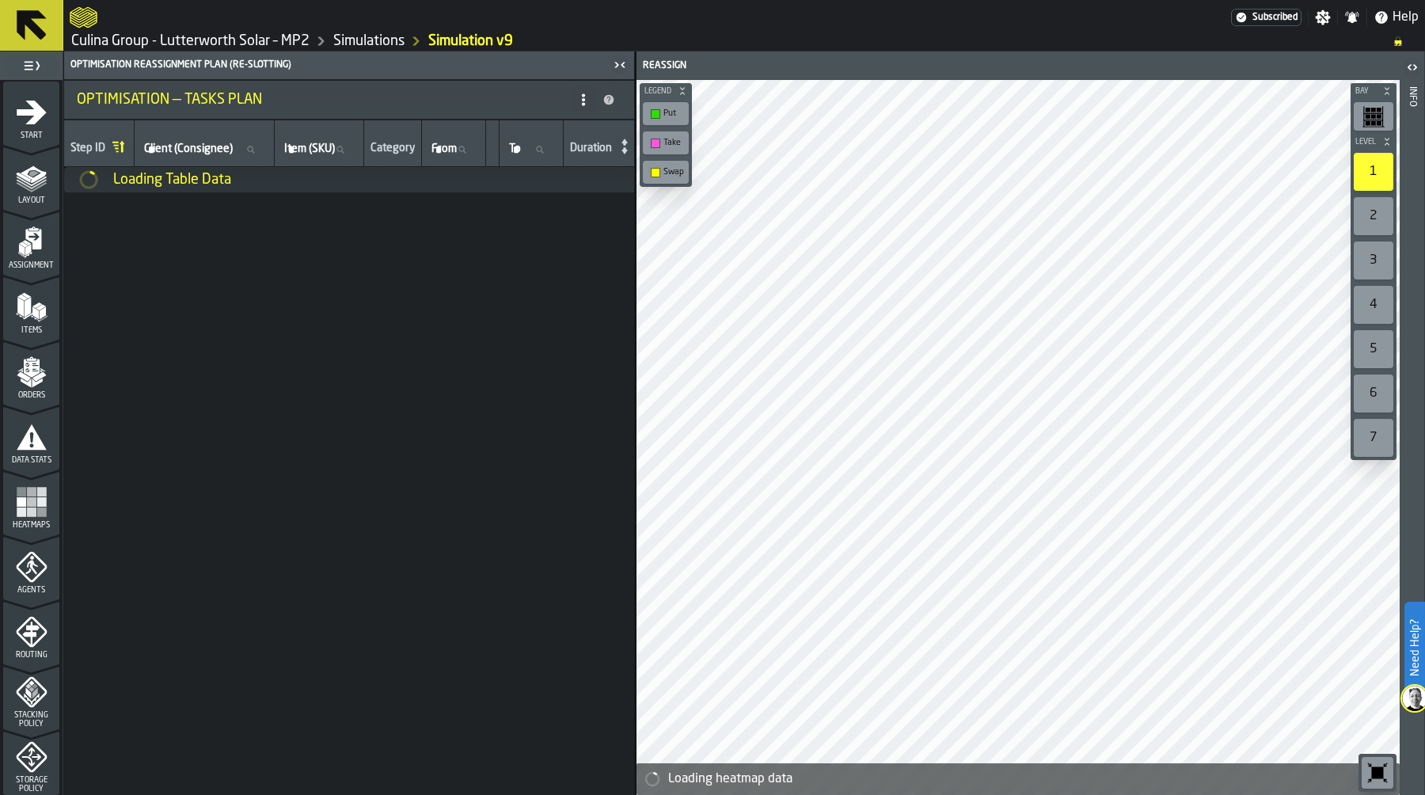
click at [253, 44] on link "Culina Group - Lutterworth Solar – MP2" at bounding box center [190, 40] width 238 height 17
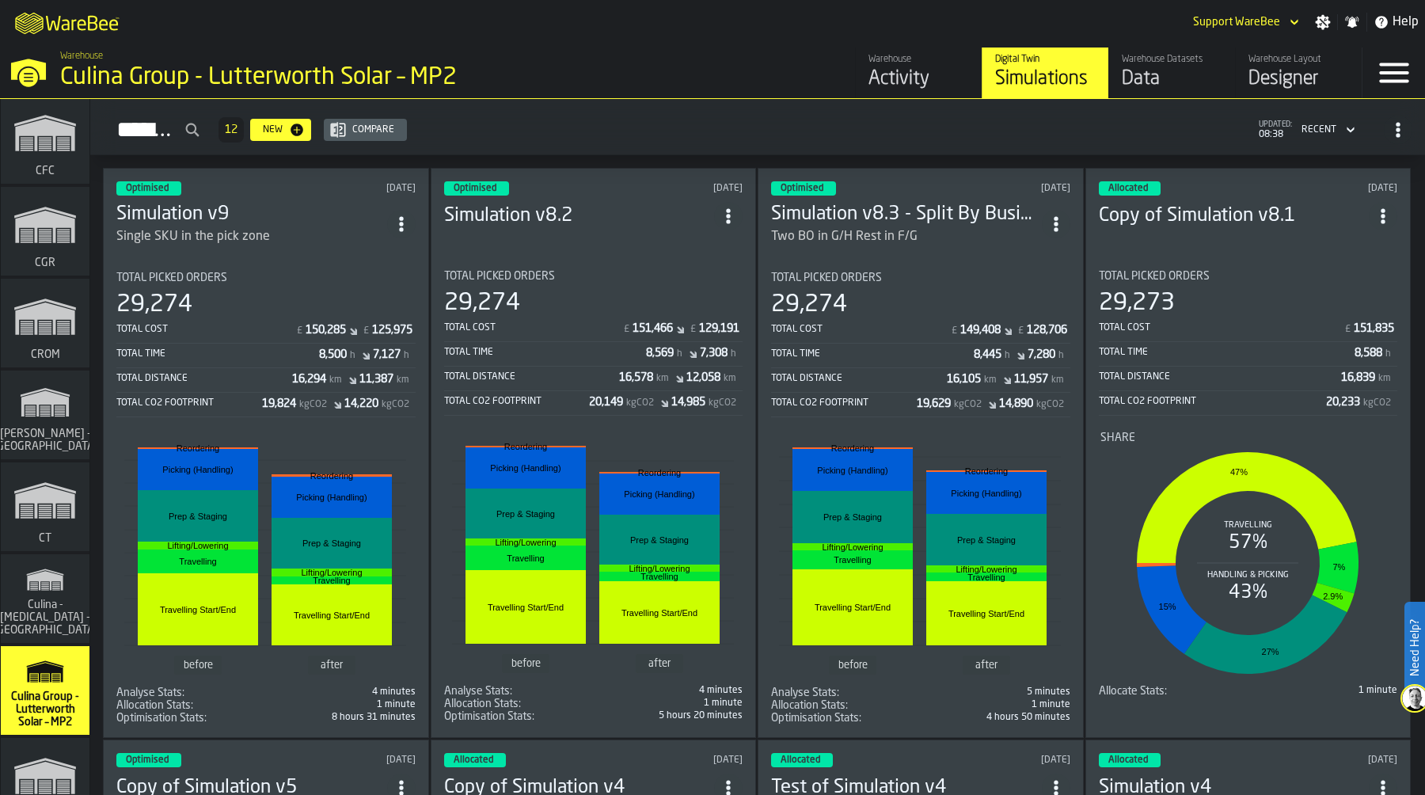
scroll to position [7809, 0]
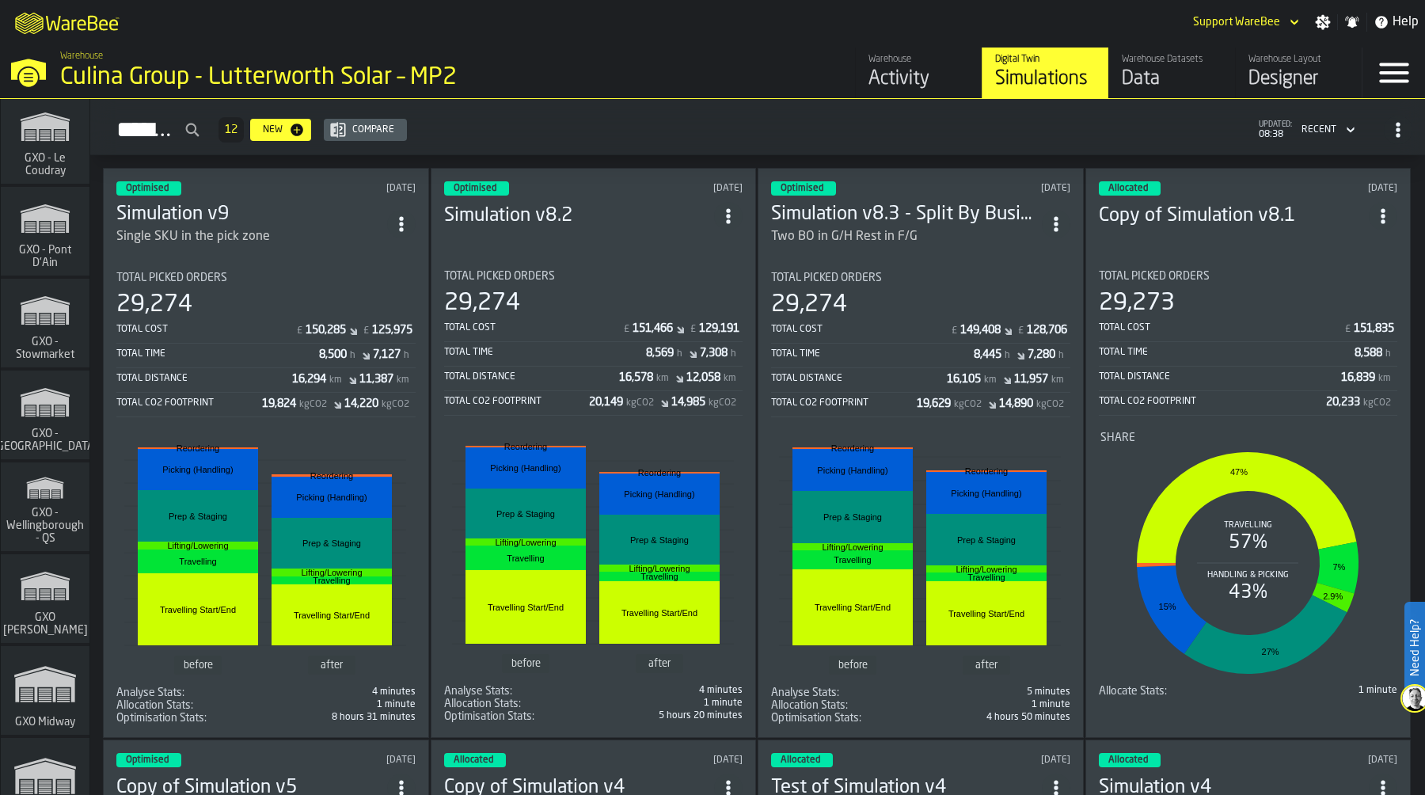
click at [44, 410] on icon "link-to-/wh/i/a3c616c1-32a4-47e6-8ca0-af4465b04030/simulations" at bounding box center [45, 402] width 76 height 51
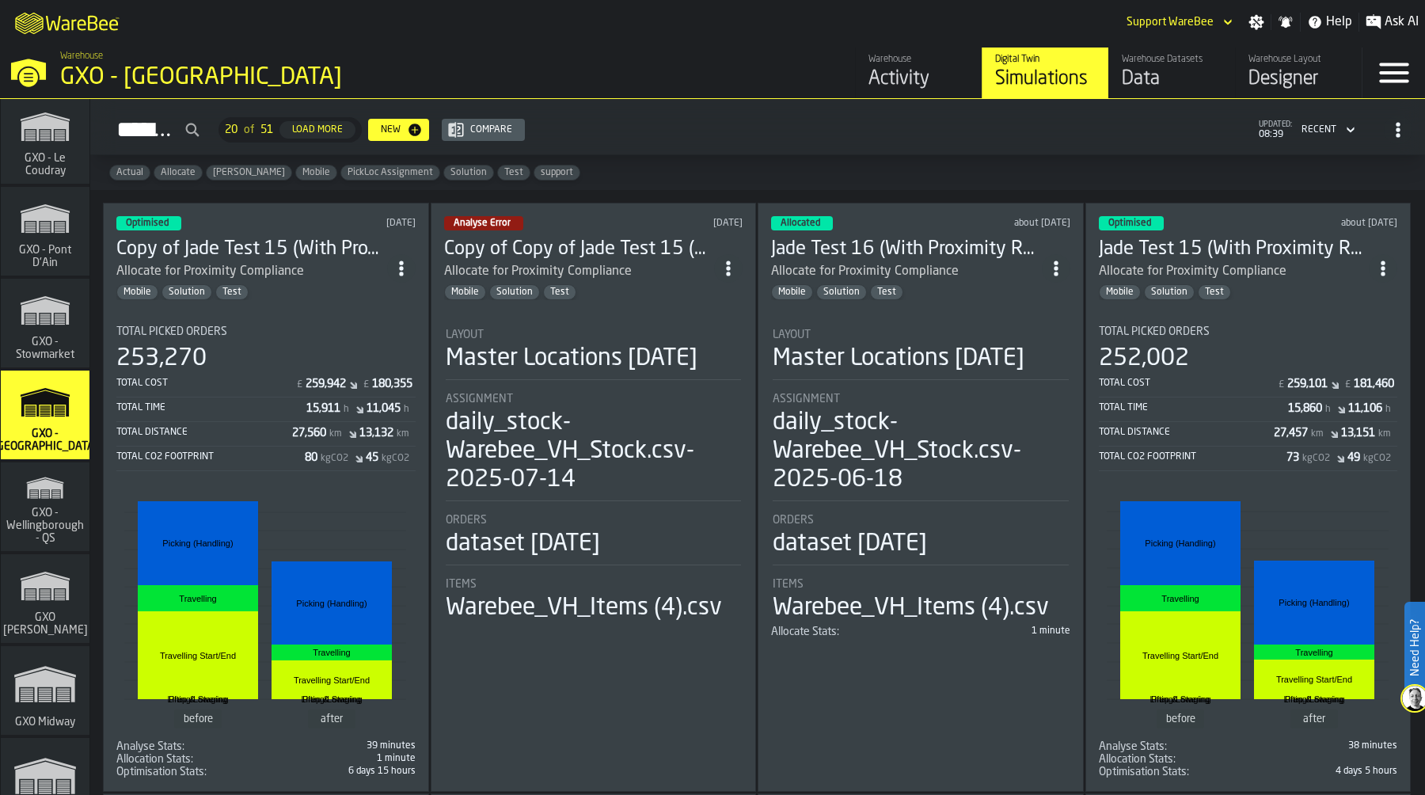
click at [757, 21] on div "M A K I N G W A R E H O U S E S M O R E EF F I C I E N T Support WareBee Settin…" at bounding box center [712, 22] width 1425 height 44
click at [255, 358] on div "253,270" at bounding box center [265, 358] width 299 height 28
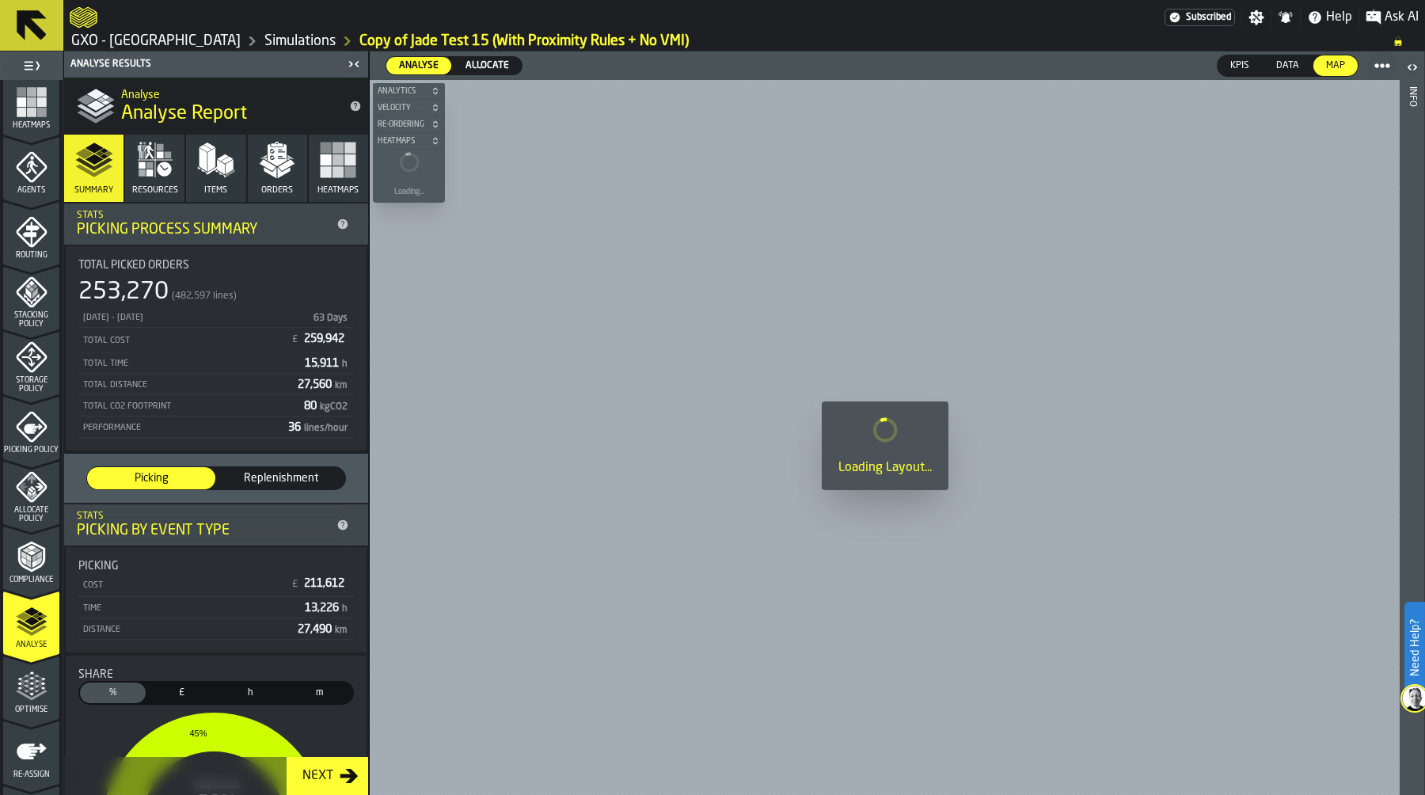
scroll to position [453, 0]
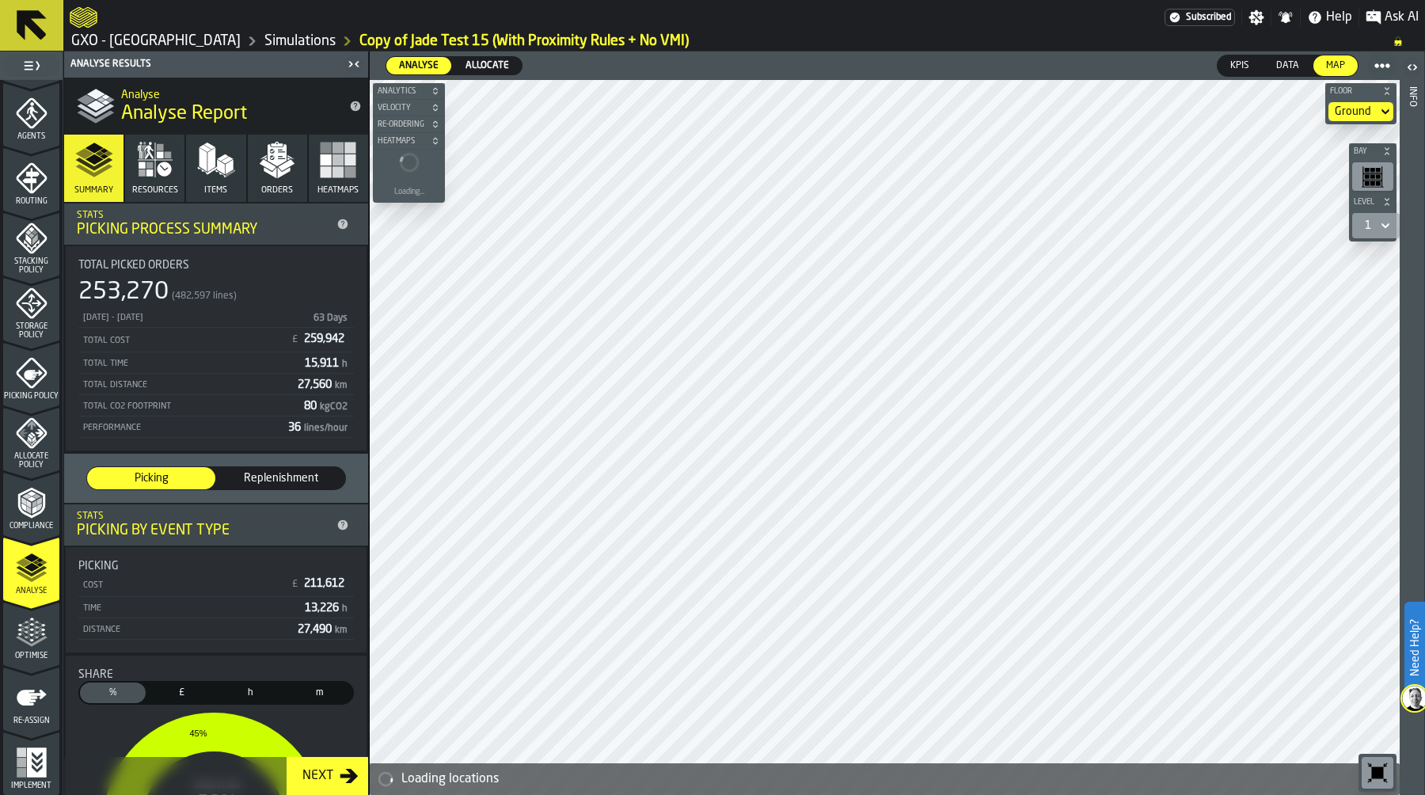
click at [25, 622] on icon "menu Optimise" at bounding box center [32, 633] width 32 height 32
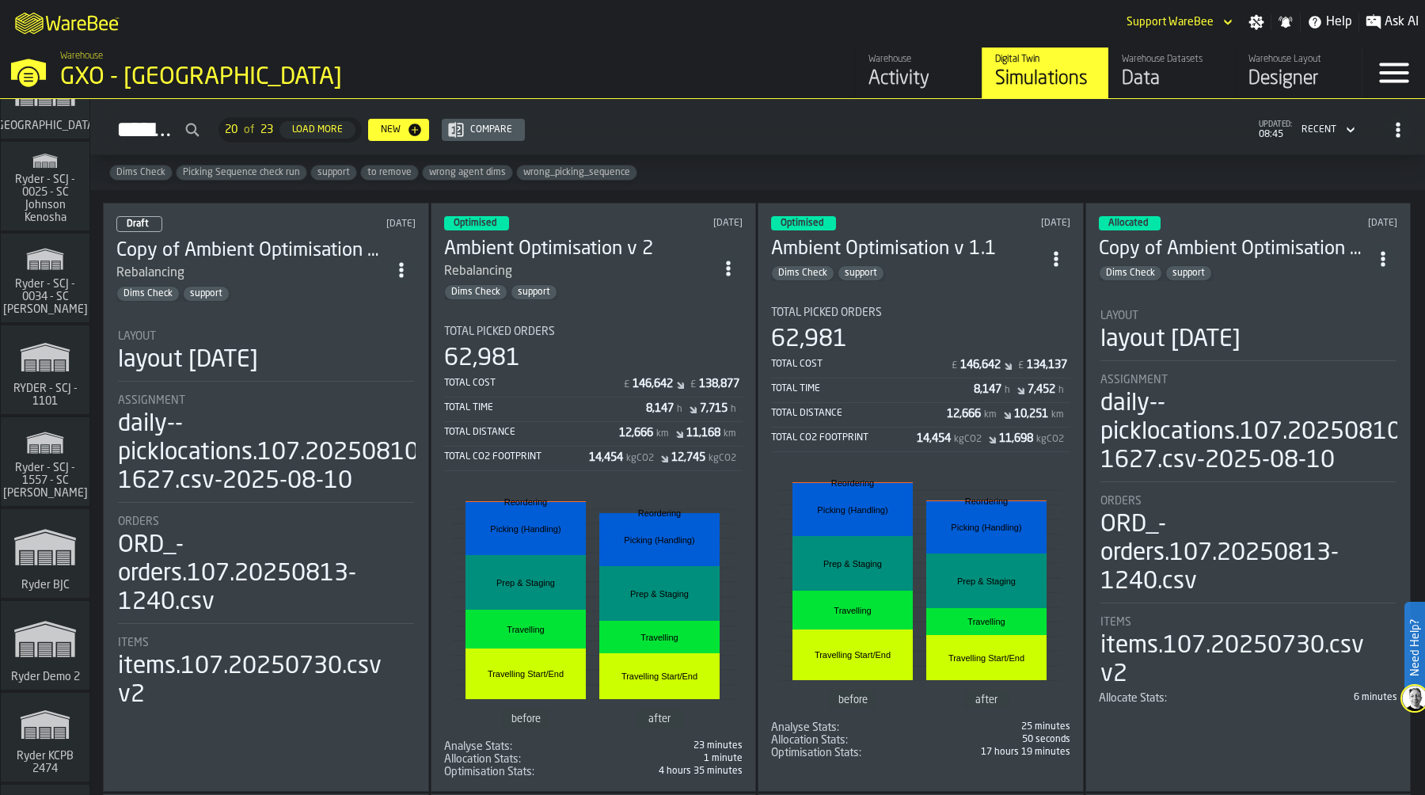
scroll to position [18678, 0]
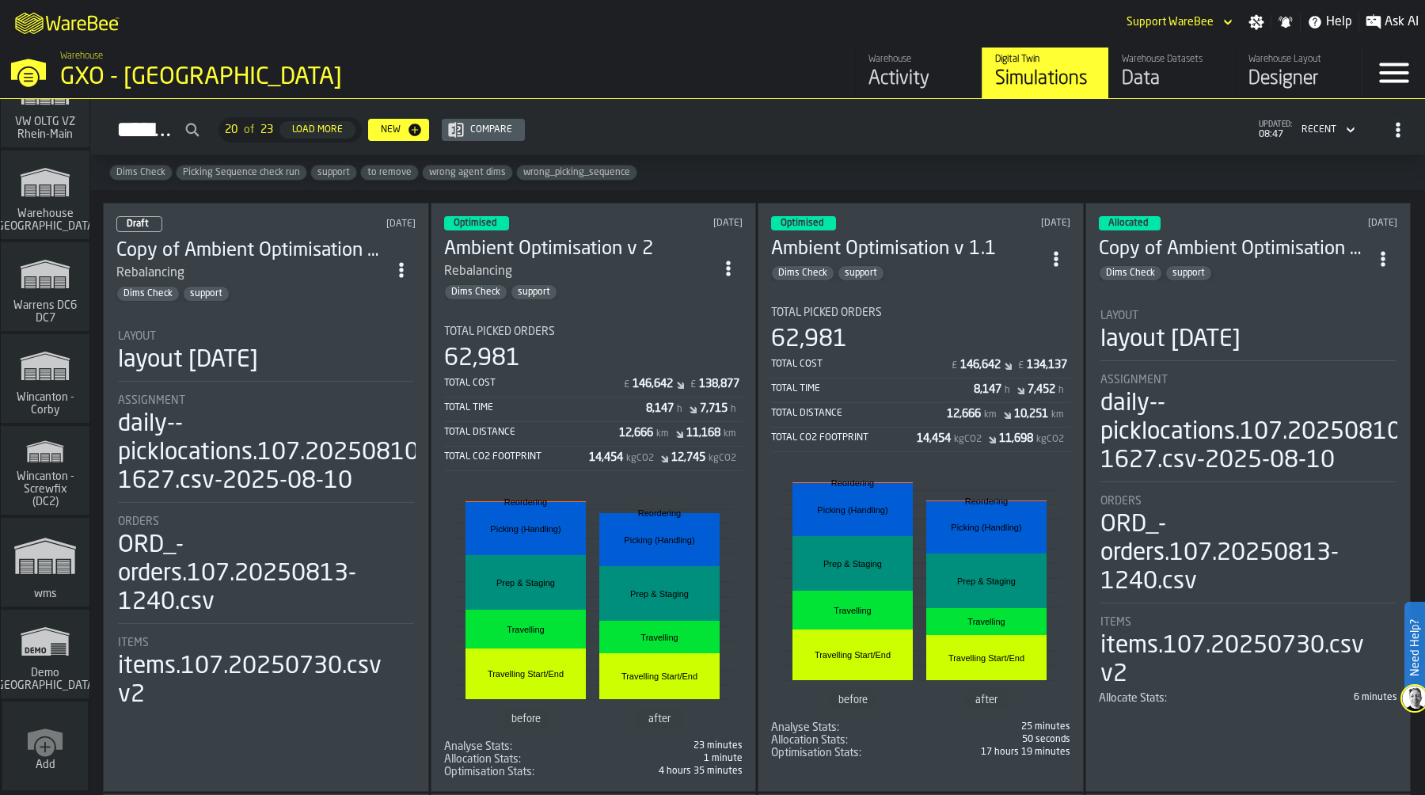
click at [650, 340] on div "Total Picked Orders 62,981 Total Cost £ 146,642 £ 138,877 Total Time 8,147 h 7,…" at bounding box center [593, 398] width 299 height 146
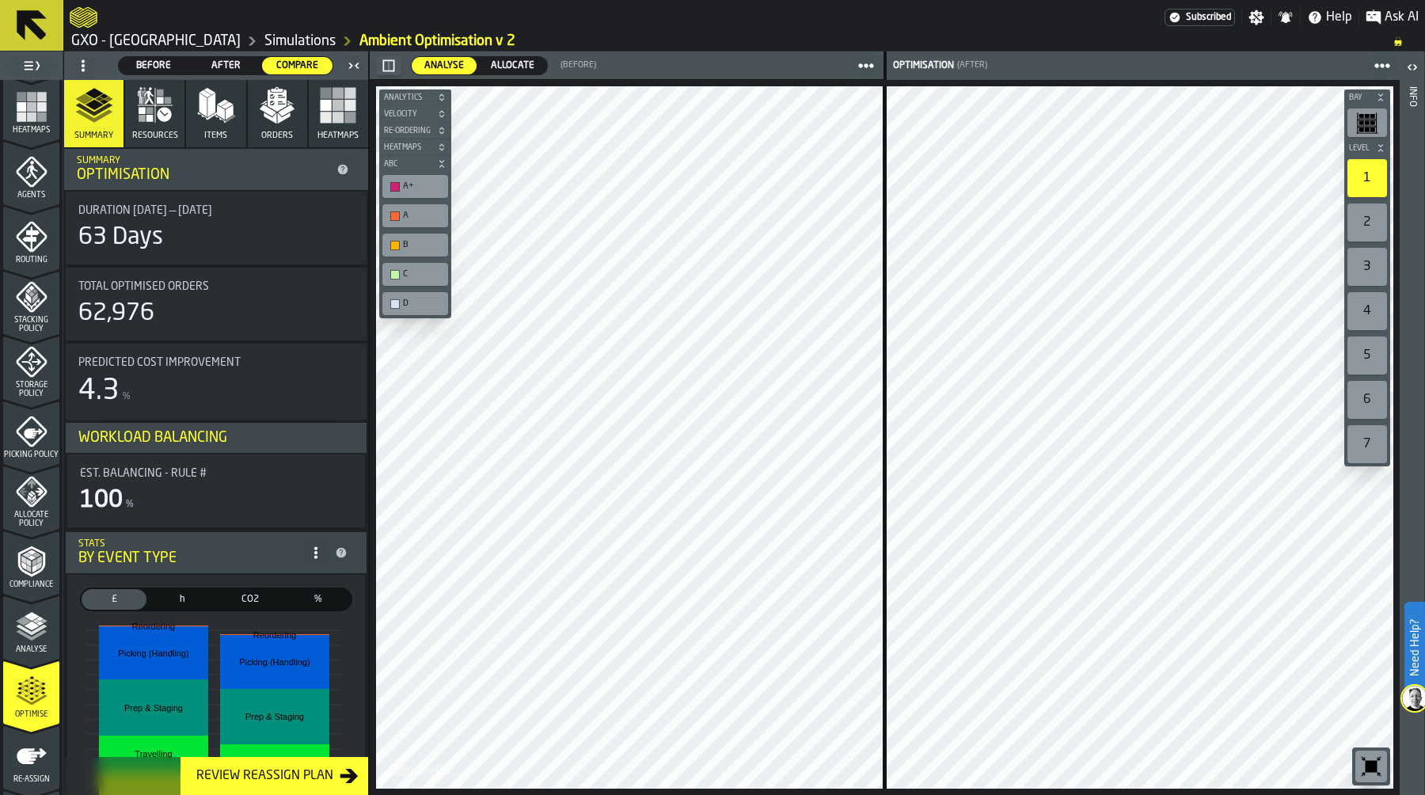
scroll to position [453, 0]
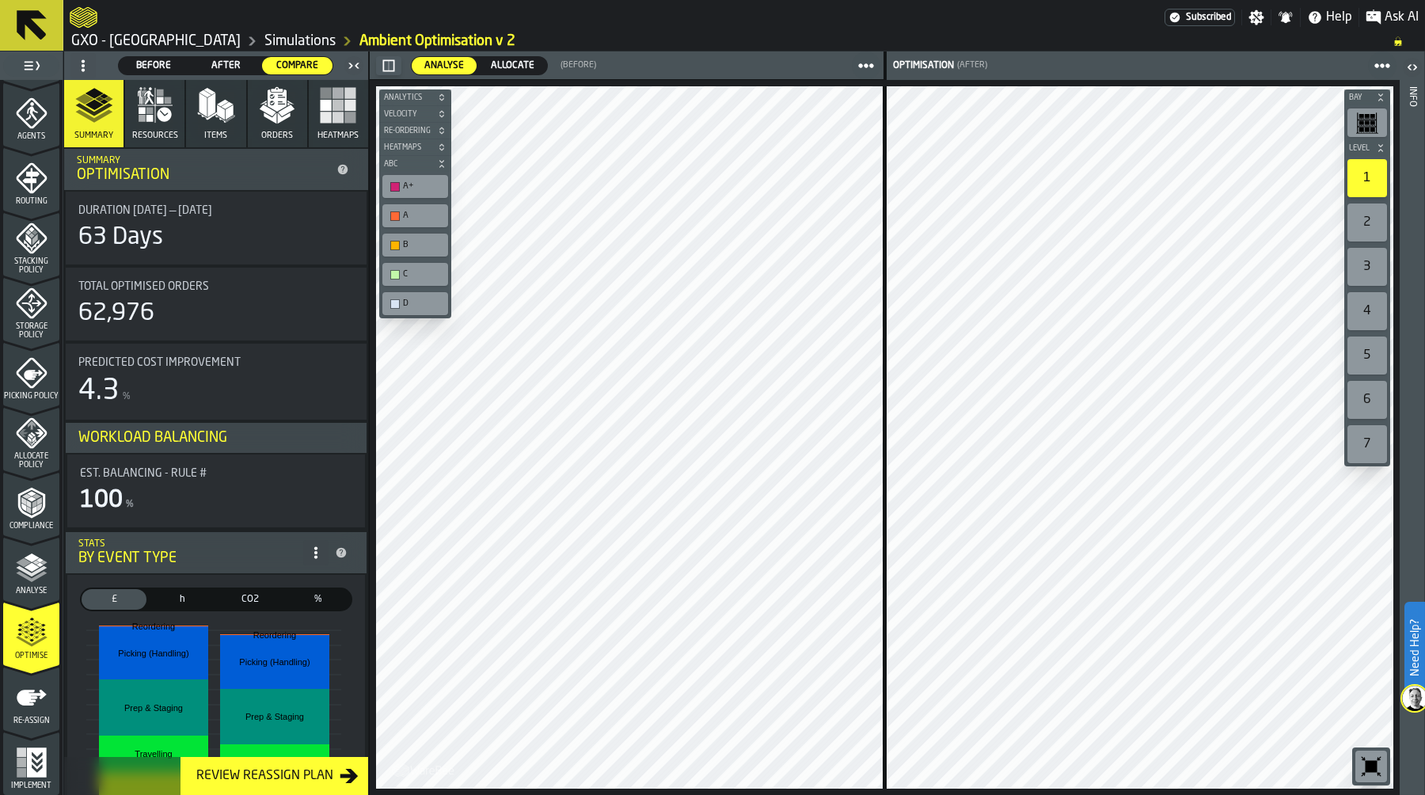
click at [199, 39] on link "GXO - [GEOGRAPHIC_DATA]" at bounding box center [155, 40] width 169 height 17
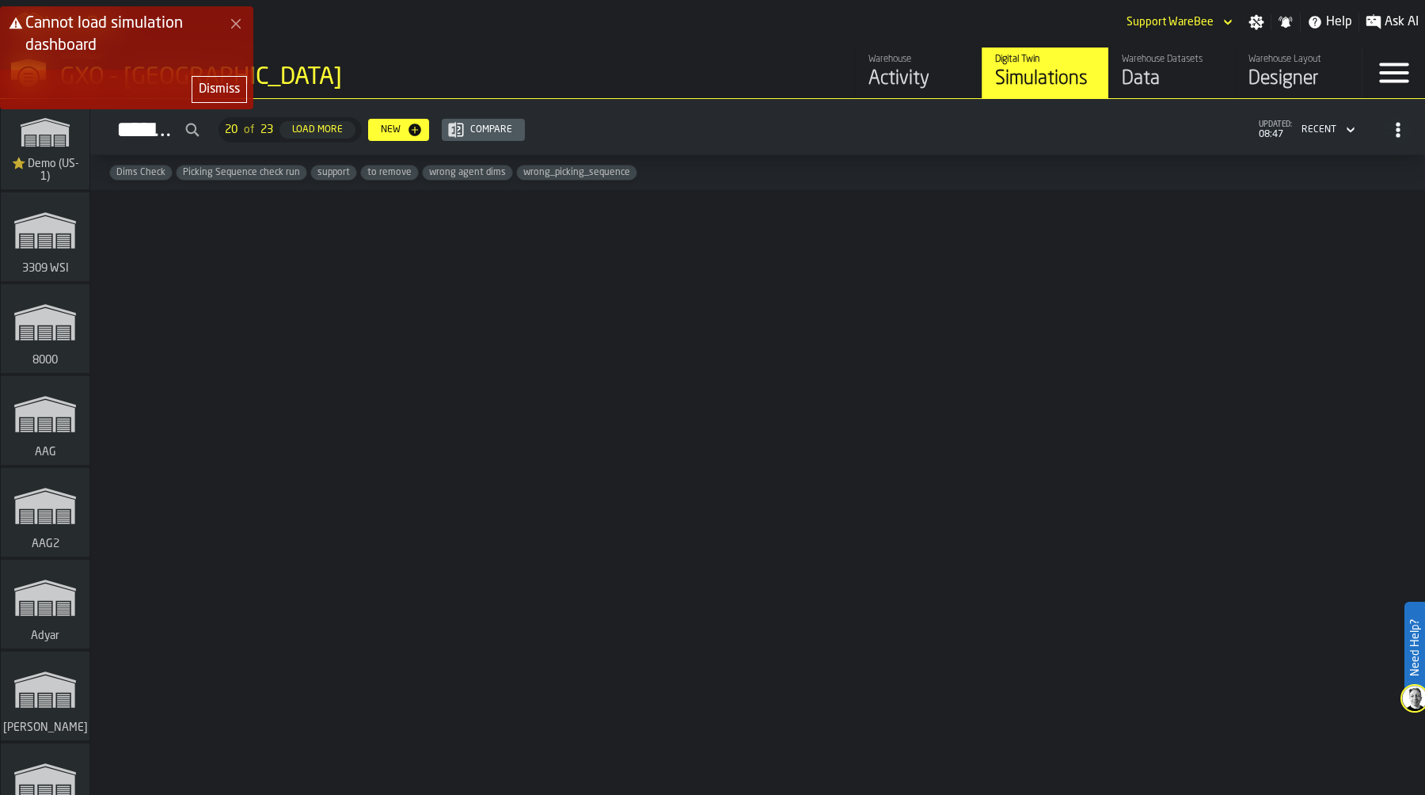
click at [226, 85] on div "Dismiss" at bounding box center [219, 89] width 41 height 19
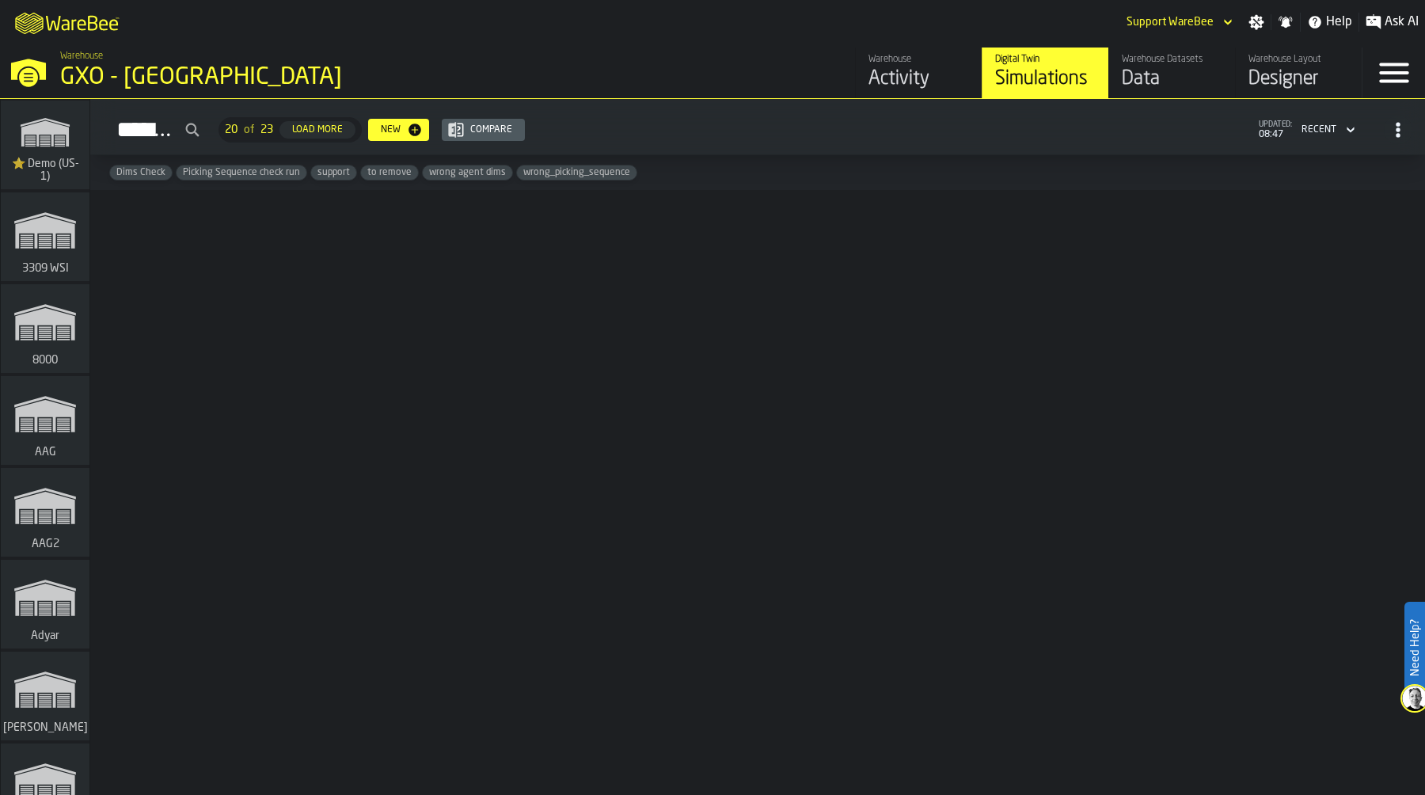
scroll to position [6065, 0]
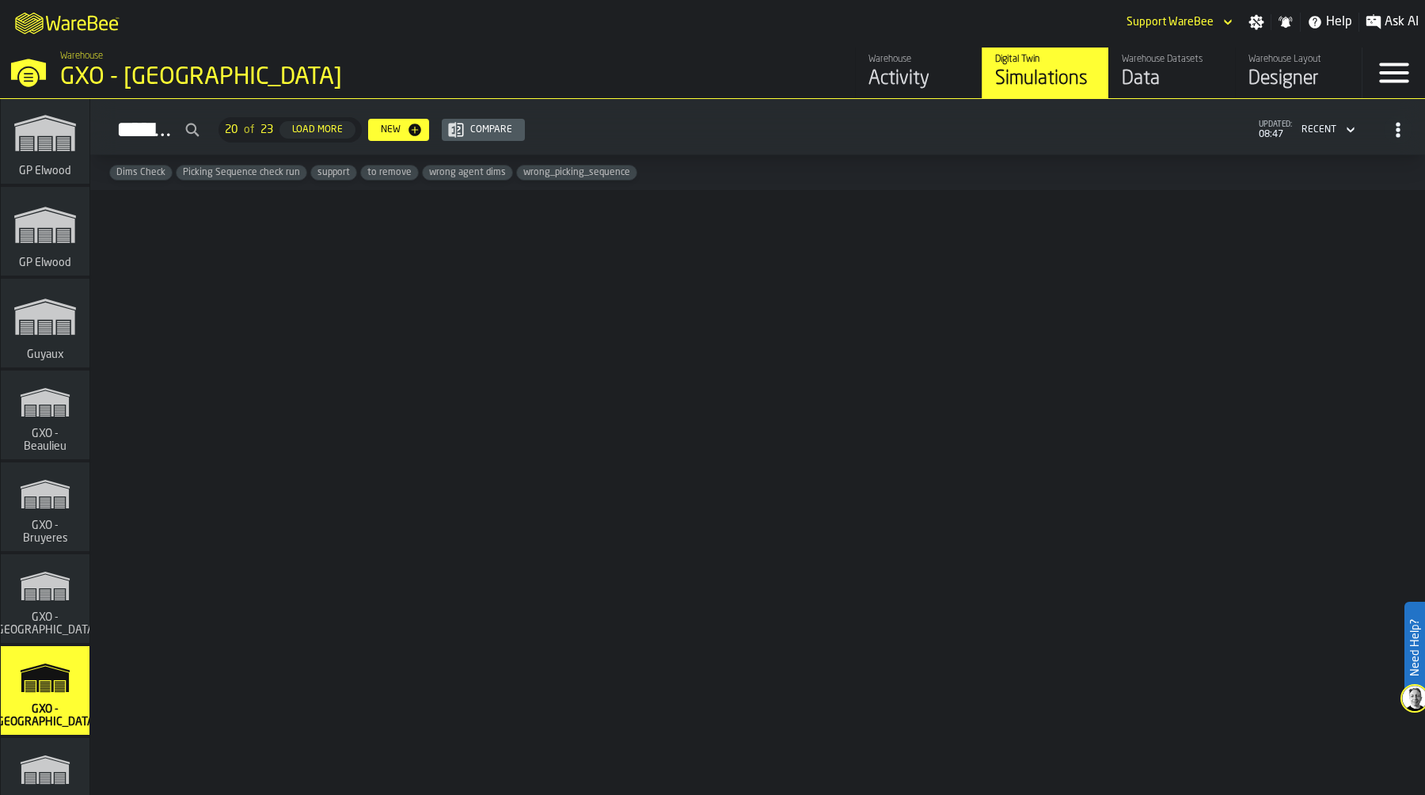
click at [63, 412] on icon "link-to-/wh/i/879171bb-fb62-45b6-858d-60381ae340f0/simulations" at bounding box center [45, 402] width 76 height 51
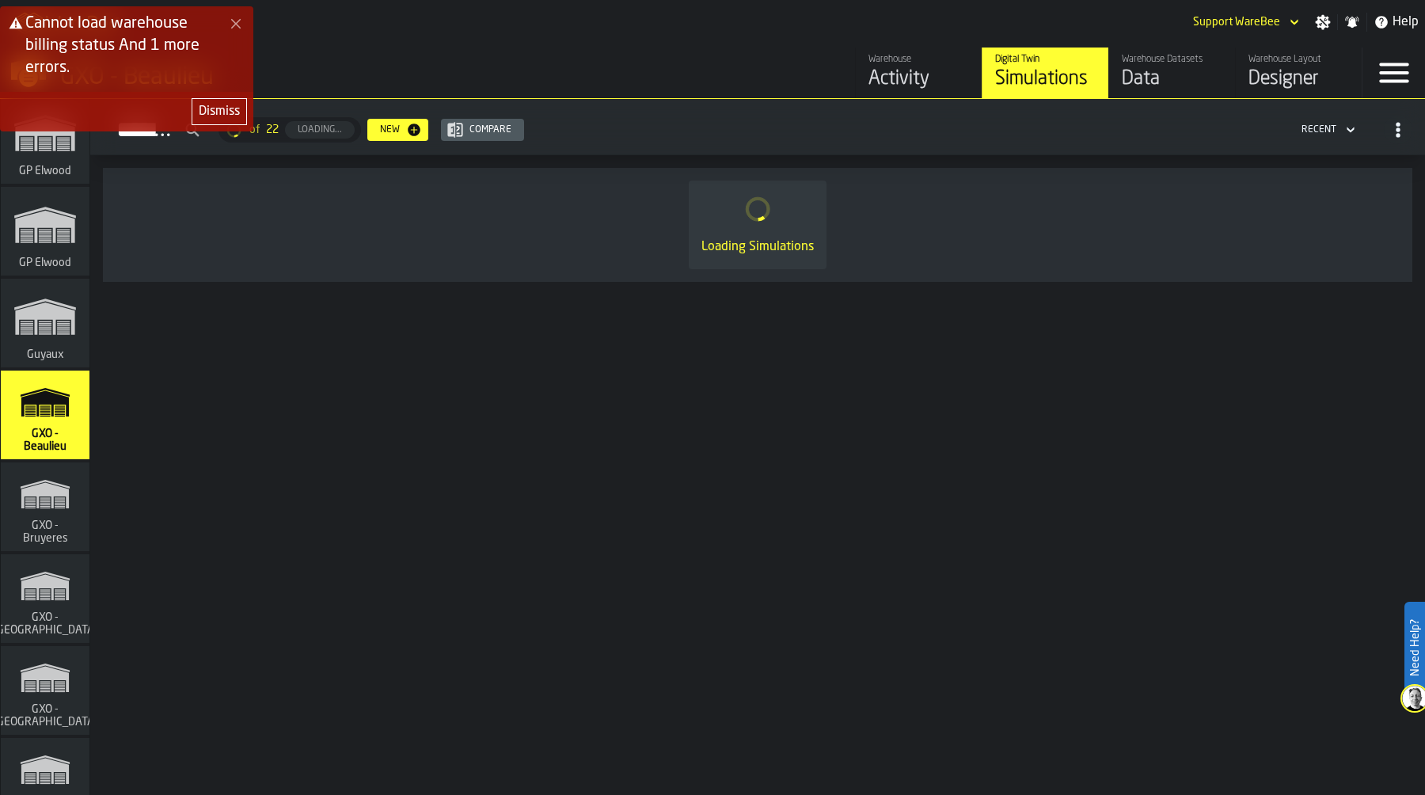
click at [218, 114] on div "Dismiss" at bounding box center [219, 111] width 41 height 19
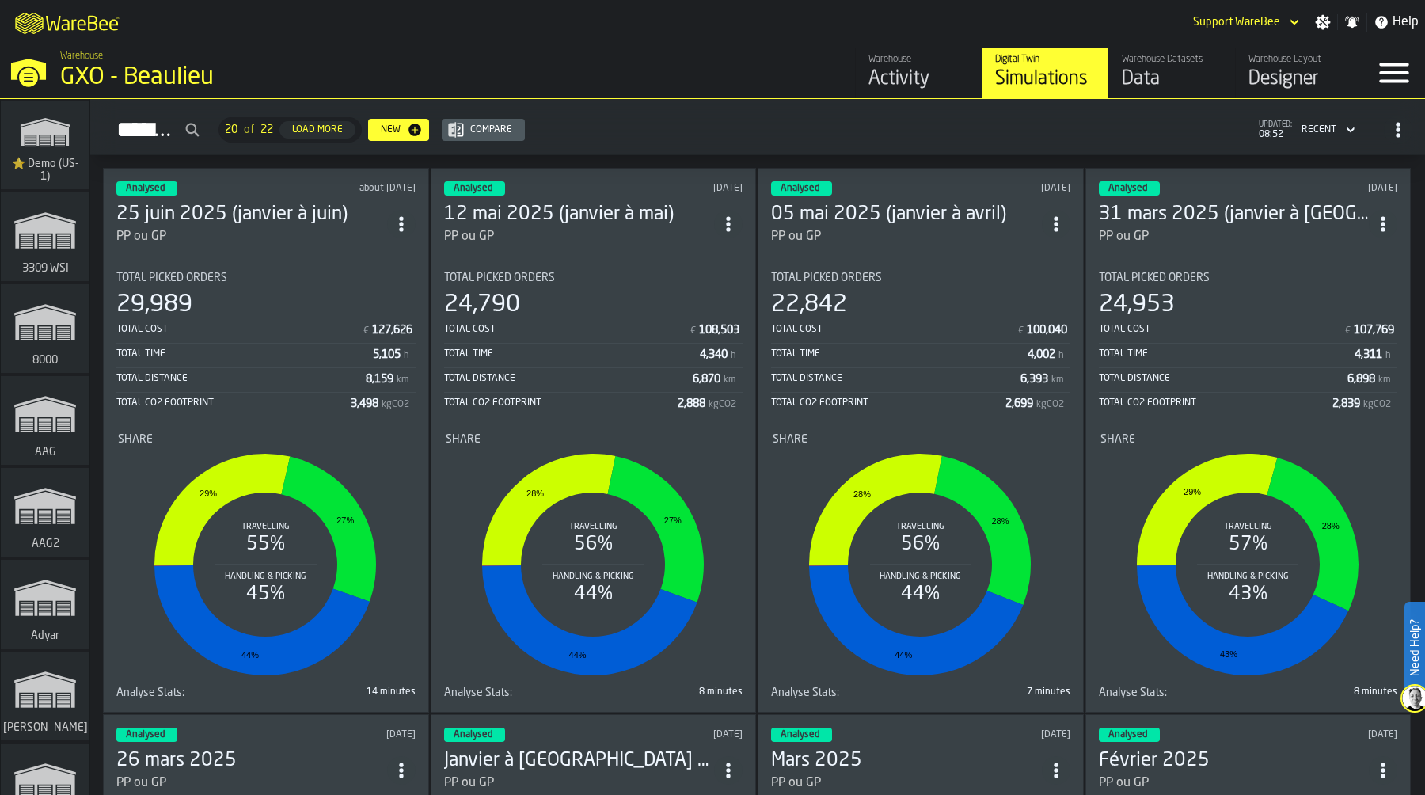
click at [905, 63] on div "Warehouse" at bounding box center [918, 59] width 101 height 11
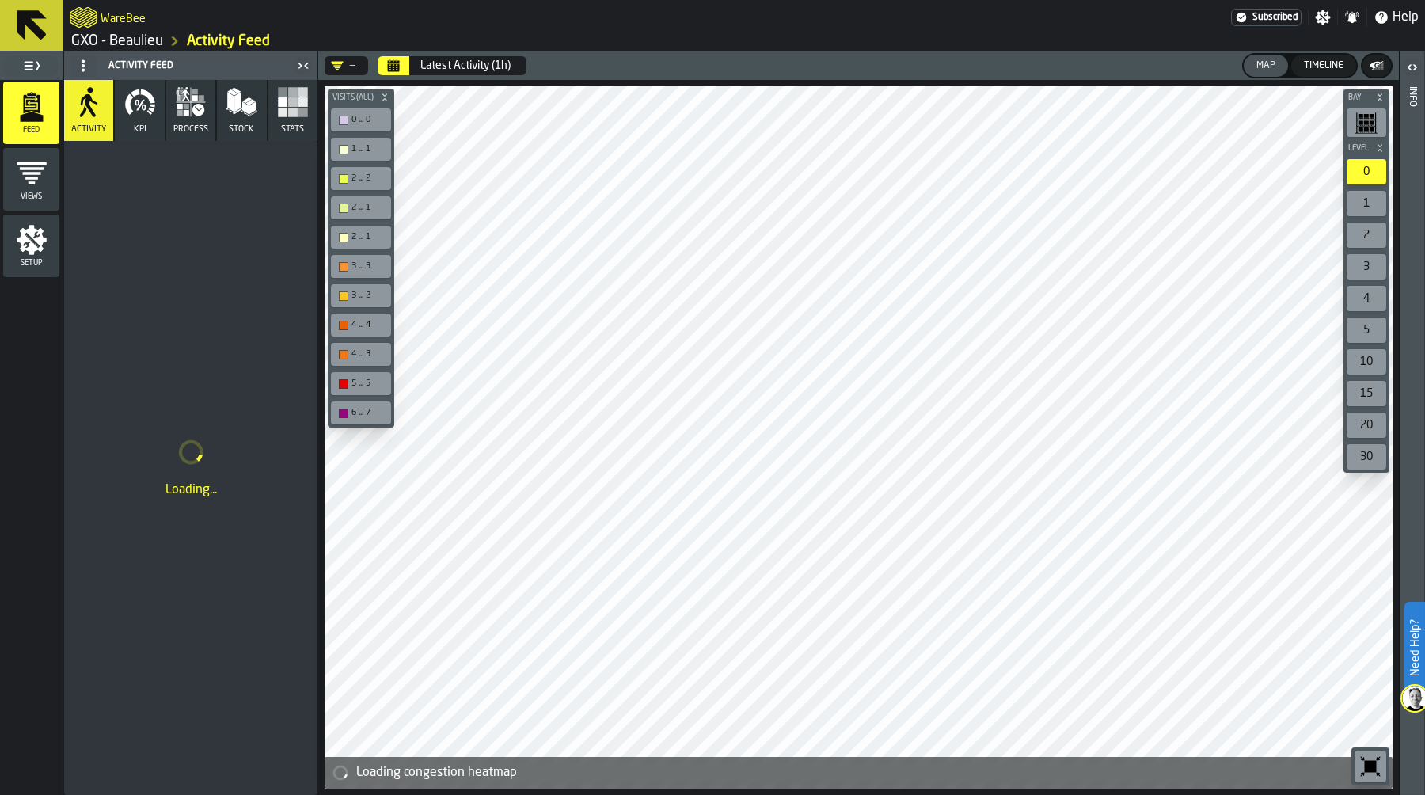
click at [356, 330] on div "4 ... 4" at bounding box center [361, 324] width 60 height 23
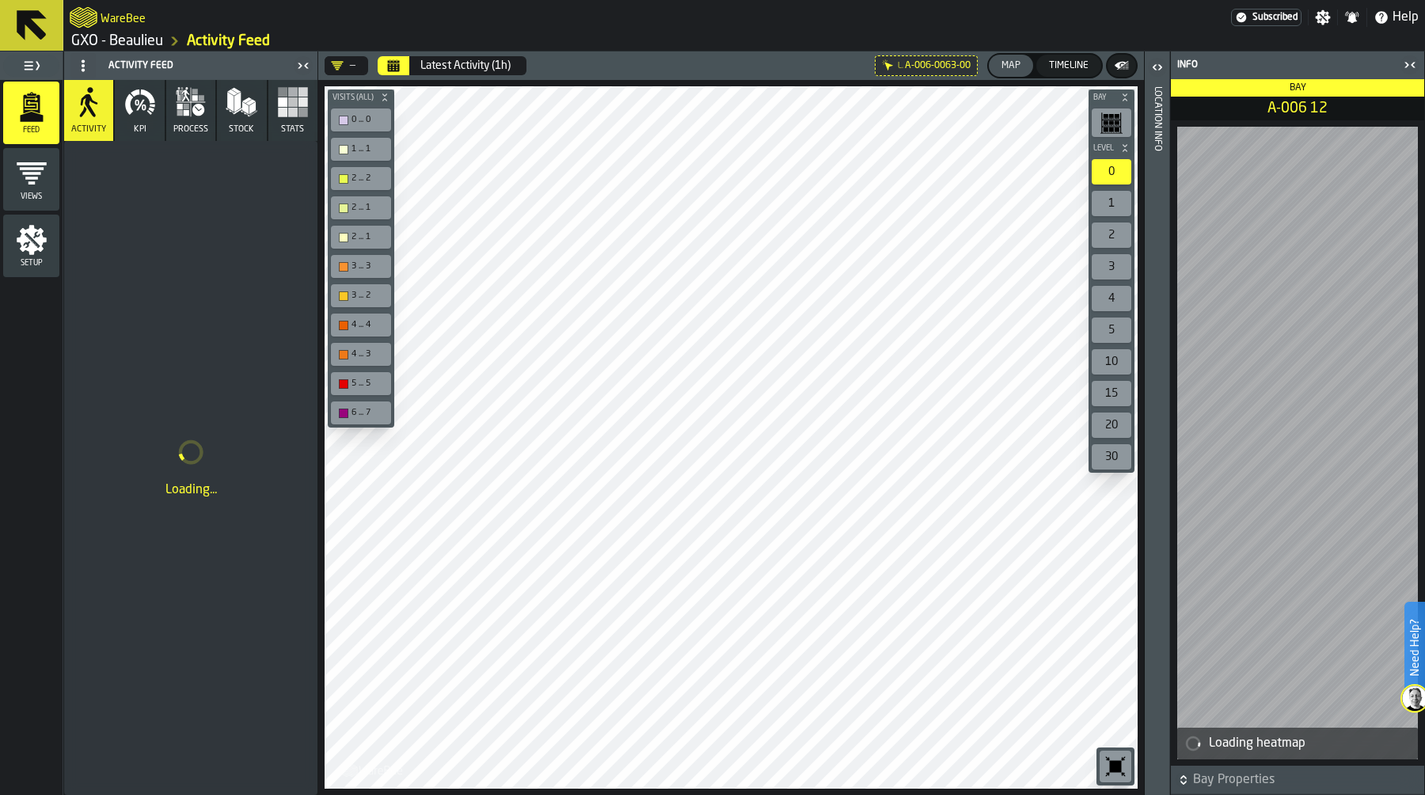
click at [1118, 202] on div "1" at bounding box center [1111, 203] width 40 height 25
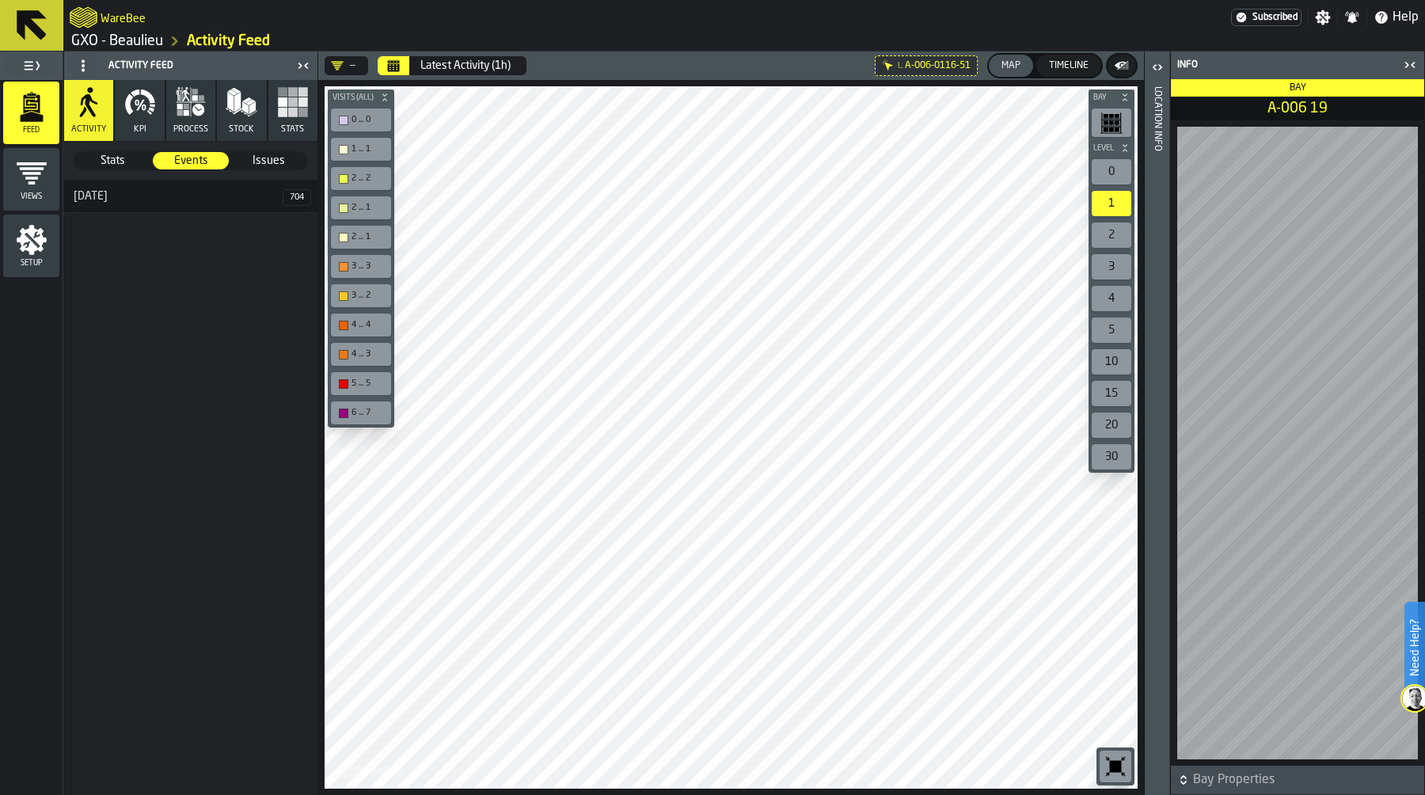
click at [402, 58] on button "Calendar" at bounding box center [394, 65] width 32 height 19
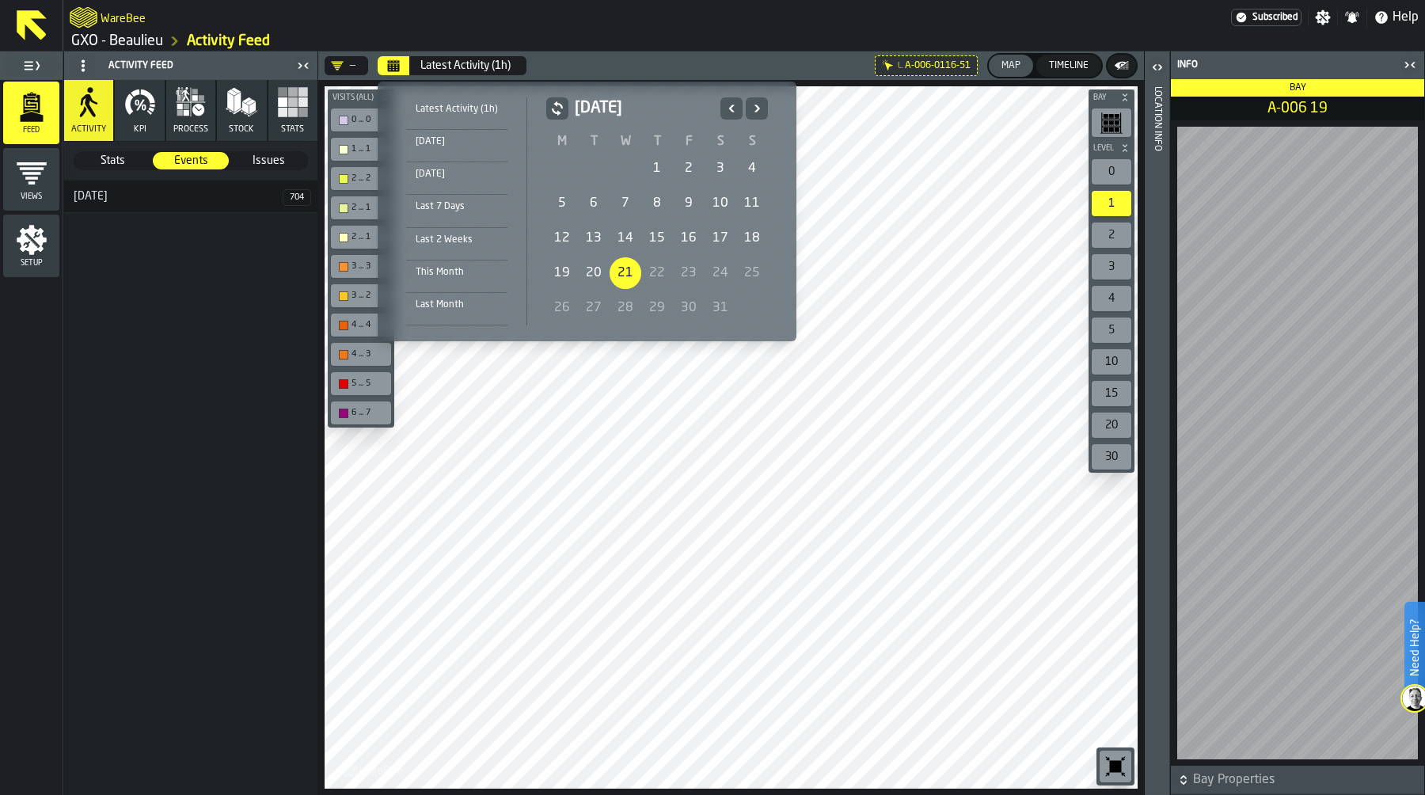
click at [656, 173] on div "1" at bounding box center [657, 169] width 32 height 32
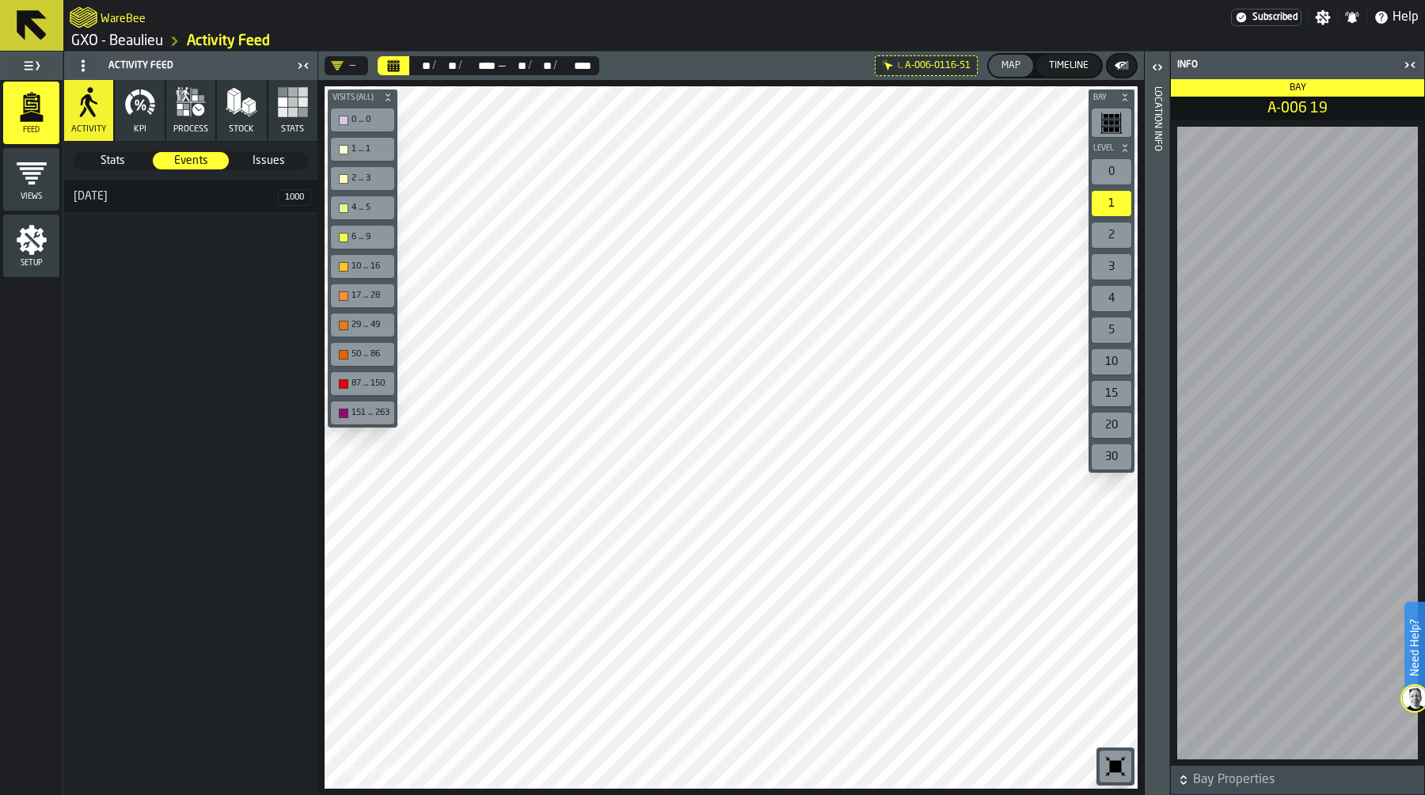
click at [140, 43] on link "GXO - Beaulieu" at bounding box center [117, 40] width 92 height 17
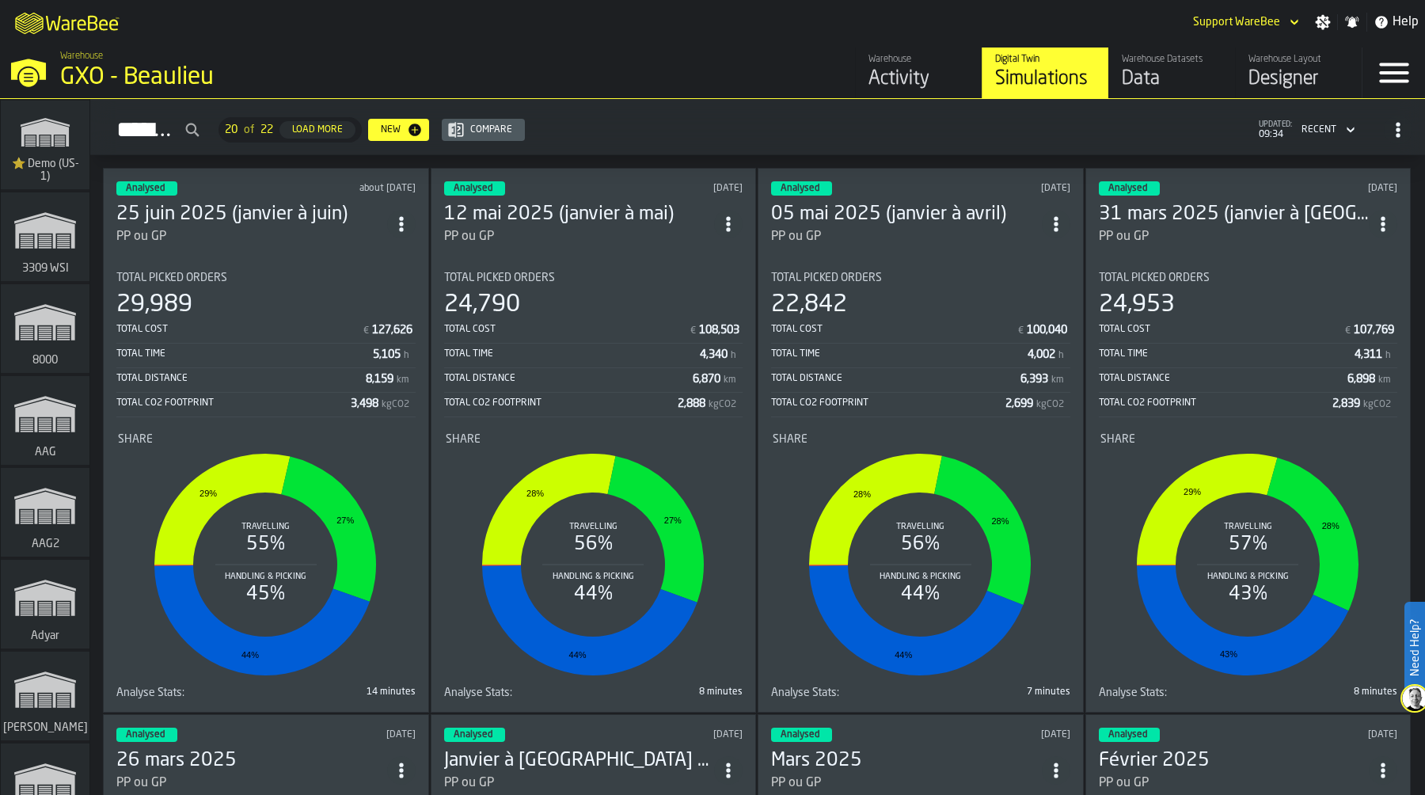
click at [294, 408] on div "Total CO2 Footprint" at bounding box center [233, 402] width 234 height 11
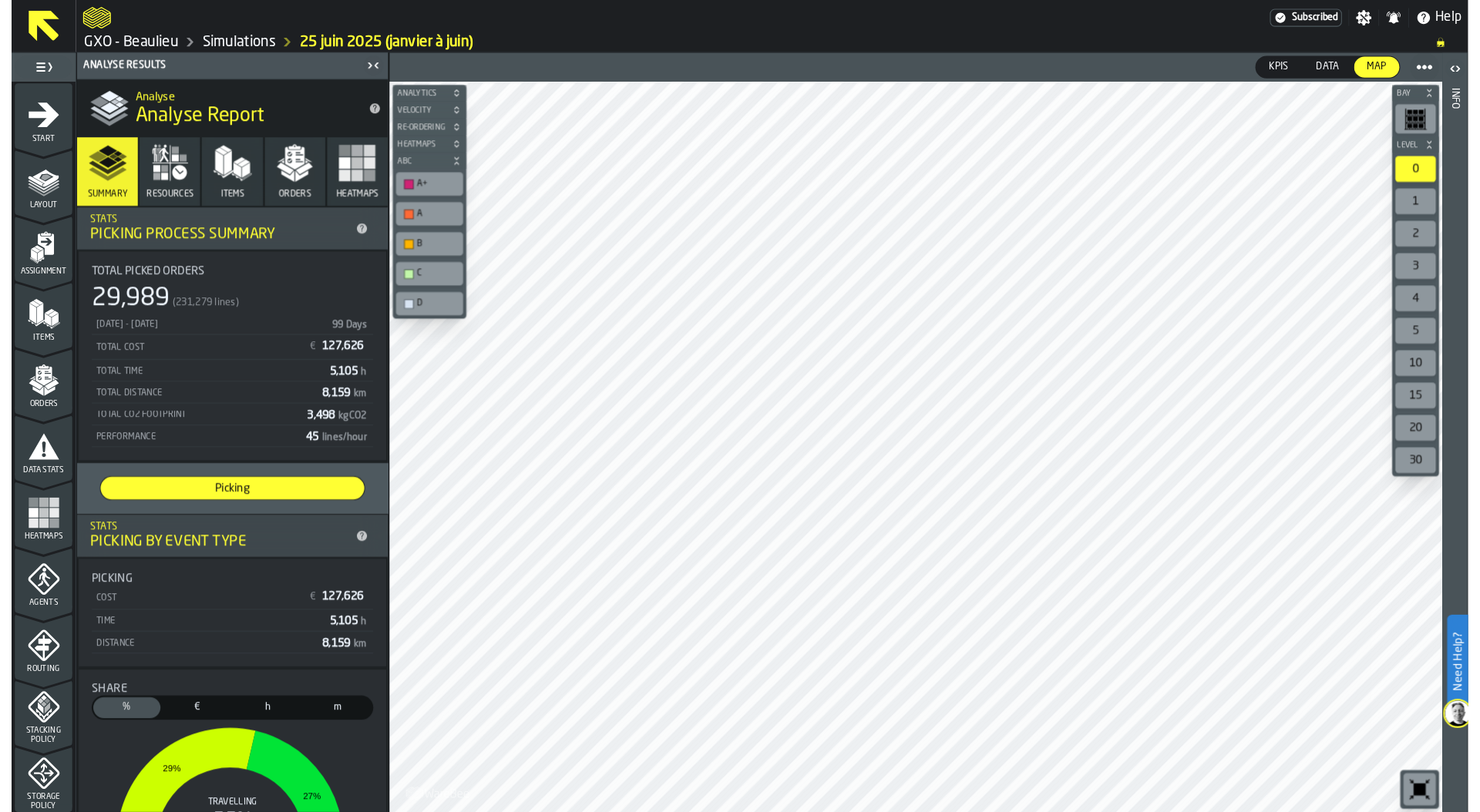
scroll to position [350, 0]
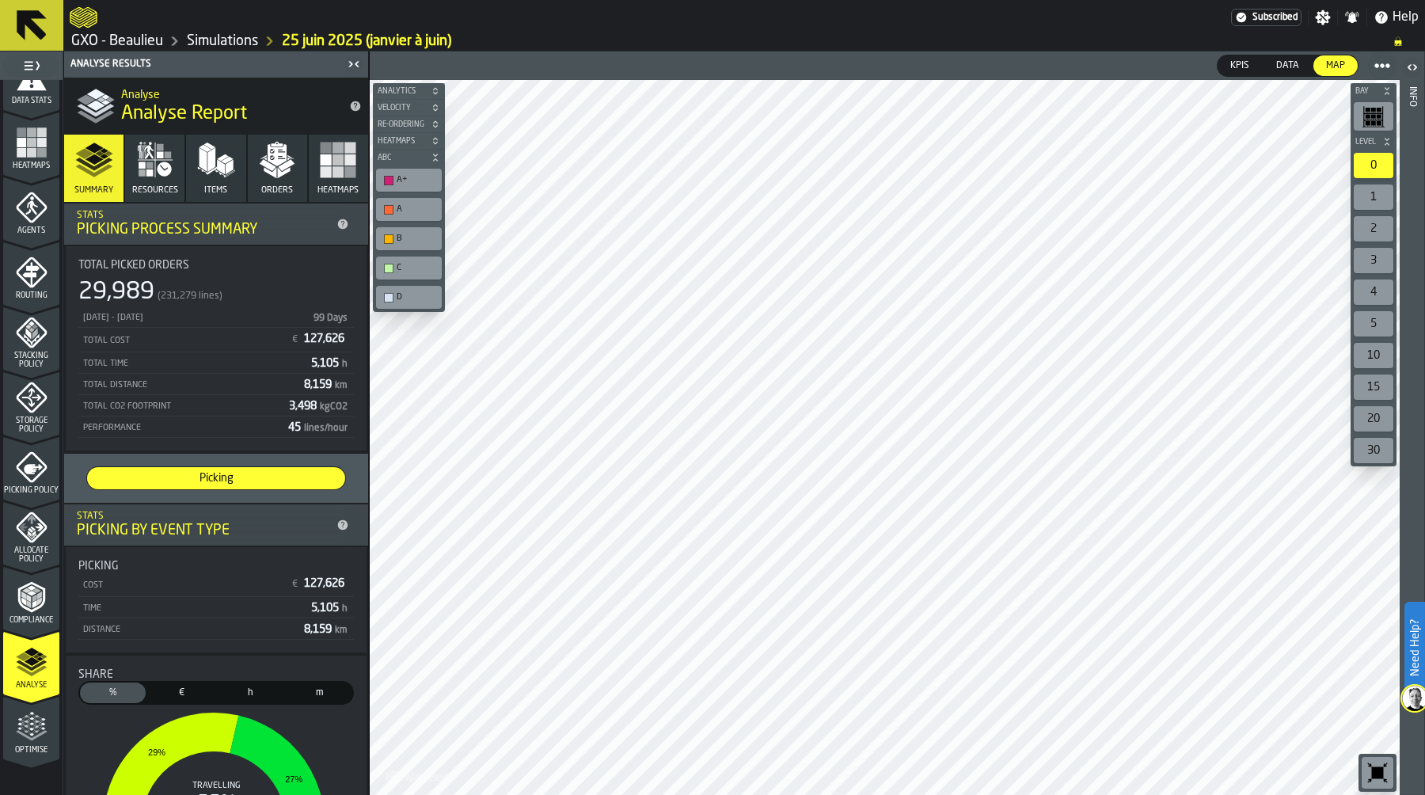
click at [35, 746] on span "Optimise" at bounding box center [31, 750] width 56 height 9
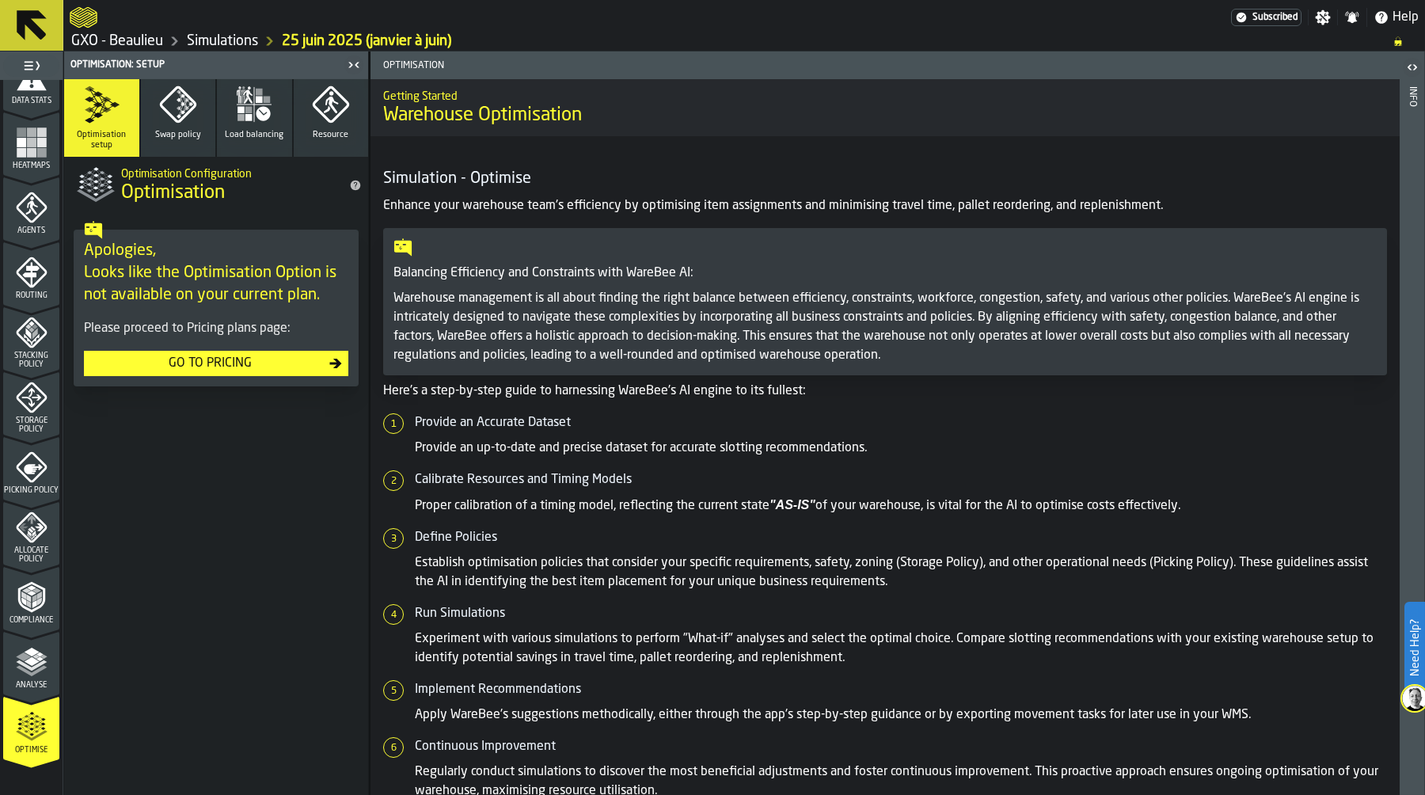
click at [236, 41] on link "Simulations" at bounding box center [222, 40] width 71 height 17
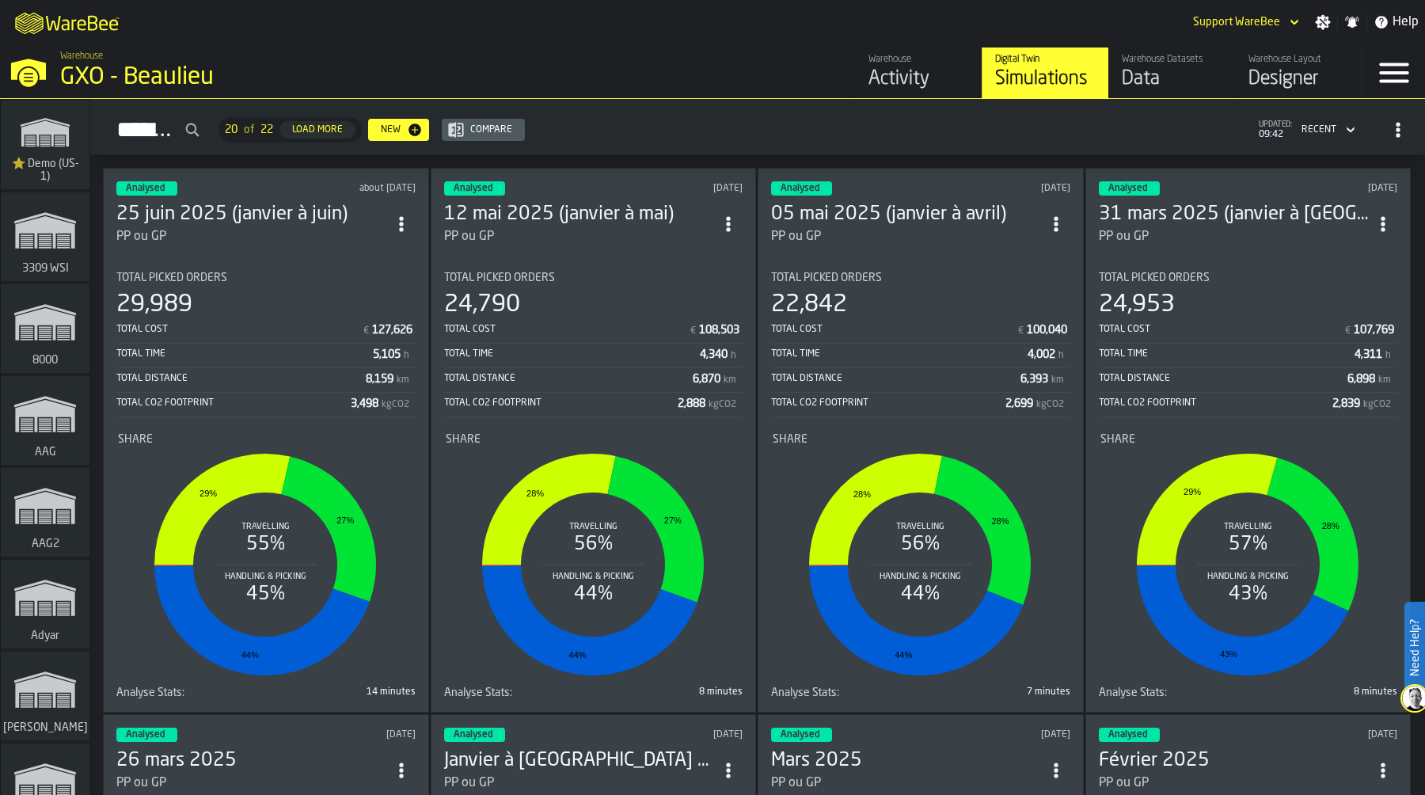
click at [474, 31] on div "M A K I N G W A R E H O U S E S M O R E EF F I C I E N T Support WareBee Settin…" at bounding box center [712, 22] width 1425 height 44
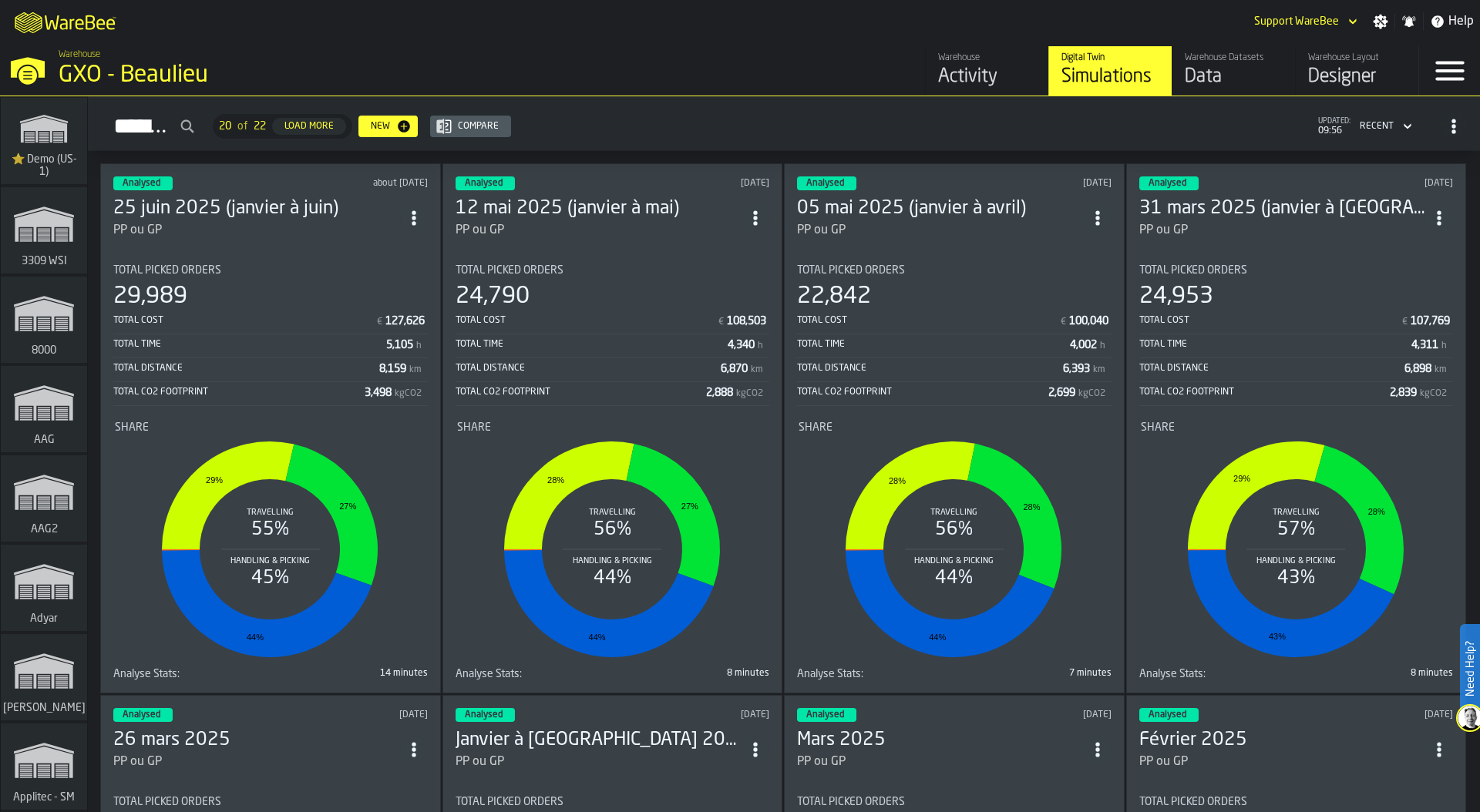
scroll to position [1327, 0]
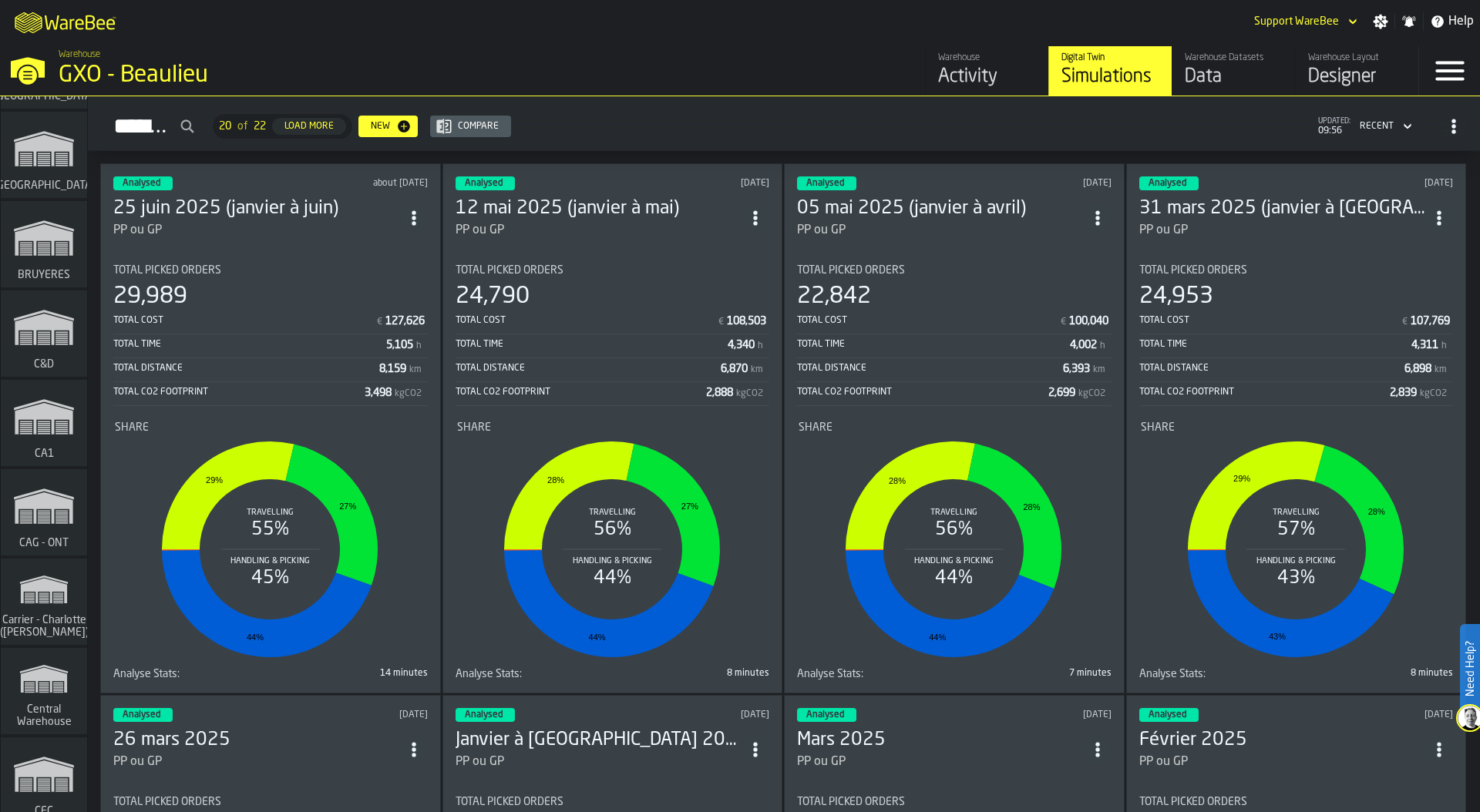
click at [50, 420] on polygon "link-to-/wh/i/76e2a128-1b54-4d66-80d4-05ae4c277723/simulations" at bounding box center [43, 419] width 57 height 31
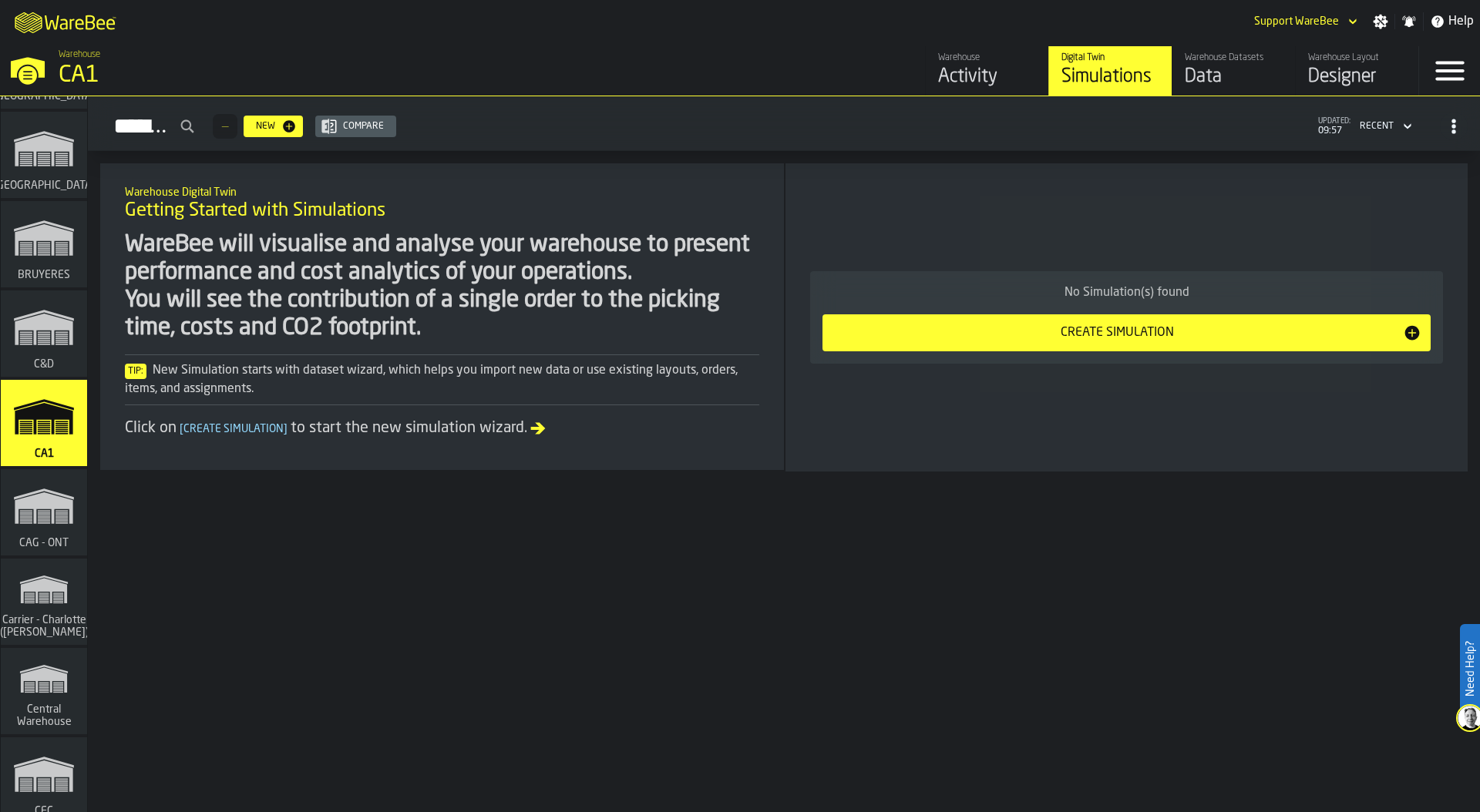
click at [1384, 24] on icon "button-toggle-Settings" at bounding box center [1381, 21] width 16 height 16
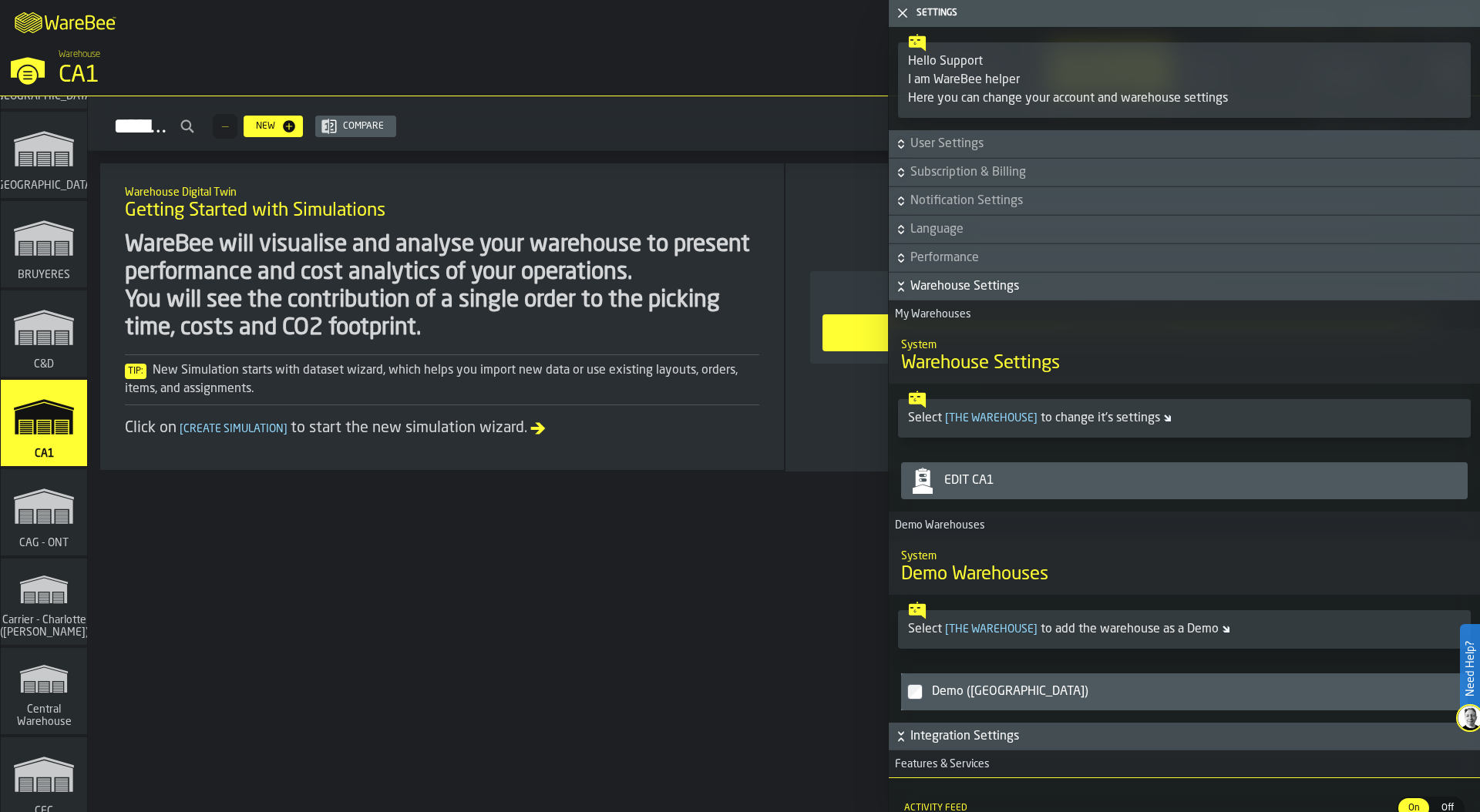
click at [1014, 480] on div "Edit CA1" at bounding box center [1199, 480] width 523 height 18
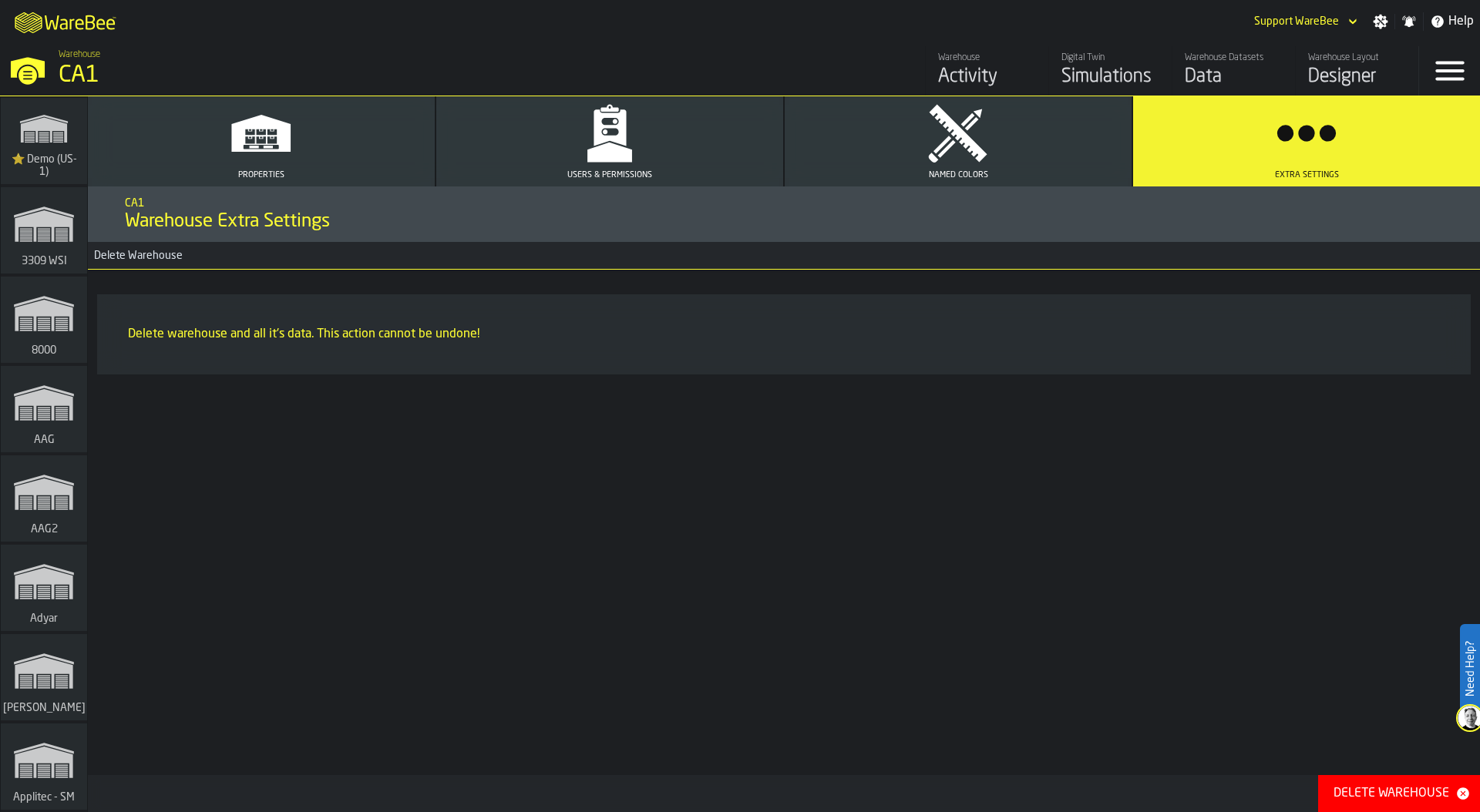
click at [699, 113] on button "Users & Permissions" at bounding box center [610, 141] width 347 height 91
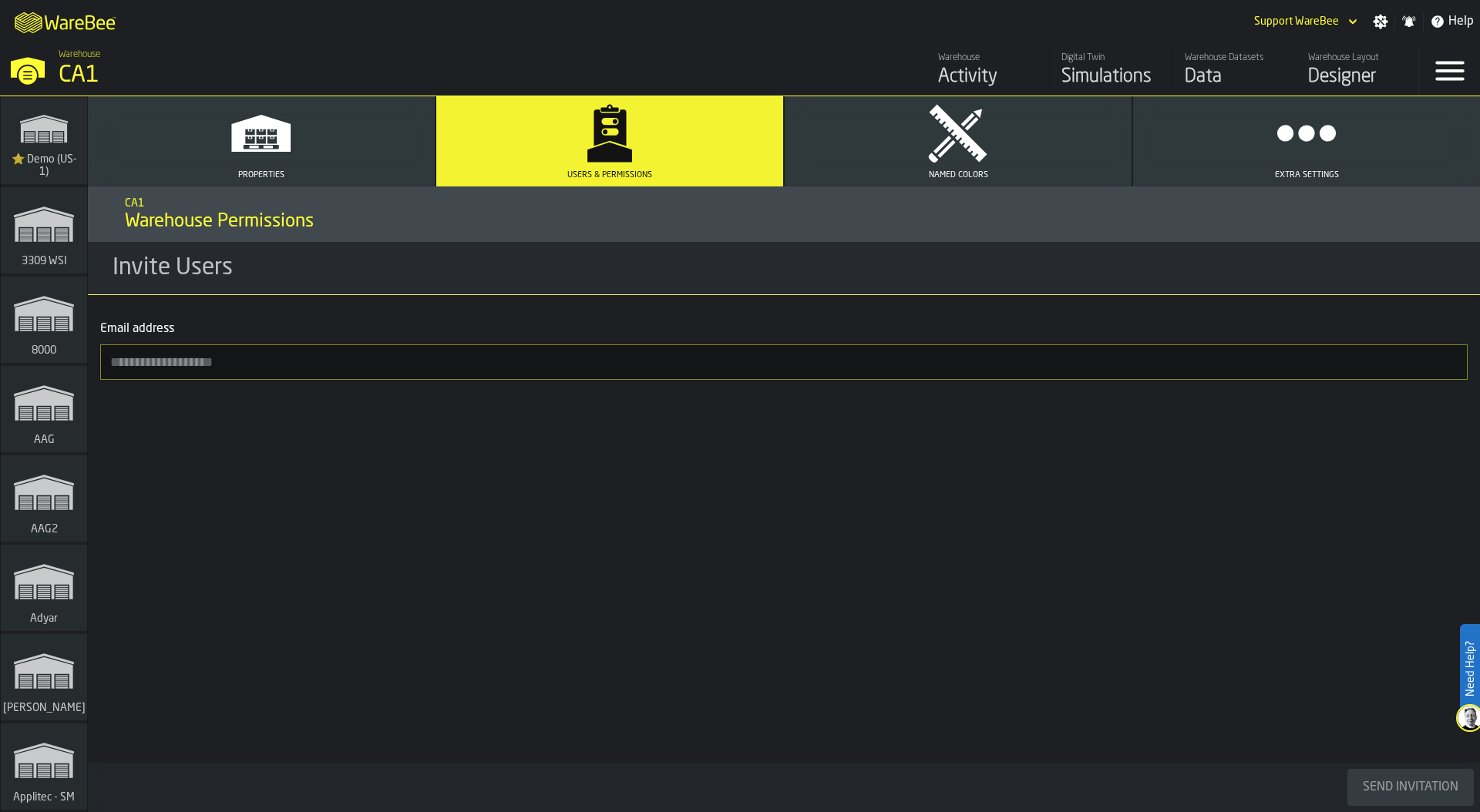
click at [187, 364] on input "Email address" at bounding box center [784, 362] width 1367 height 35
type input "**********"
click at [1387, 773] on div "Send Invitation" at bounding box center [1410, 787] width 108 height 18
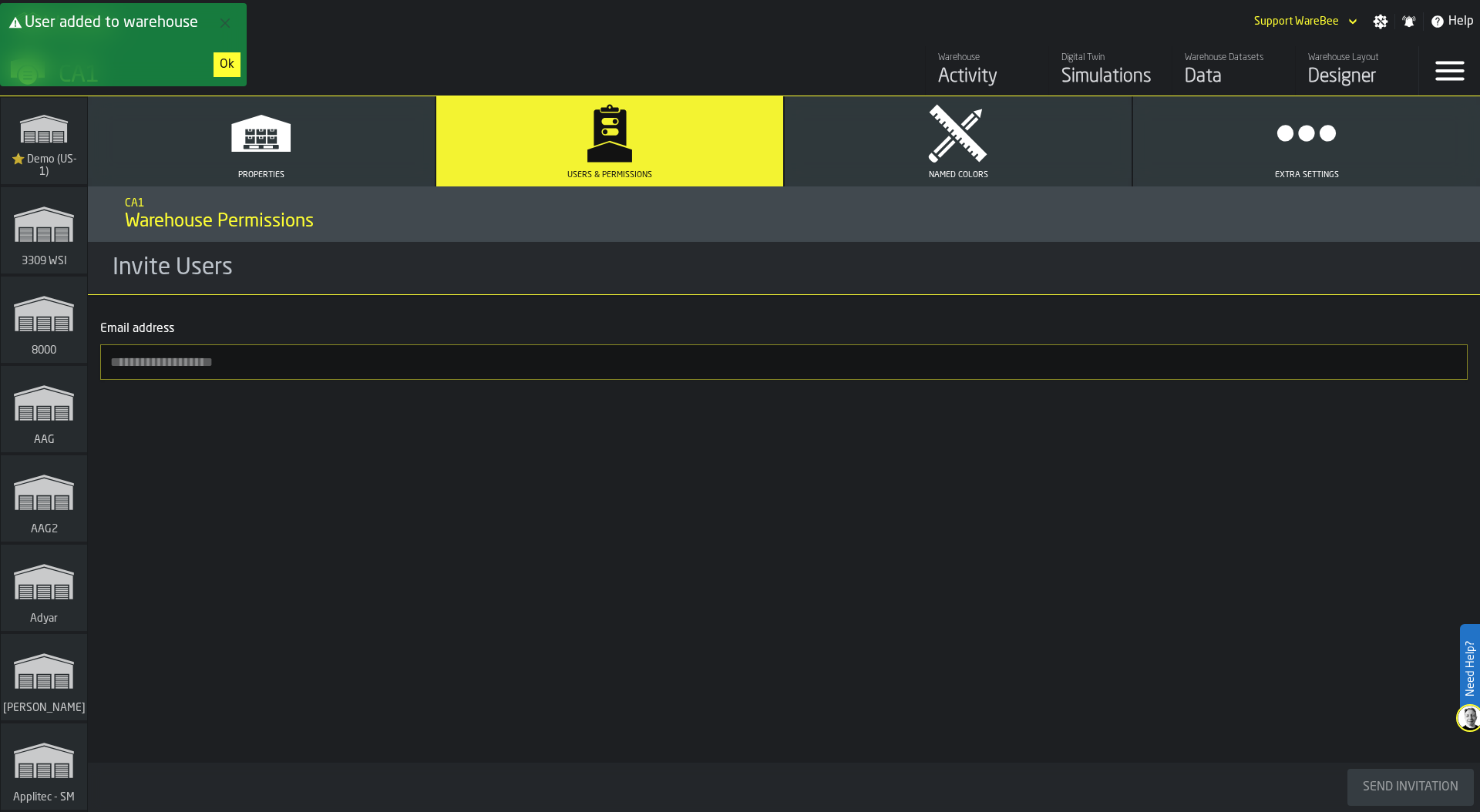
click at [224, 64] on div "Ok" at bounding box center [227, 64] width 15 height 18
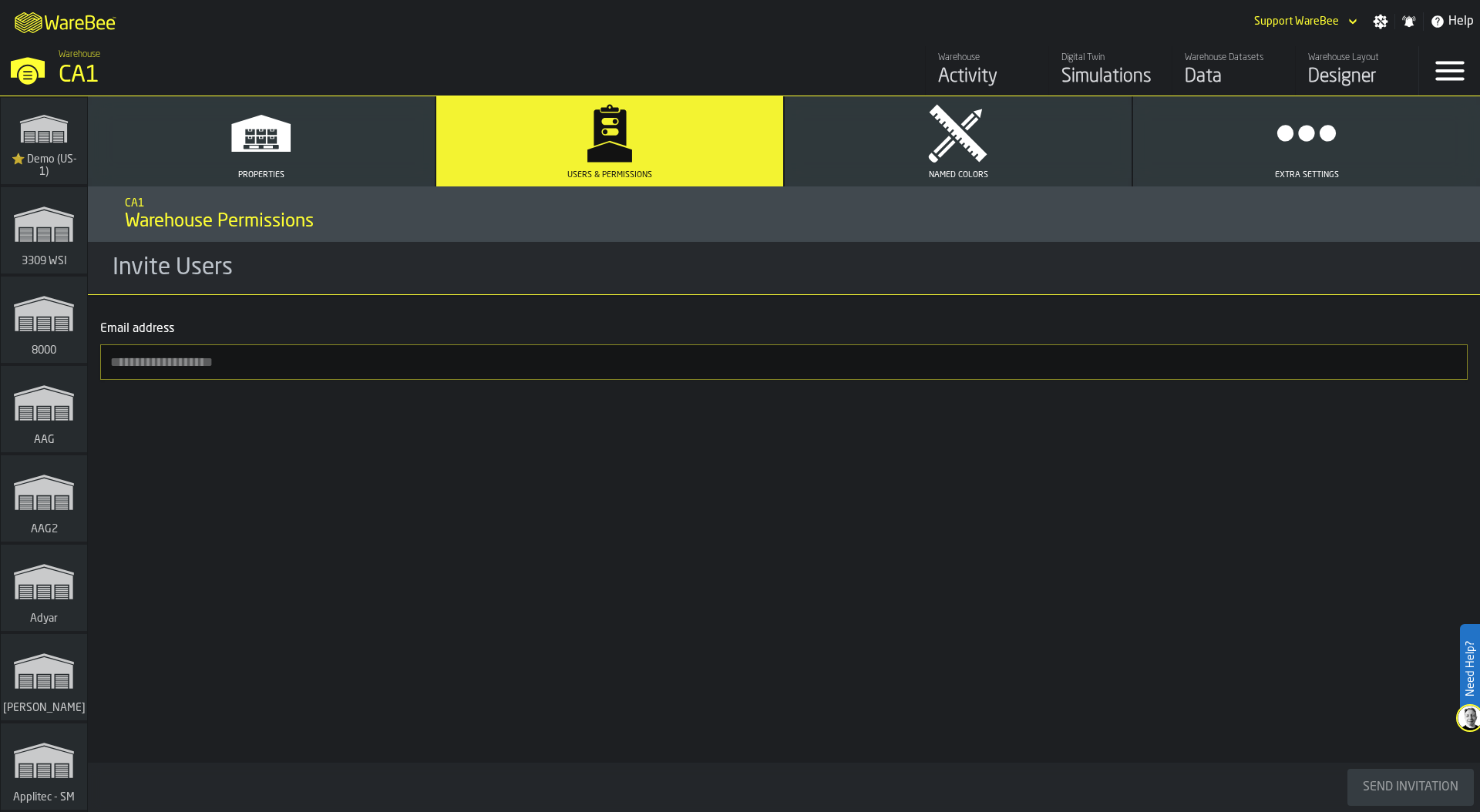
click at [64, 146] on icon "link-to-/wh/i/103622fe-4b04-4da1-b95f-2619b9c959cc/simulations" at bounding box center [44, 129] width 74 height 50
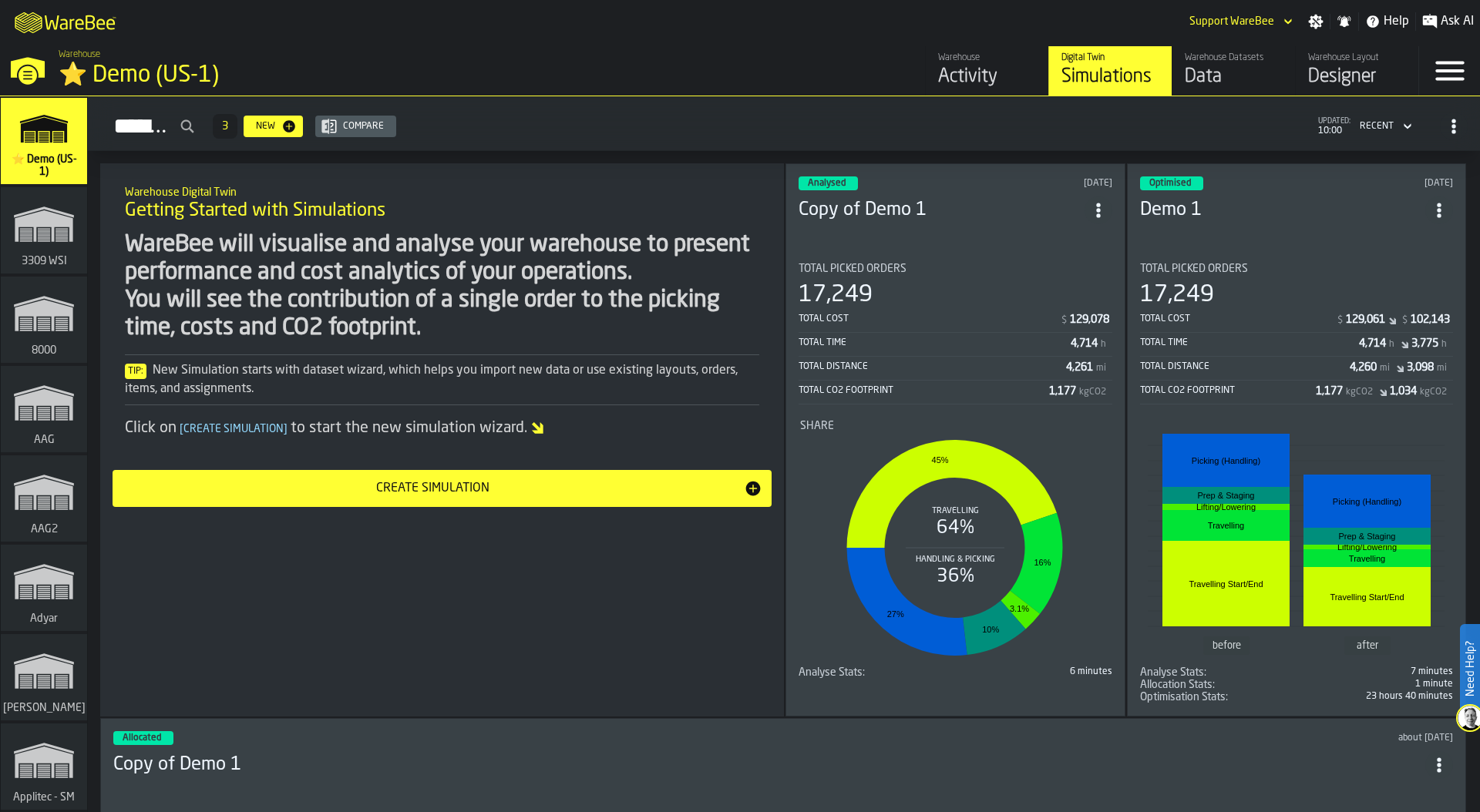
click at [1149, 117] on div "Simulations 3 New Compare updated: 10:00 Recent" at bounding box center [784, 127] width 1367 height 35
